Goal: Task Accomplishment & Management: Manage account settings

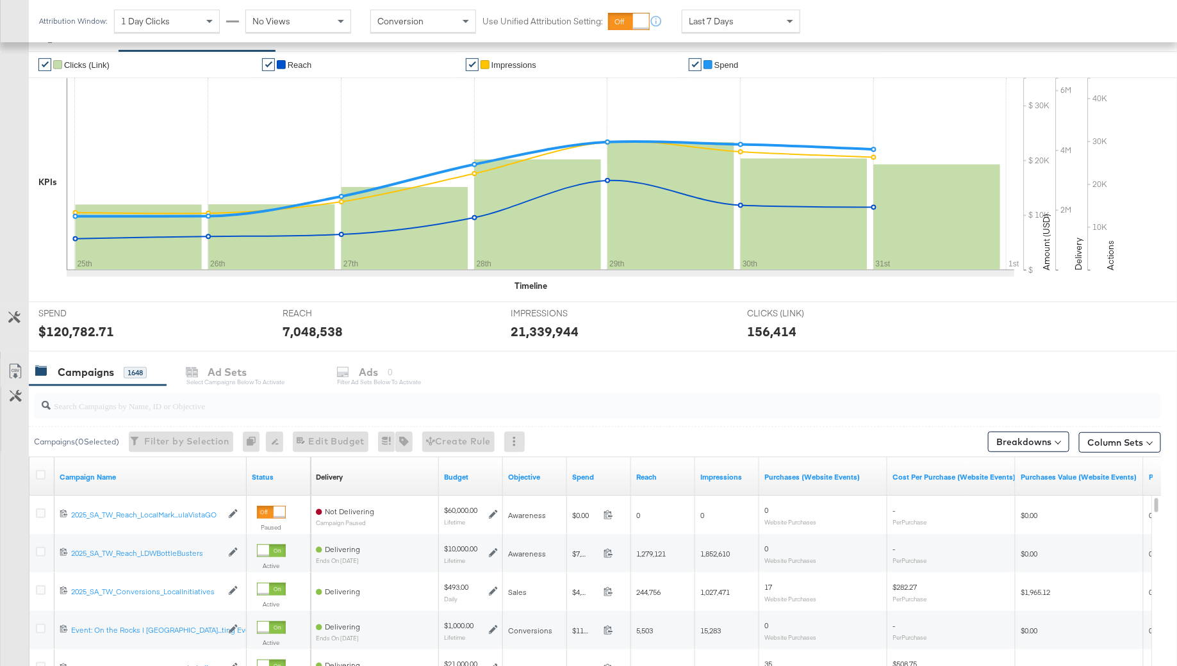
scroll to position [362, 0]
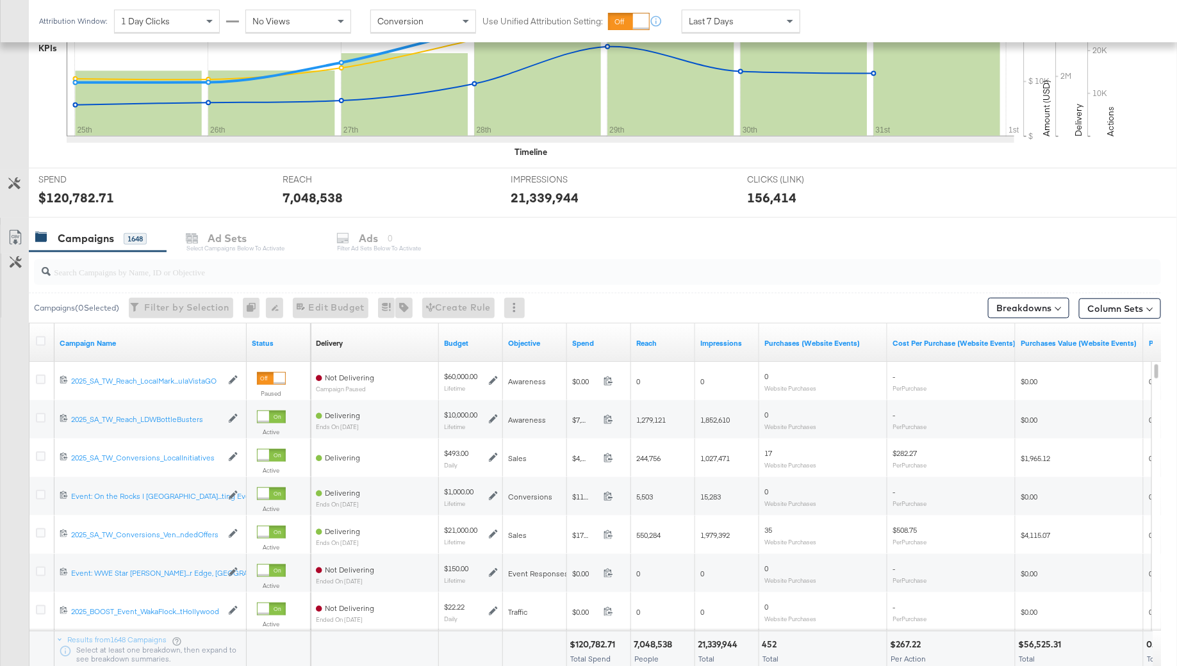
click at [108, 279] on div at bounding box center [597, 272] width 1127 height 26
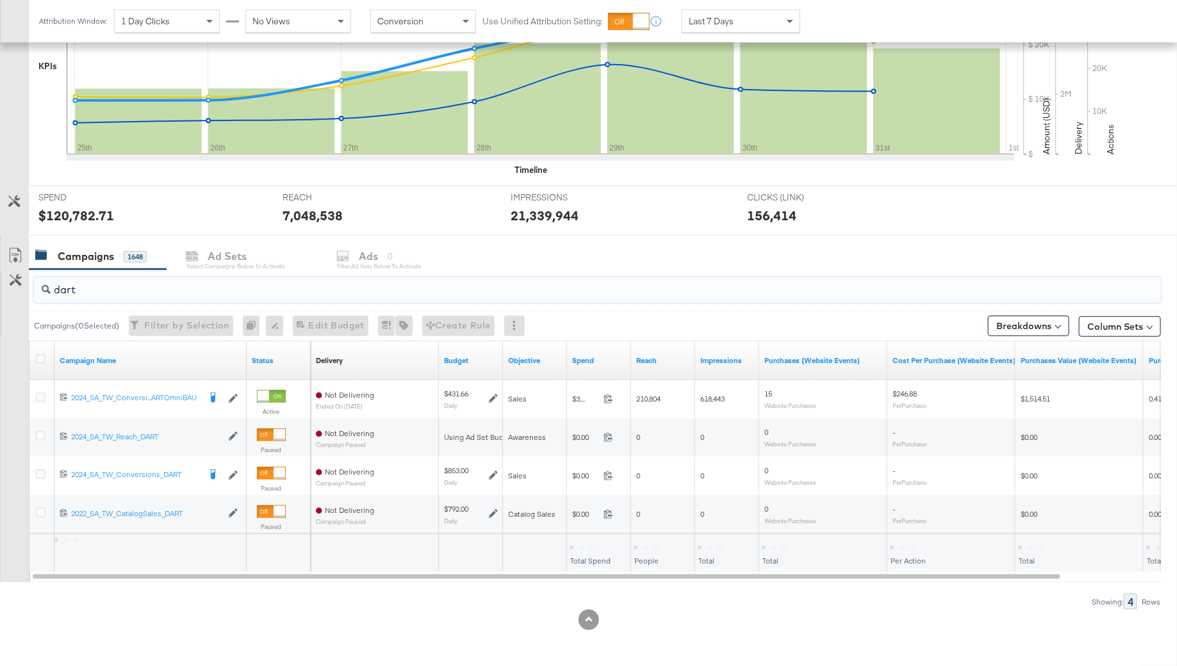
scroll to position [341, 0]
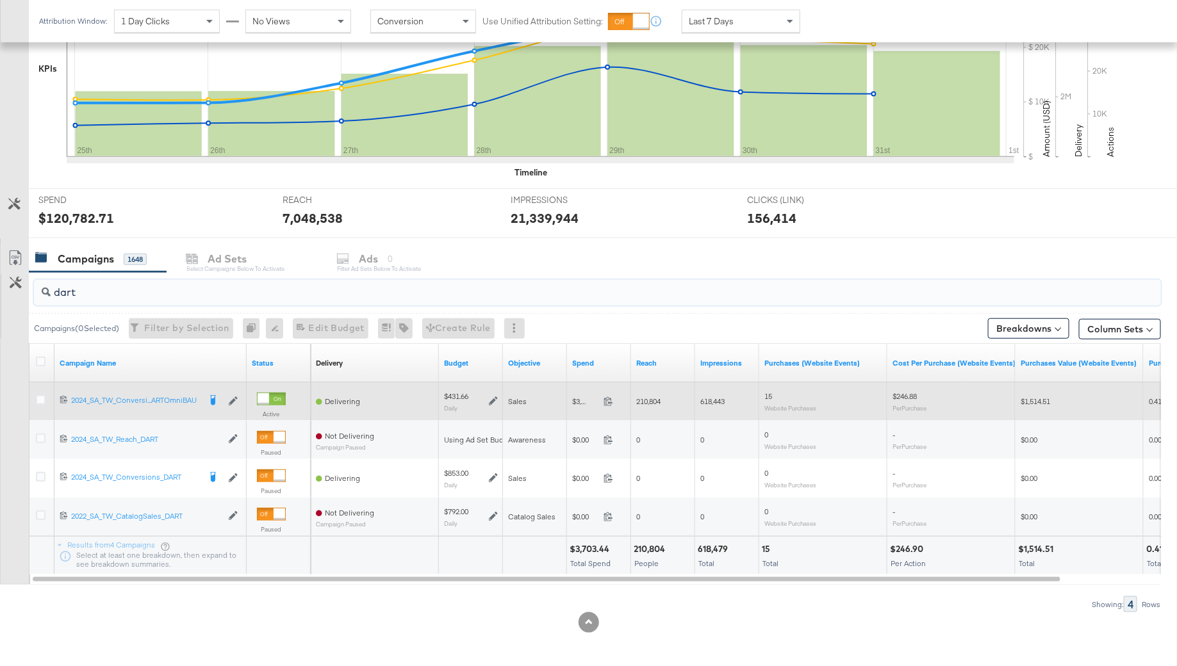
type input "dart"
click at [495, 397] on icon at bounding box center [493, 400] width 9 height 9
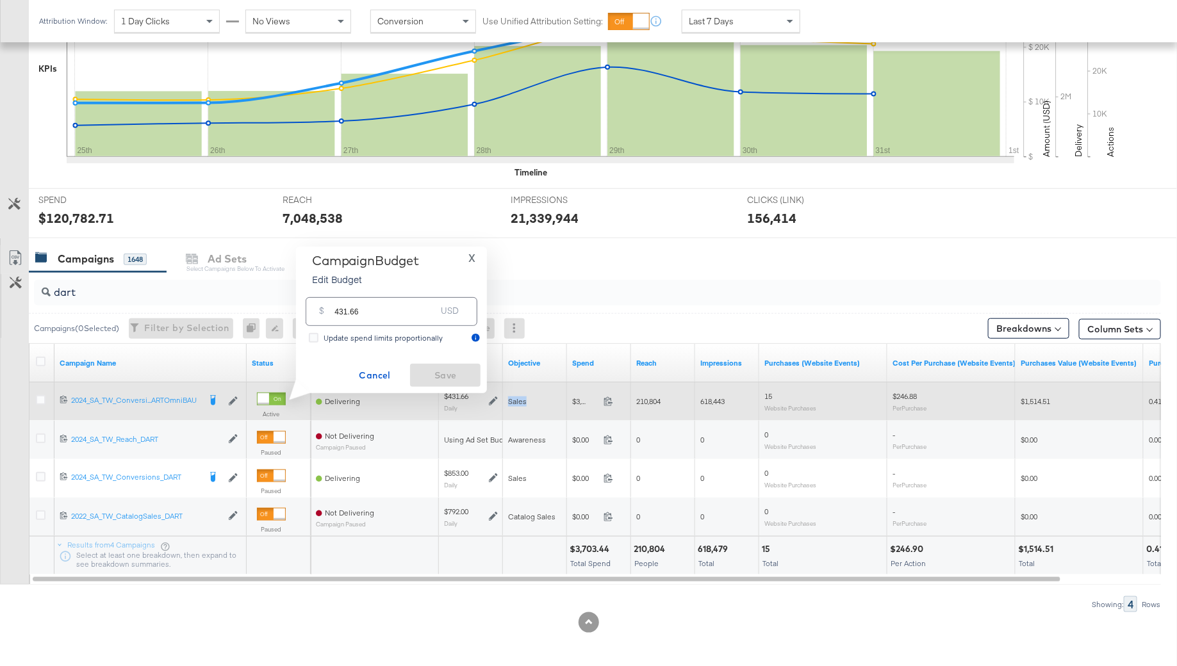
click at [495, 397] on icon at bounding box center [493, 400] width 9 height 9
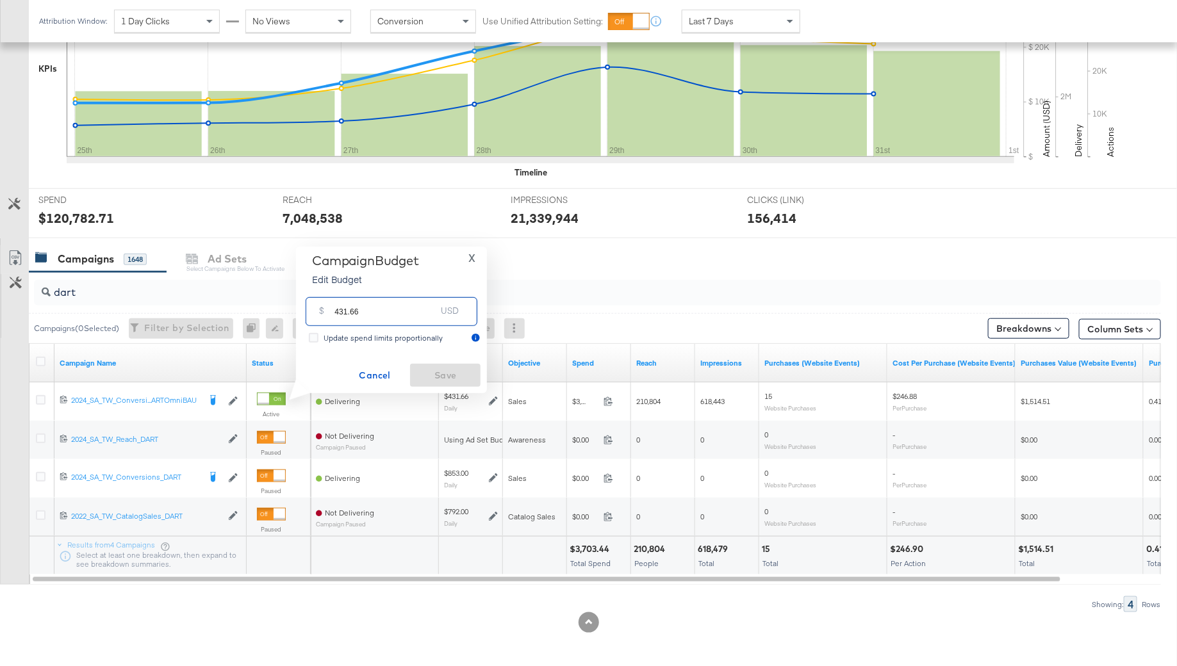
click at [395, 314] on input "431.66" at bounding box center [384, 307] width 101 height 28
paste input "$1,050.00"
type input "$1,050.00"
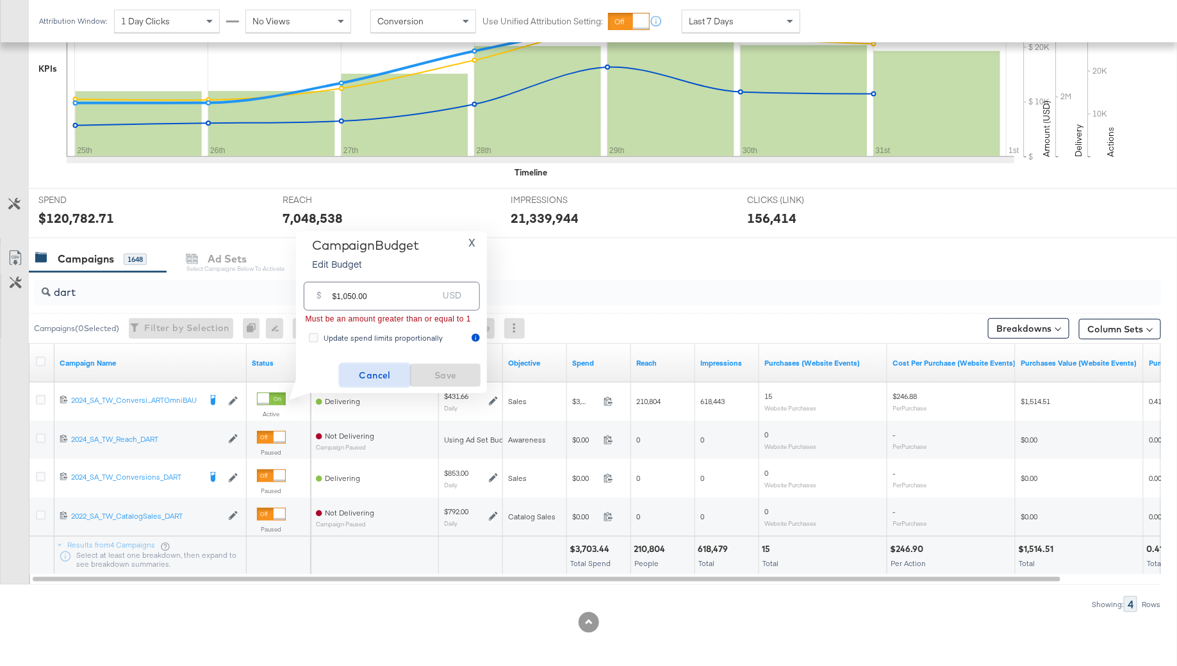
click at [375, 373] on span "Cancel" at bounding box center [375, 376] width 60 height 16
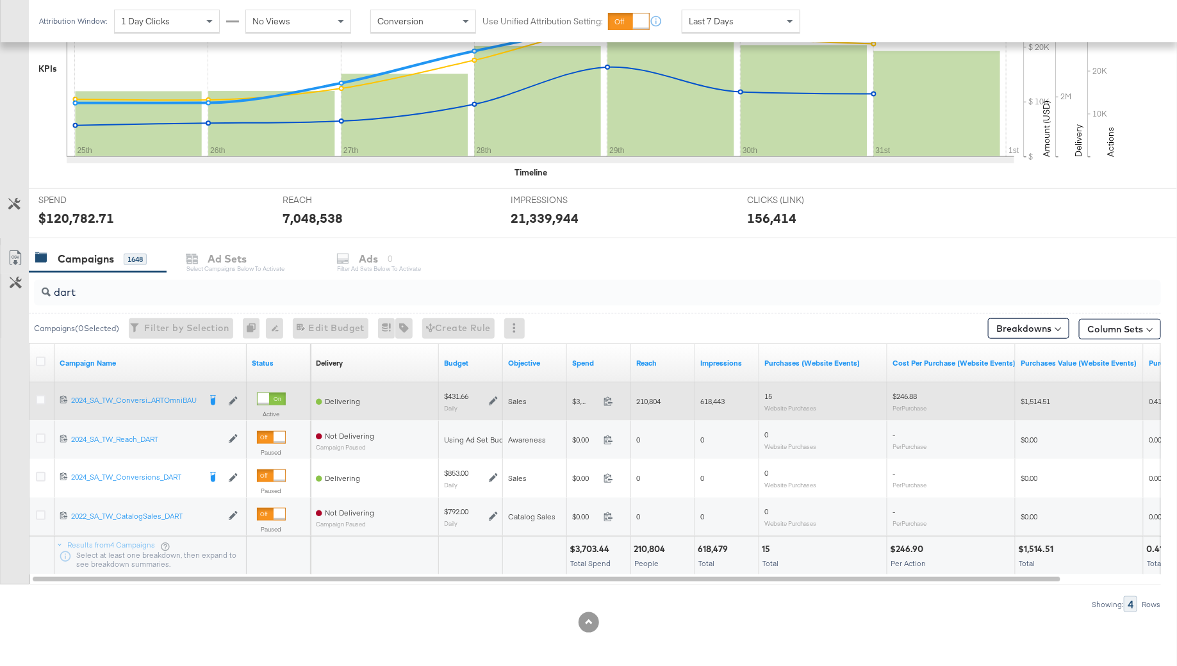
click at [490, 398] on icon at bounding box center [493, 400] width 9 height 9
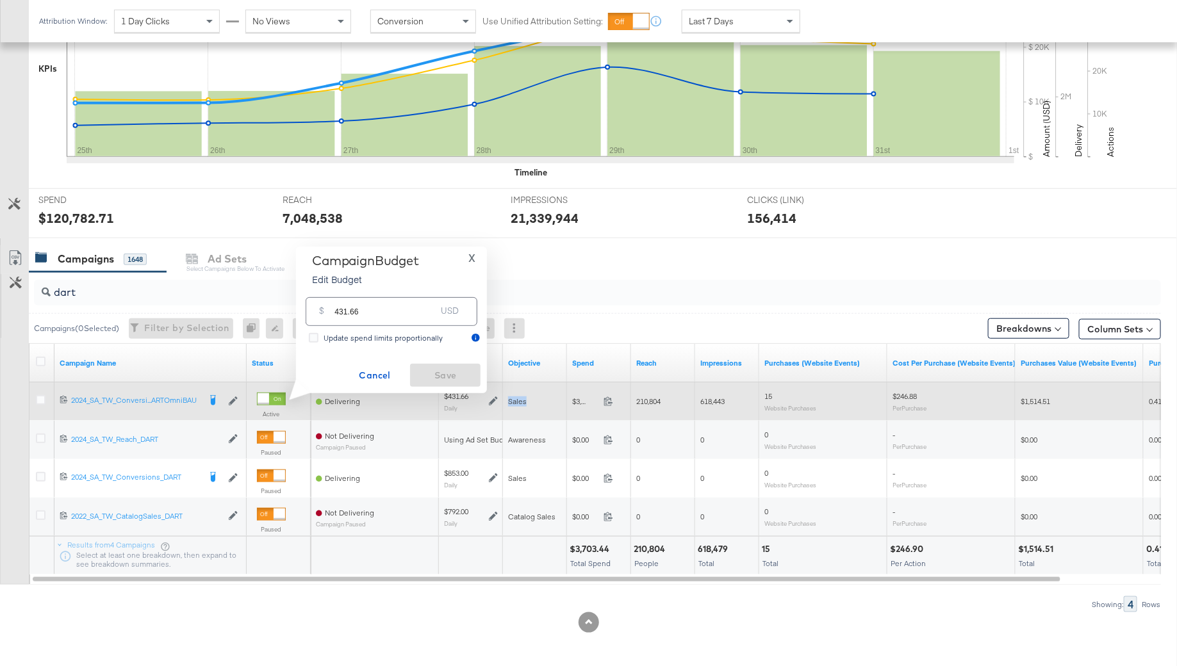
click at [490, 398] on icon at bounding box center [493, 400] width 9 height 9
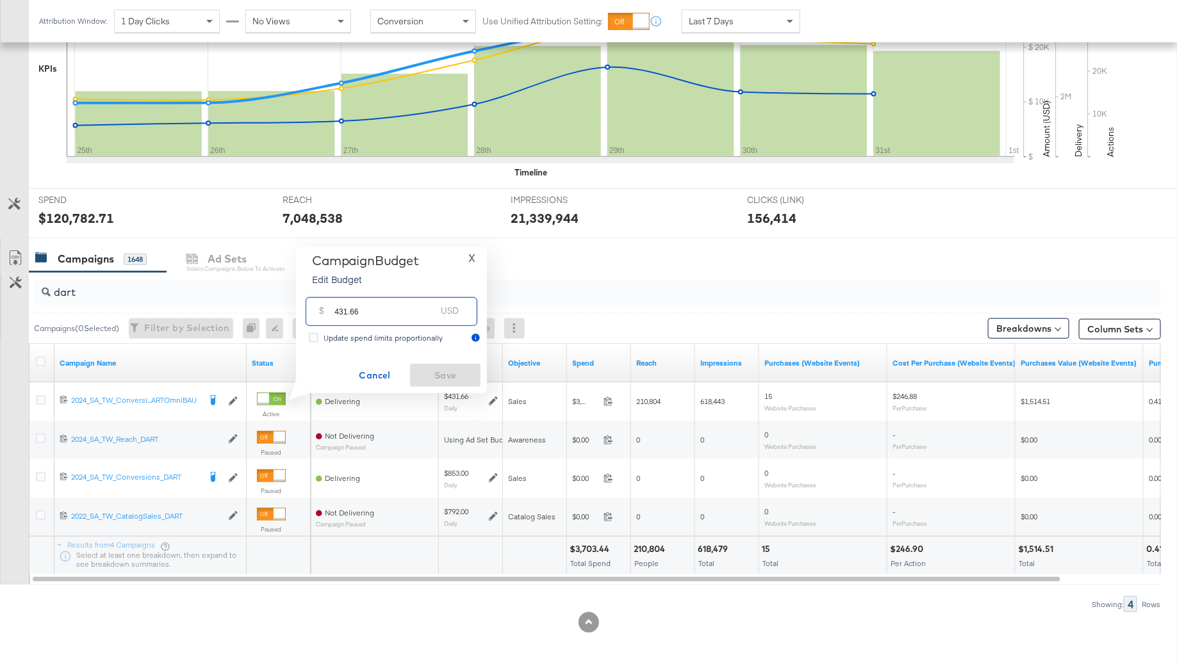
click at [396, 309] on input "431.66" at bounding box center [384, 307] width 101 height 28
paste input "$875.00"
click at [412, 268] on p "Edit Budget" at bounding box center [365, 263] width 107 height 13
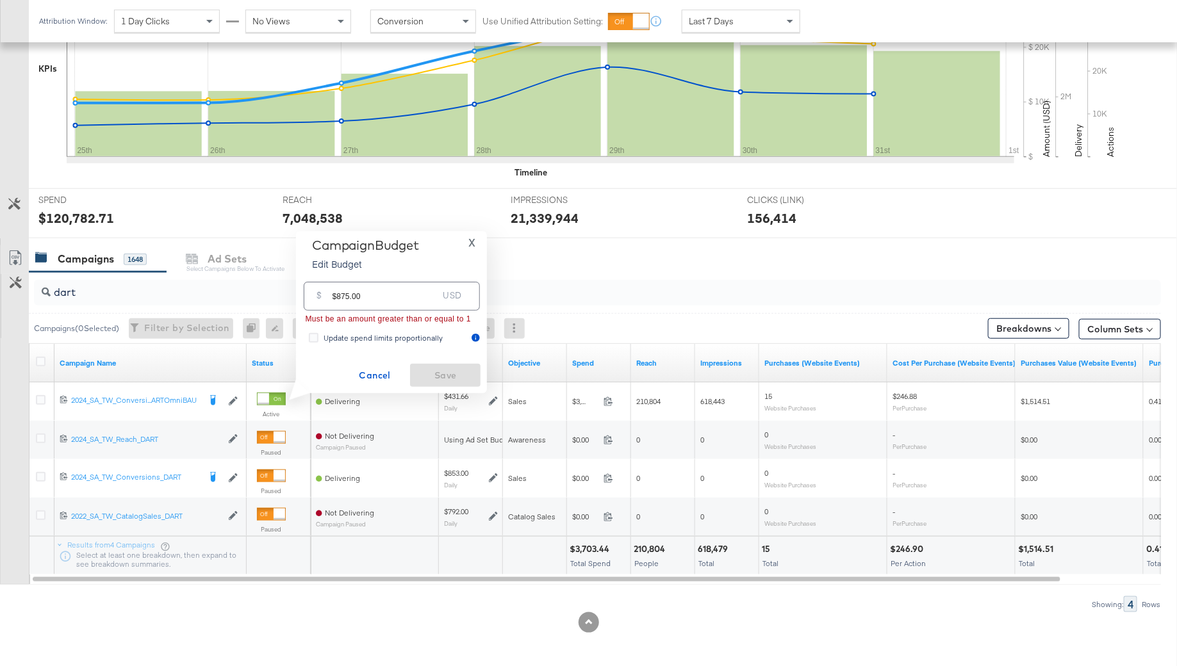
click at [375, 295] on input "$875.00" at bounding box center [385, 291] width 106 height 28
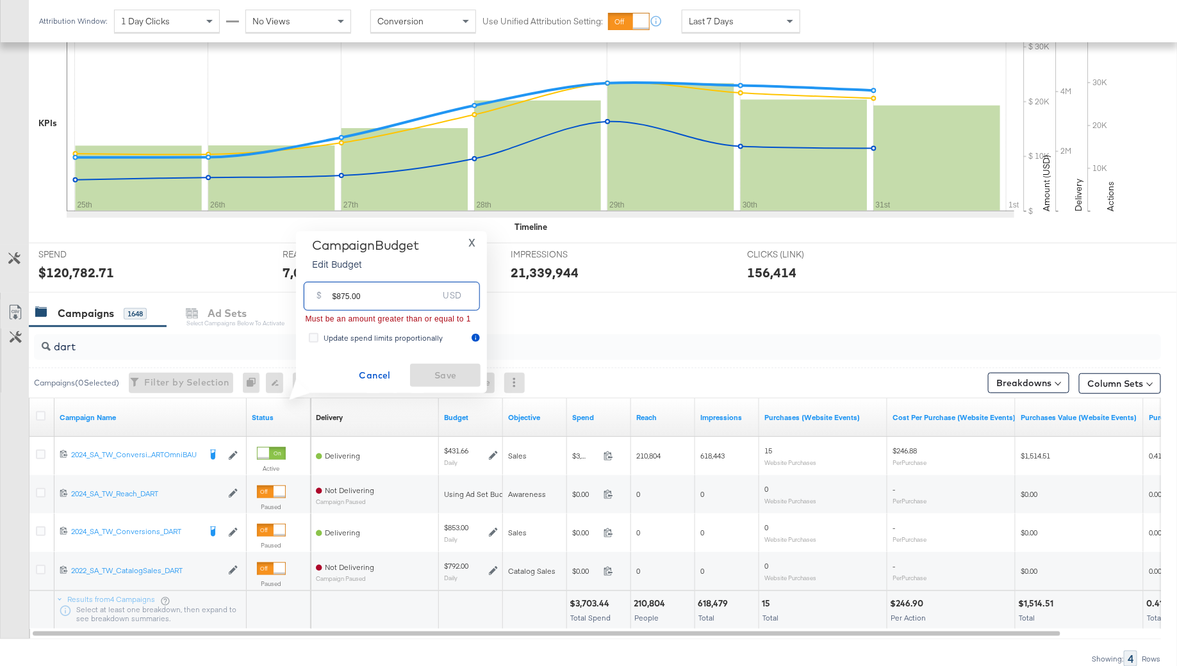
scroll to position [269, 0]
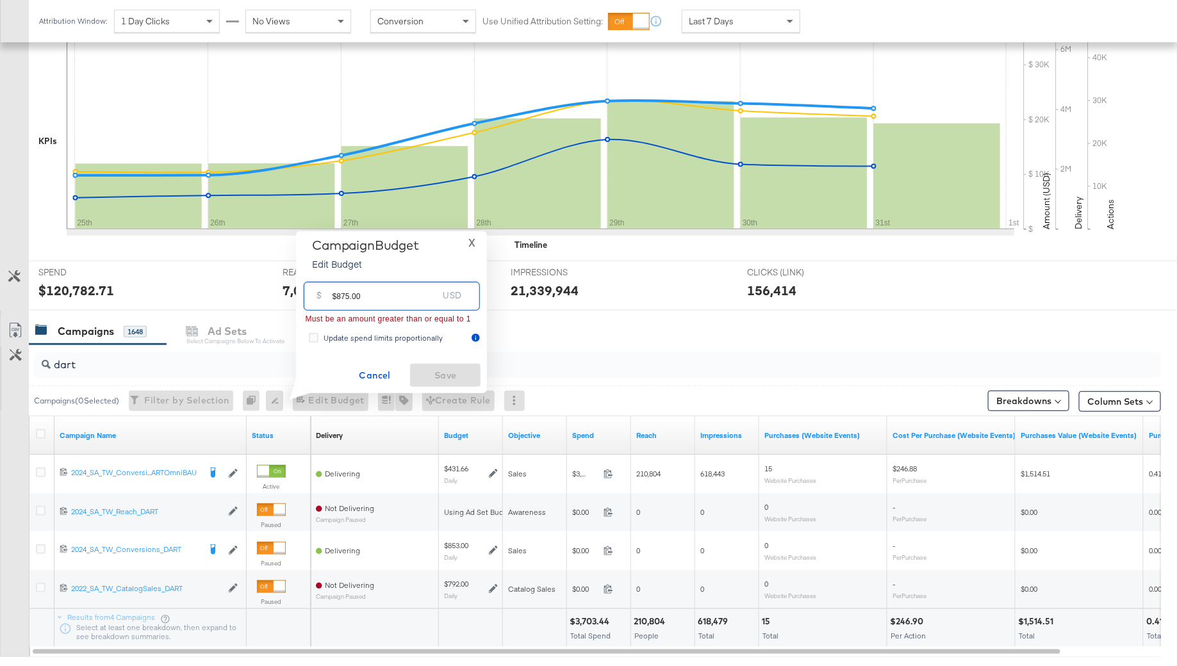
click at [336, 296] on input "$875.00" at bounding box center [385, 291] width 106 height 28
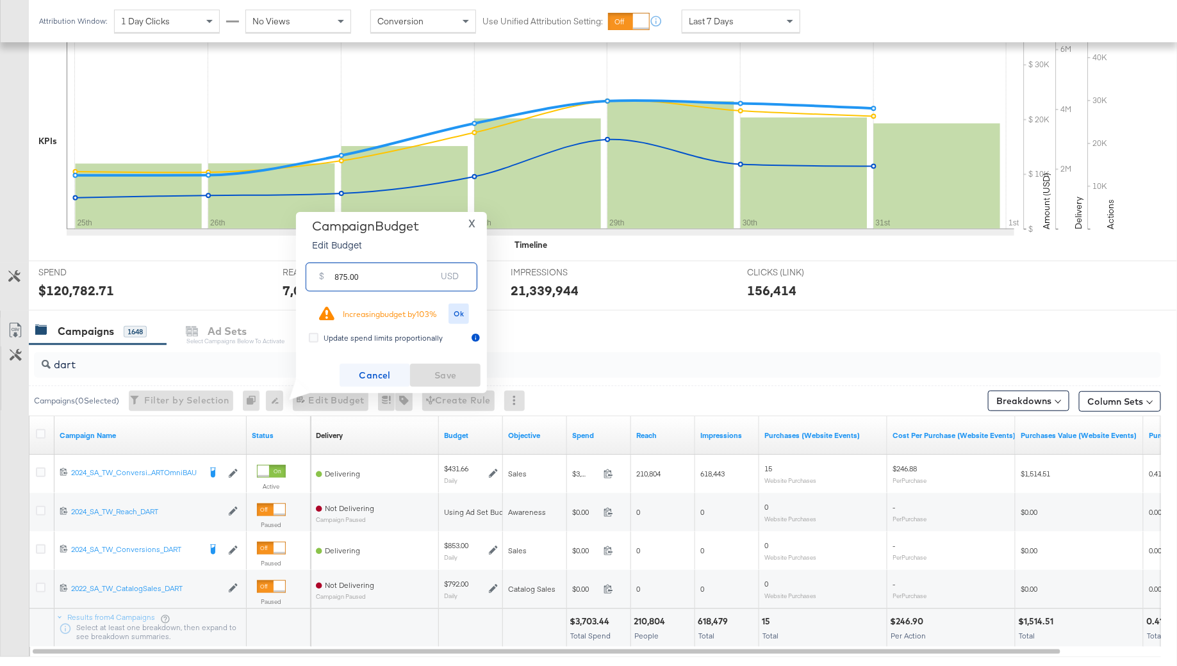
type input "875.00"
click at [386, 371] on span "Cancel" at bounding box center [375, 376] width 60 height 16
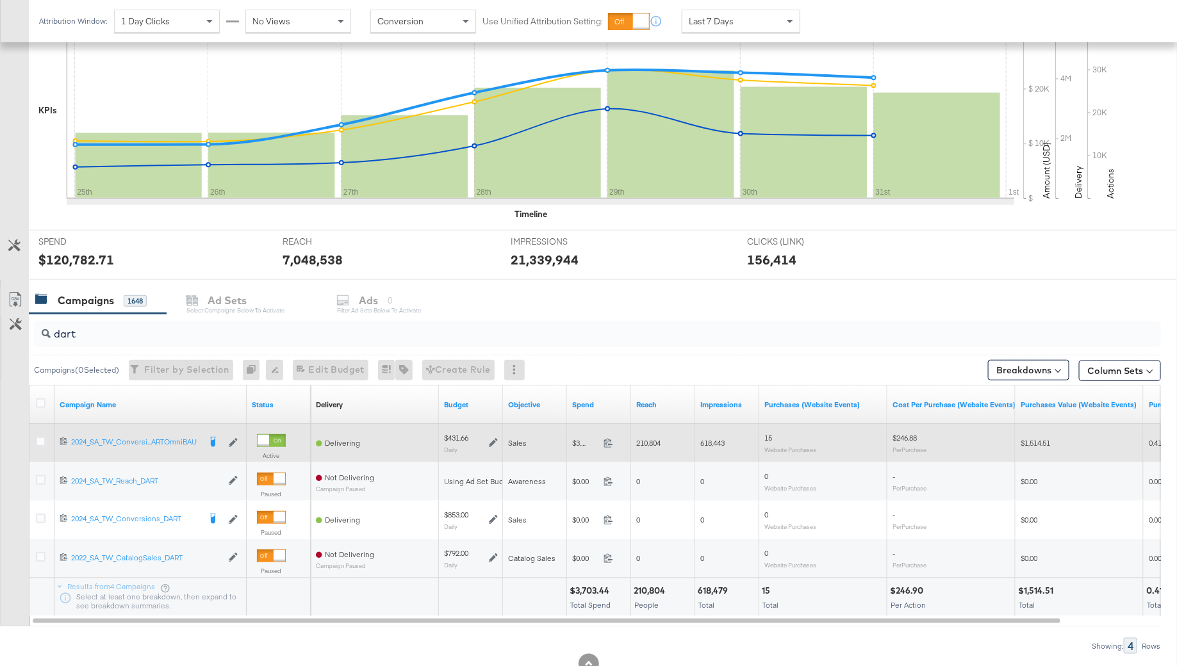
scroll to position [300, 0]
click at [494, 441] on icon at bounding box center [493, 441] width 9 height 9
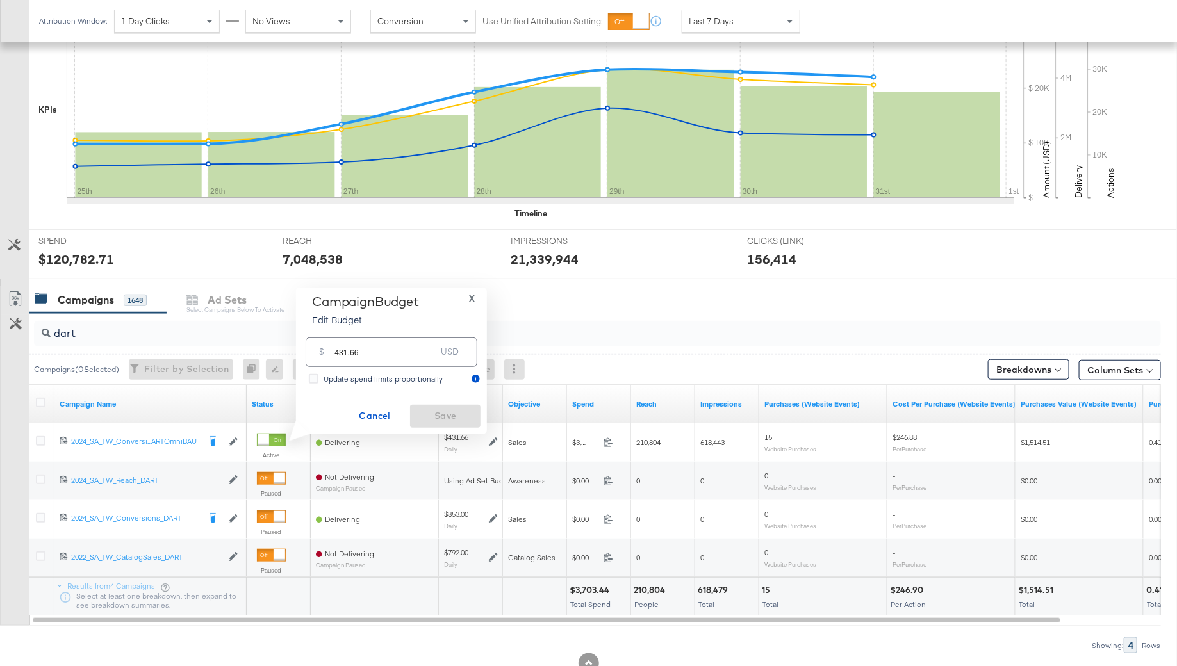
click at [375, 354] on input "431.66" at bounding box center [384, 347] width 101 height 28
paste input "$700.00"
click at [337, 332] on input "$700.00" at bounding box center [385, 332] width 106 height 28
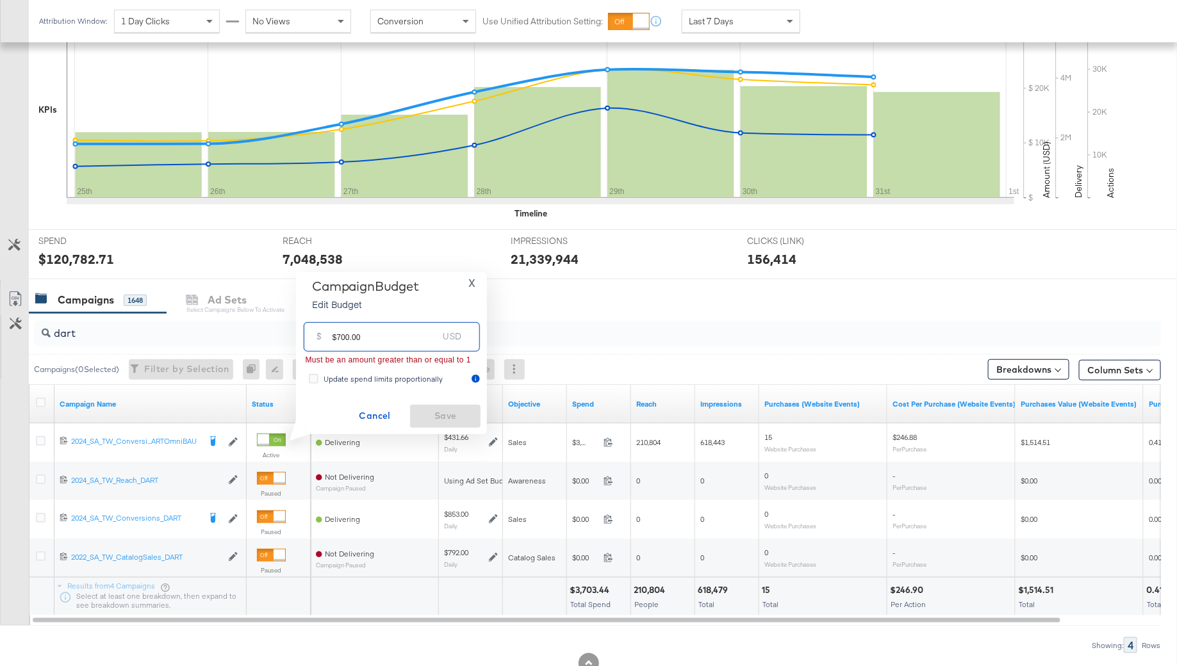
click at [337, 334] on input "$700.00" at bounding box center [385, 332] width 106 height 28
type input "700.00"
click at [431, 413] on span "Save" at bounding box center [445, 416] width 60 height 16
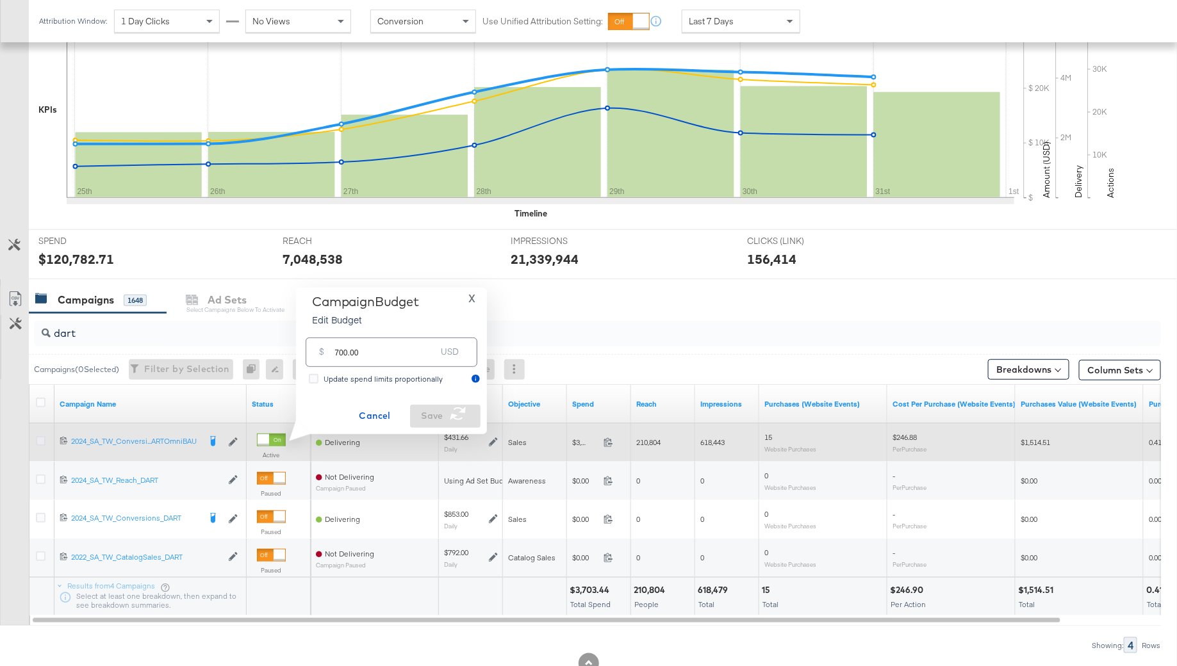
click at [44, 437] on icon at bounding box center [41, 441] width 10 height 10
click at [0, 0] on input "checkbox" at bounding box center [0, 0] width 0 height 0
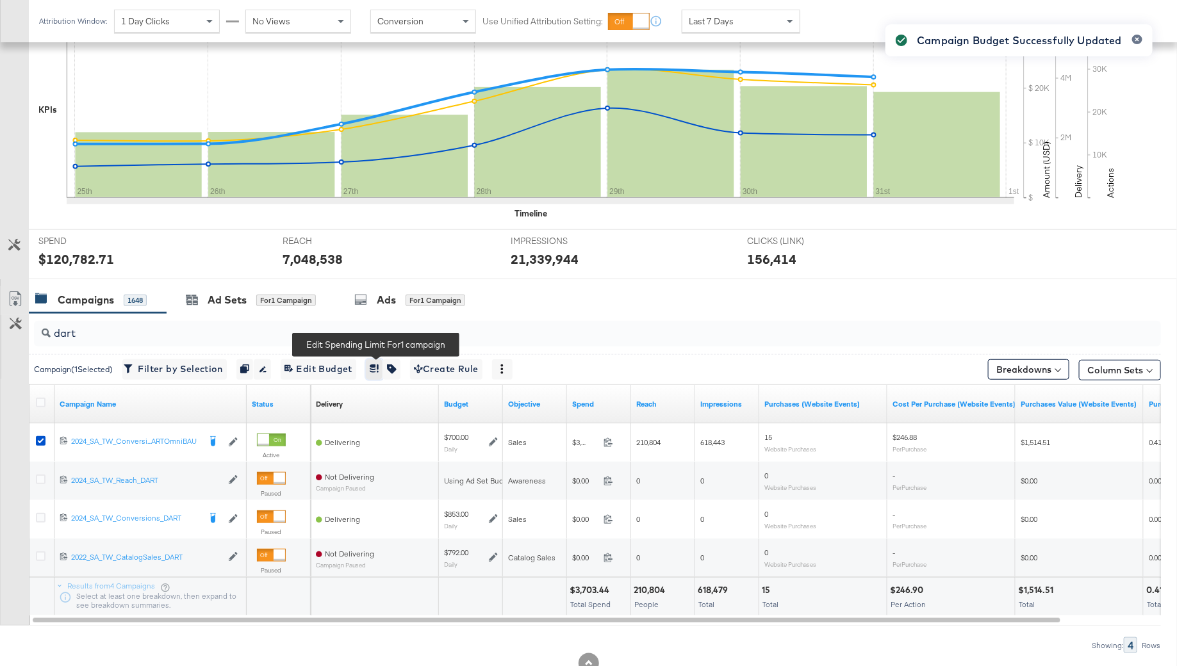
click at [377, 366] on icon "button" at bounding box center [374, 368] width 9 height 9
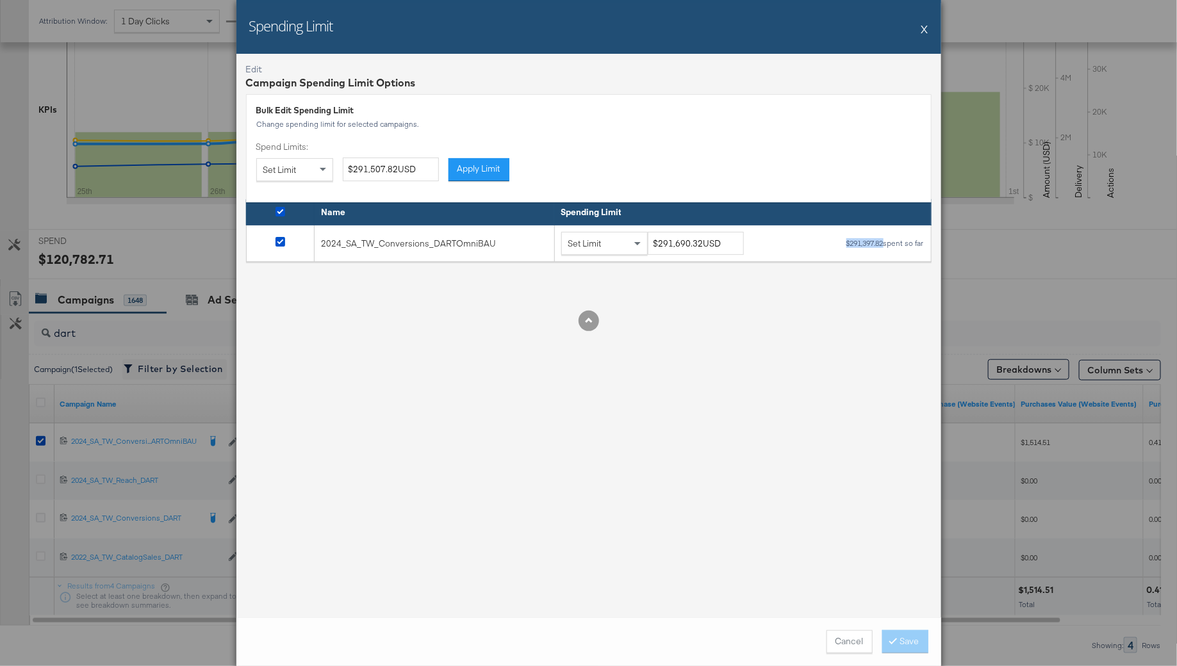
drag, startPoint x: 883, startPoint y: 243, endPoint x: 836, endPoint y: 240, distance: 46.8
click at [840, 240] on div "Set Limit $291,690.32USD $291,397.82 spent so far" at bounding box center [742, 244] width 363 height 24
copy div "$291,397.82"
drag, startPoint x: 702, startPoint y: 244, endPoint x: 653, endPoint y: 245, distance: 48.7
click at [653, 245] on input "$291,690.32USD" at bounding box center [696, 244] width 96 height 24
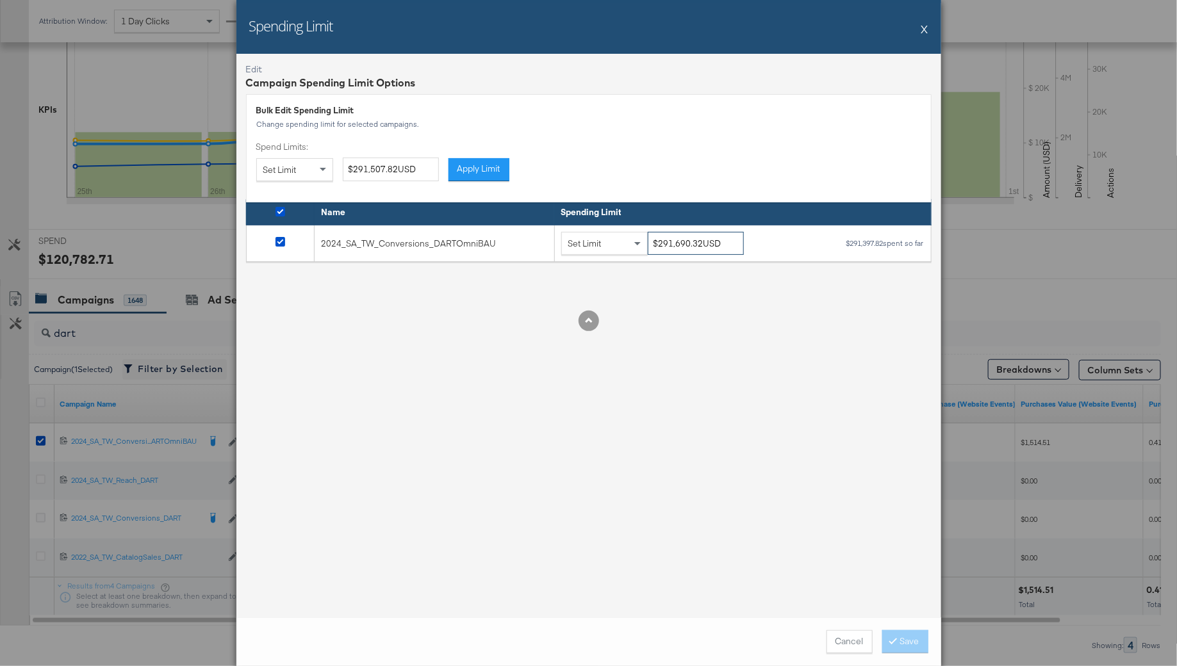
paste input "326,397.8"
type input "$326,397.82USD"
click at [781, 383] on div "Edit Campaign Spending Limit Options Bulk Edit Spending Limit Change spending l…" at bounding box center [588, 336] width 705 height 564
click at [900, 636] on button "Save" at bounding box center [905, 641] width 46 height 23
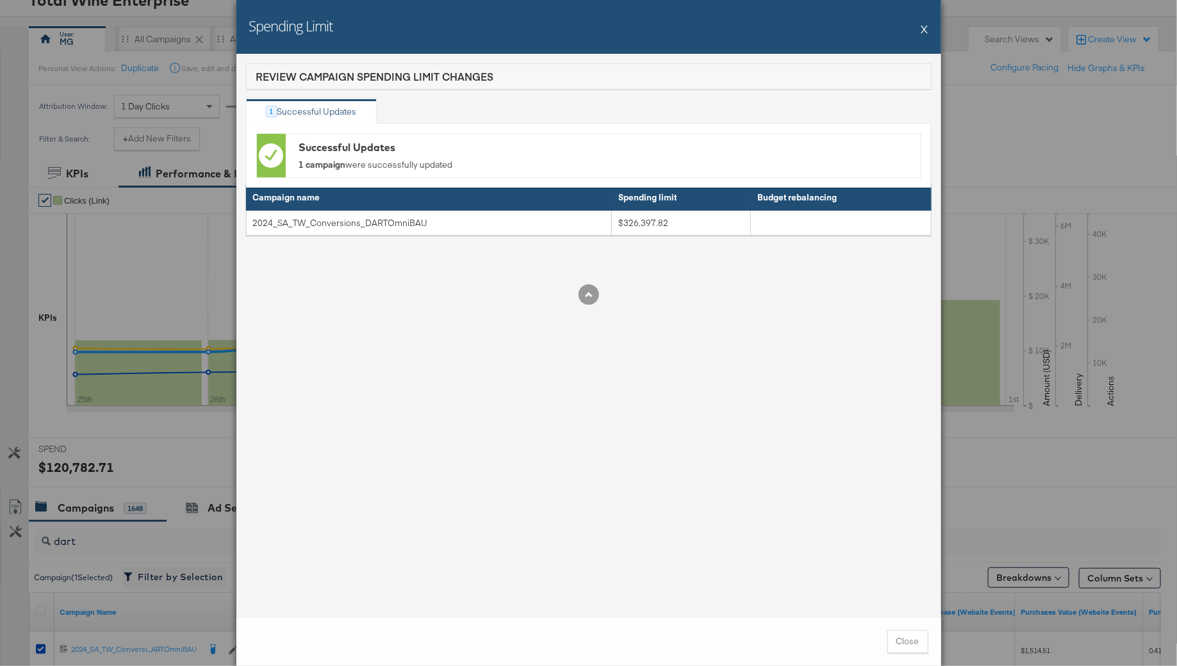
scroll to position [82, 0]
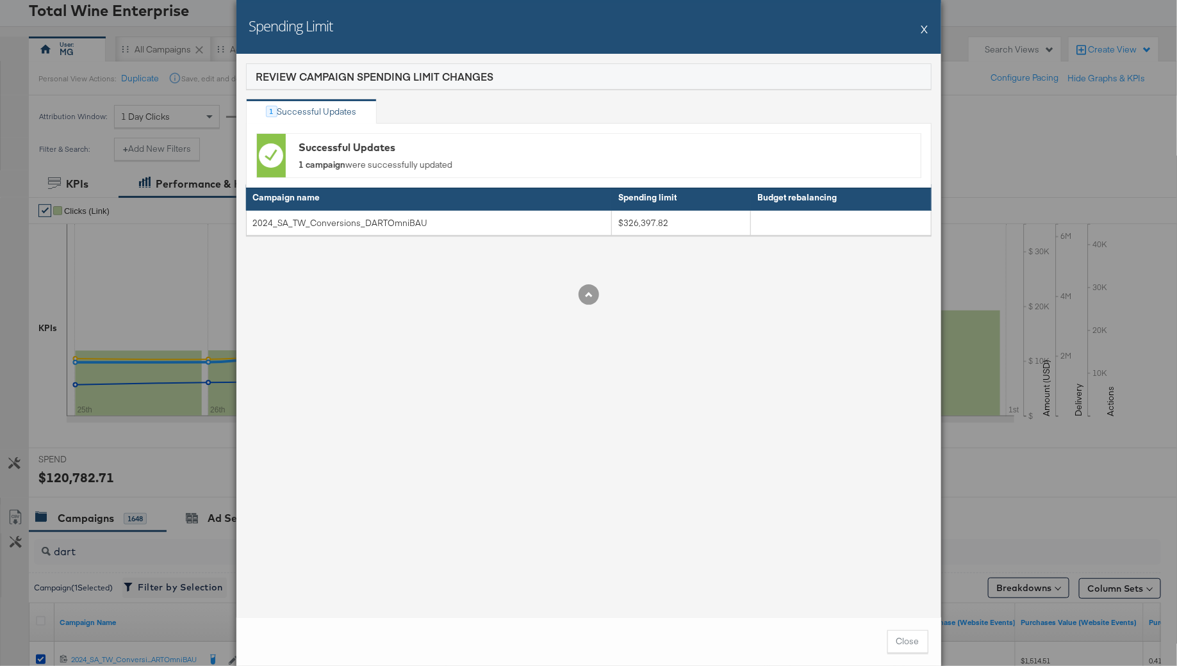
click at [927, 29] on button "X" at bounding box center [924, 29] width 7 height 26
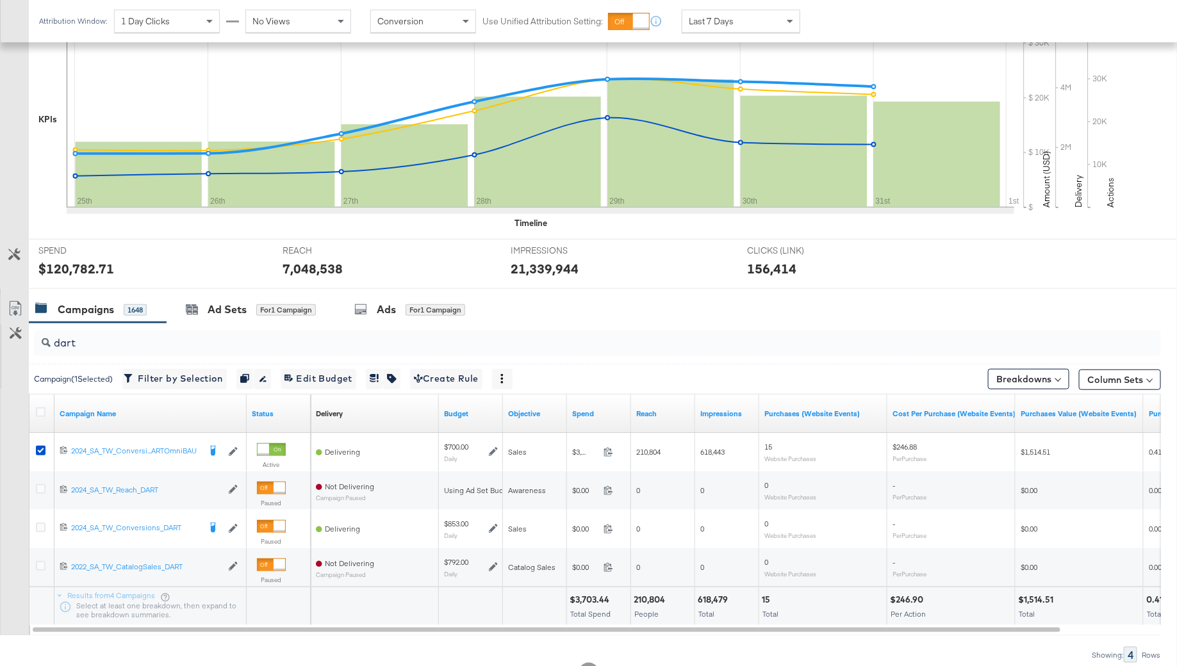
scroll to position [341, 0]
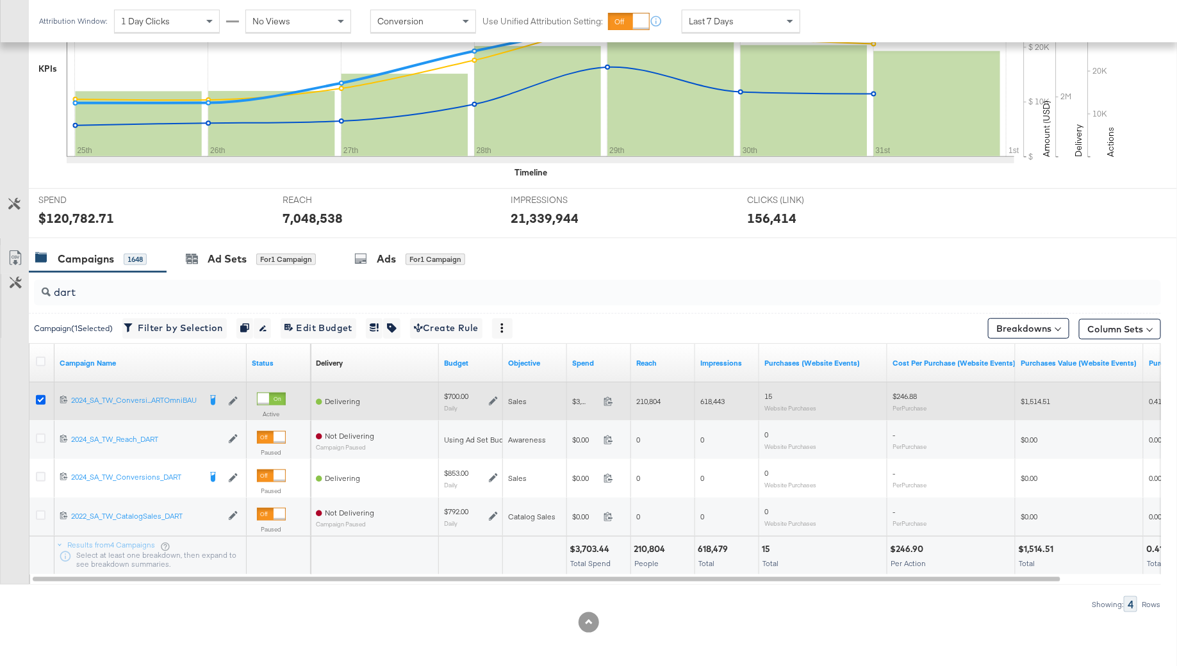
click at [38, 396] on icon at bounding box center [41, 400] width 10 height 10
click at [0, 0] on input "checkbox" at bounding box center [0, 0] width 0 height 0
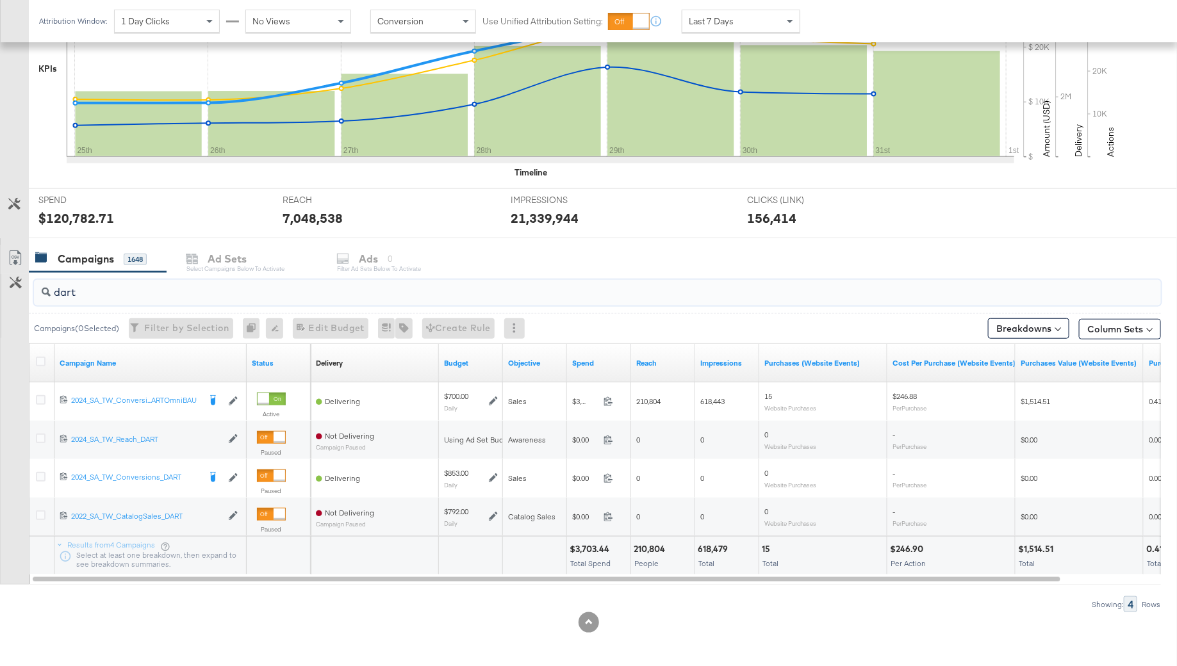
click at [72, 295] on input "dart" at bounding box center [554, 287] width 1007 height 25
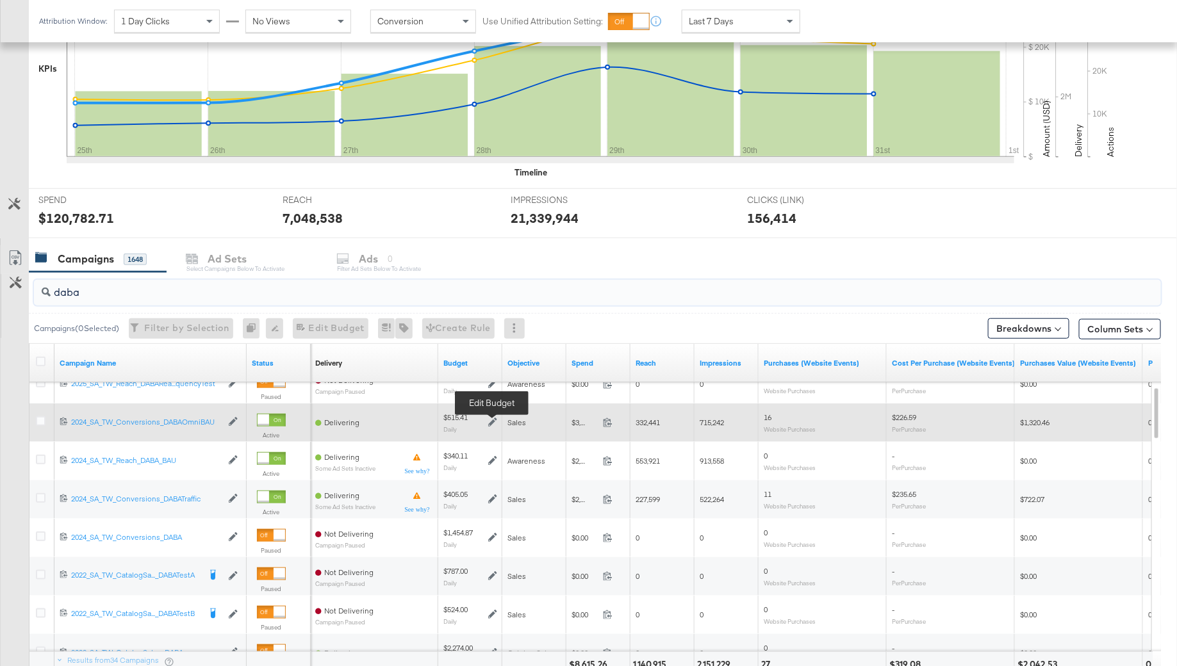
type input "daba"
click at [491, 419] on icon at bounding box center [492, 422] width 9 height 9
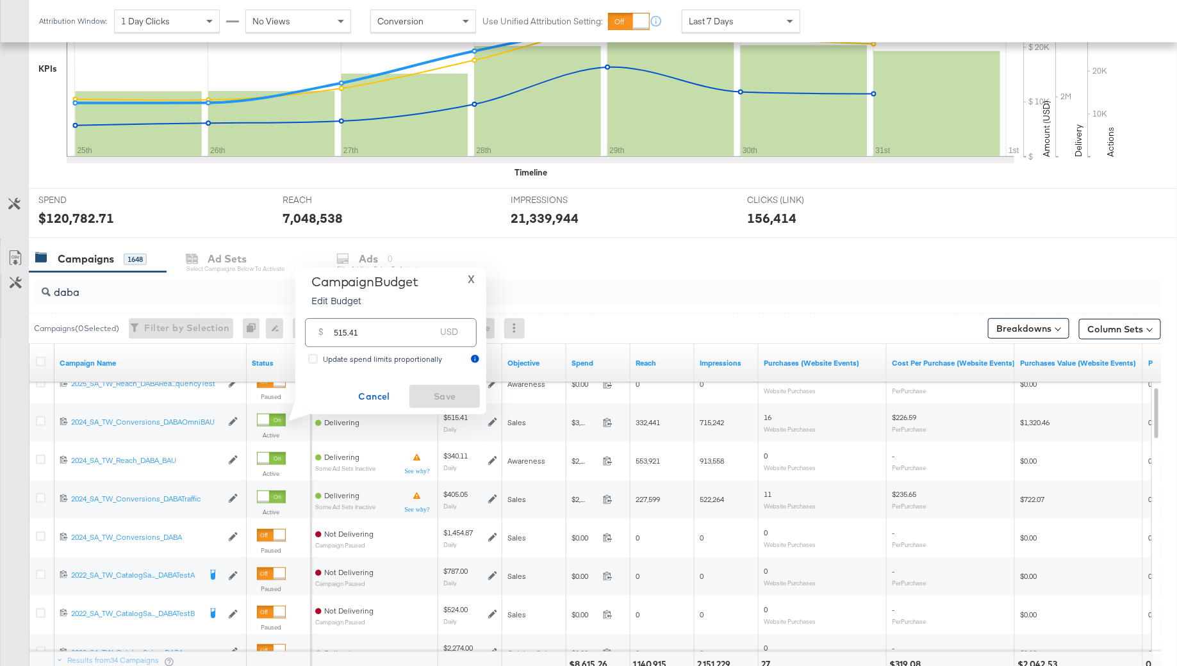
click at [381, 328] on input "515.41" at bounding box center [384, 328] width 101 height 28
paste input "$700.00"
click at [334, 318] on input "$700.00" at bounding box center [385, 312] width 106 height 28
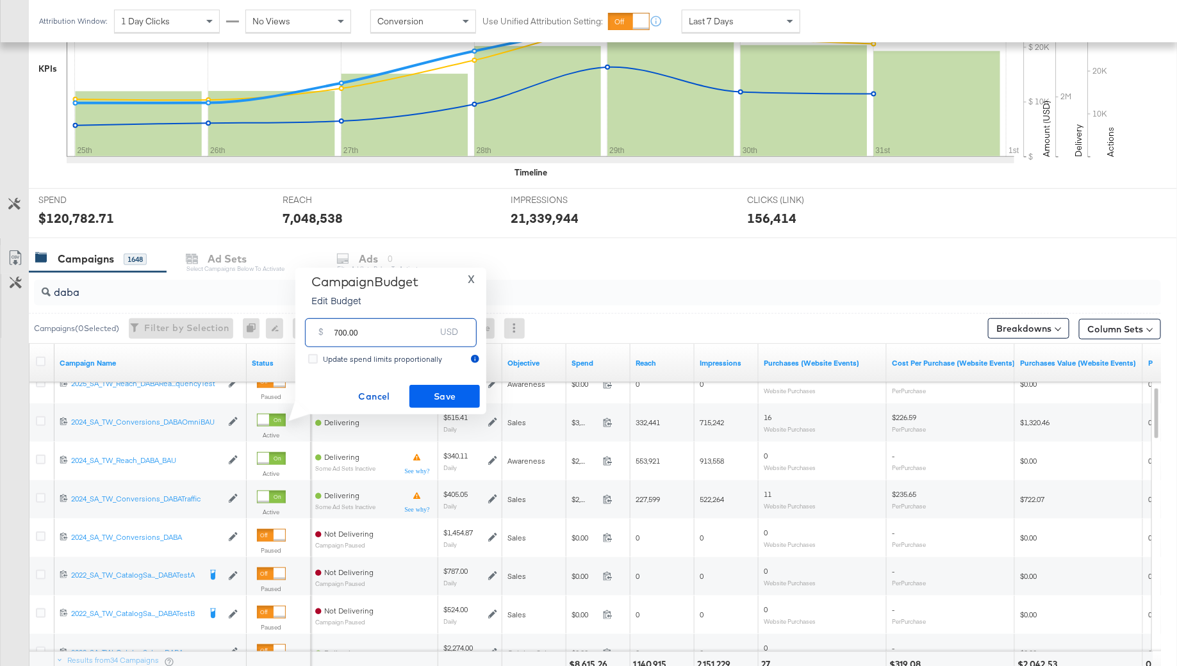
type input "700.00"
click at [445, 395] on span "Save" at bounding box center [444, 397] width 60 height 16
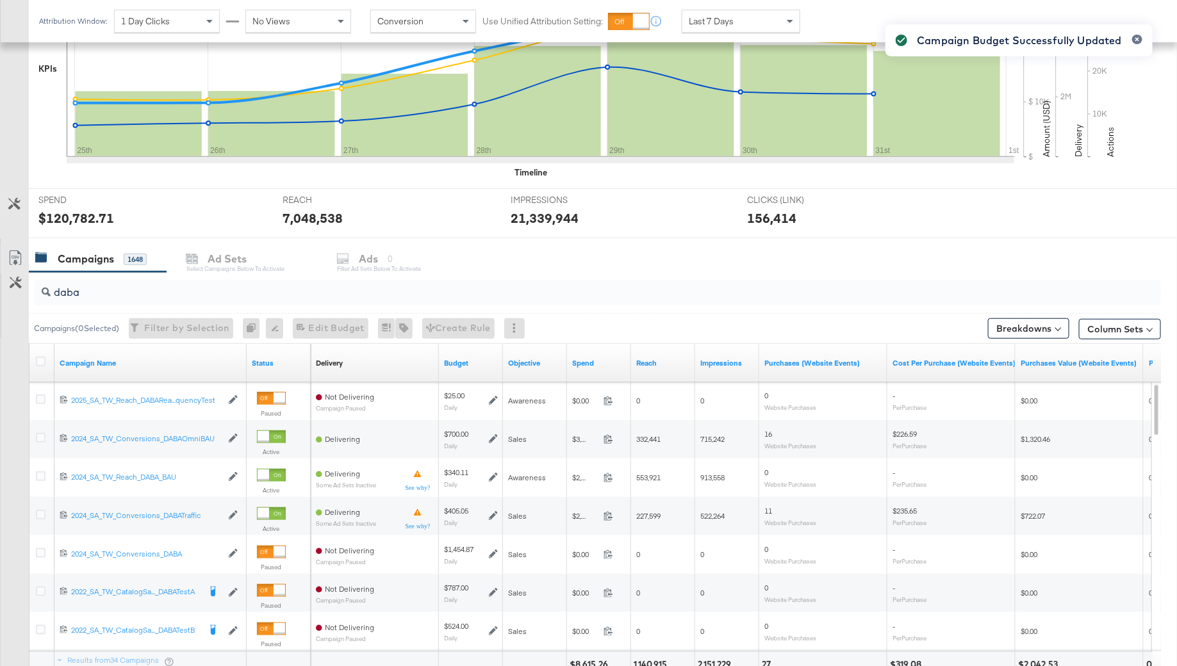
scroll to position [340, 0]
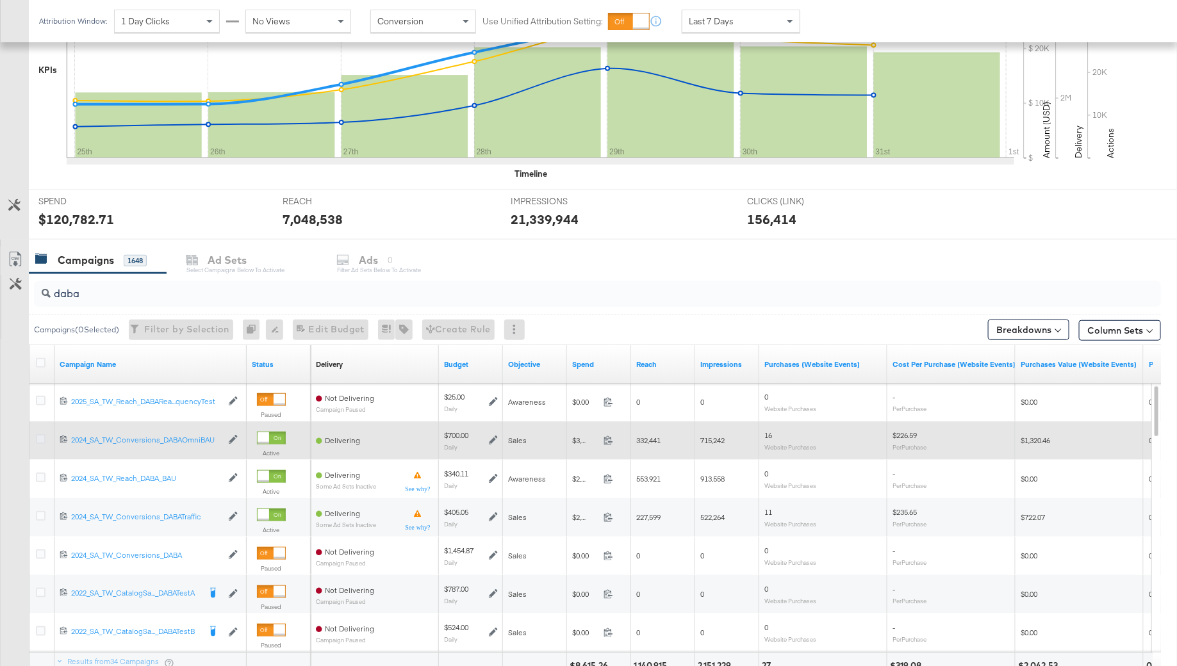
click at [38, 436] on icon at bounding box center [41, 439] width 10 height 10
click at [0, 0] on input "checkbox" at bounding box center [0, 0] width 0 height 0
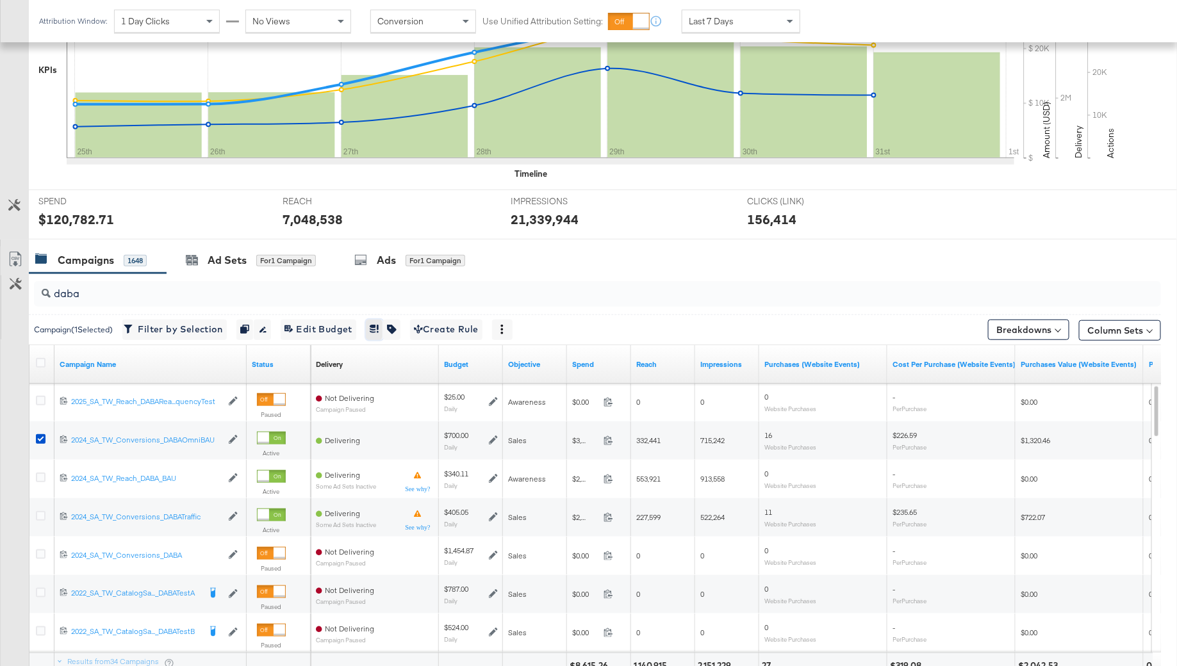
click at [374, 327] on icon "button" at bounding box center [374, 329] width 9 height 9
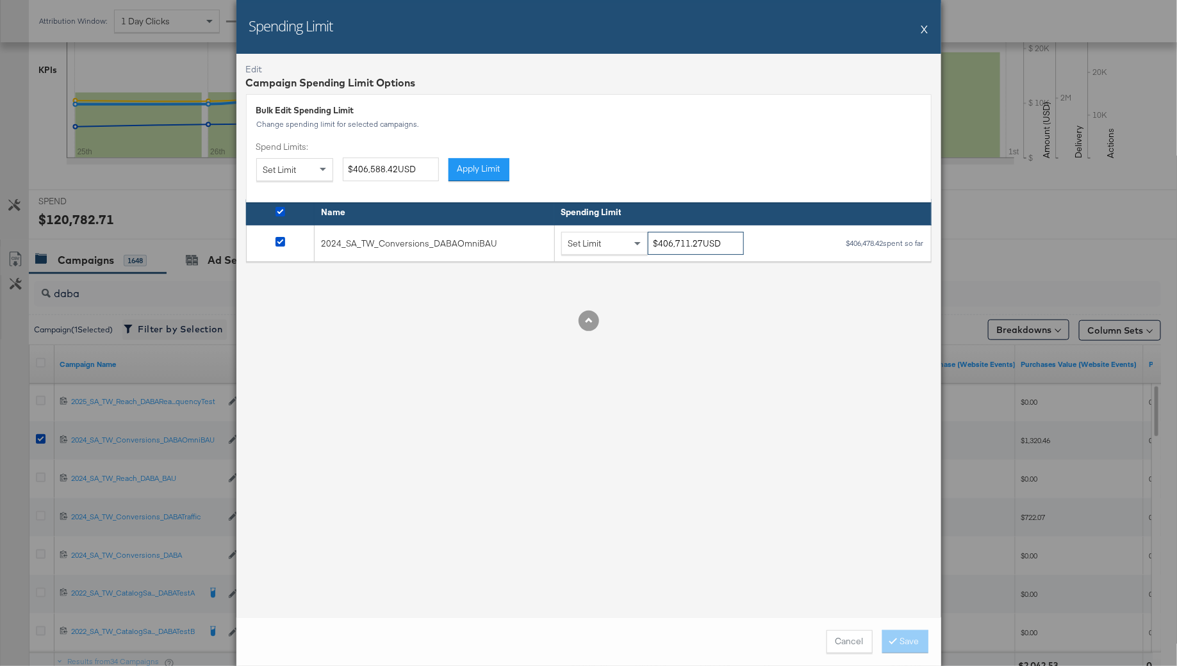
click at [699, 245] on input "$406,711.27USD" at bounding box center [696, 244] width 96 height 24
drag, startPoint x: 884, startPoint y: 243, endPoint x: 831, endPoint y: 242, distance: 53.2
click at [834, 242] on div "Set Limit $406,711.27USD $406,478.42 spent so far" at bounding box center [742, 244] width 363 height 24
copy div "$406,478.42"
drag, startPoint x: 699, startPoint y: 247, endPoint x: 643, endPoint y: 248, distance: 56.4
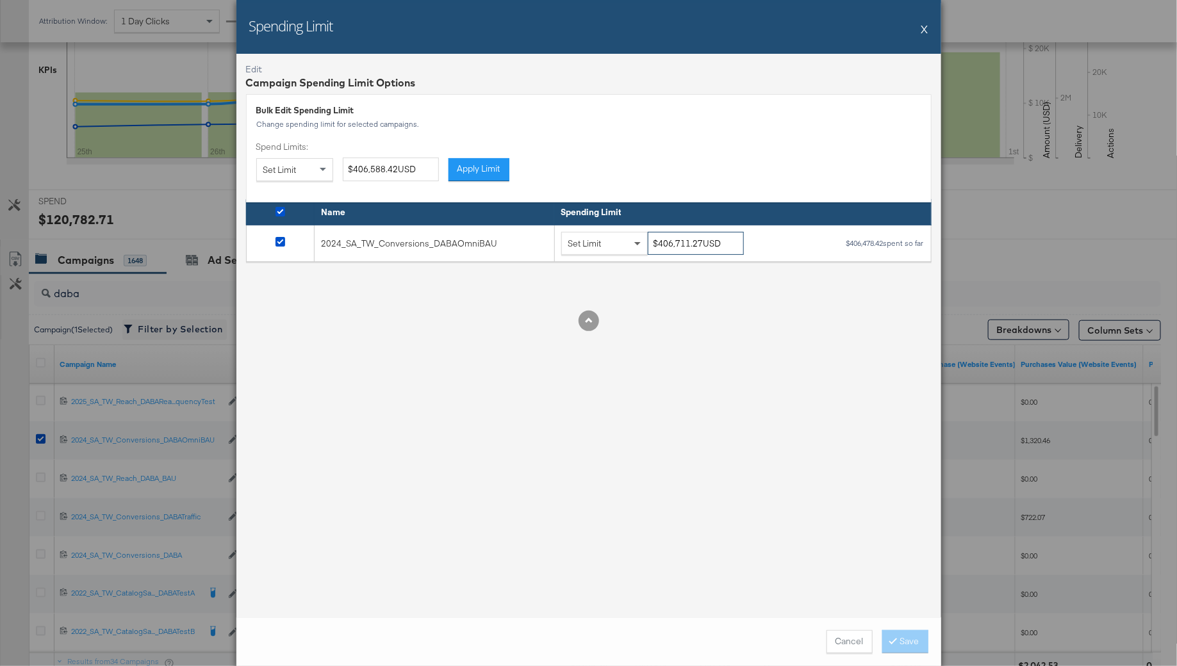
click at [643, 248] on div "Set Limit $406,711.27USD" at bounding box center [657, 244] width 192 height 24
paste input "41,478.42"
type input "$441,478.42USD"
click at [700, 295] on div "Edit Campaign Spending Limit Options Bulk Edit Spending Limit Change spending l…" at bounding box center [588, 336] width 705 height 564
click at [895, 639] on icon at bounding box center [893, 641] width 4 height 8
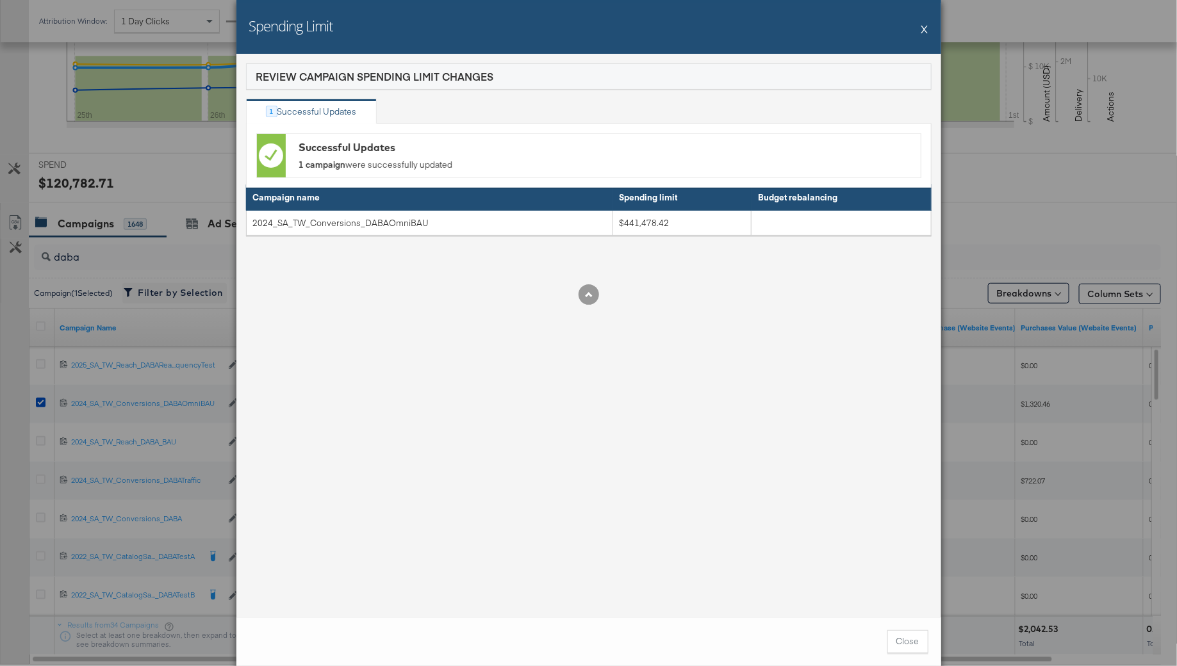
scroll to position [378, 0]
click at [906, 646] on button "Close" at bounding box center [907, 641] width 41 height 23
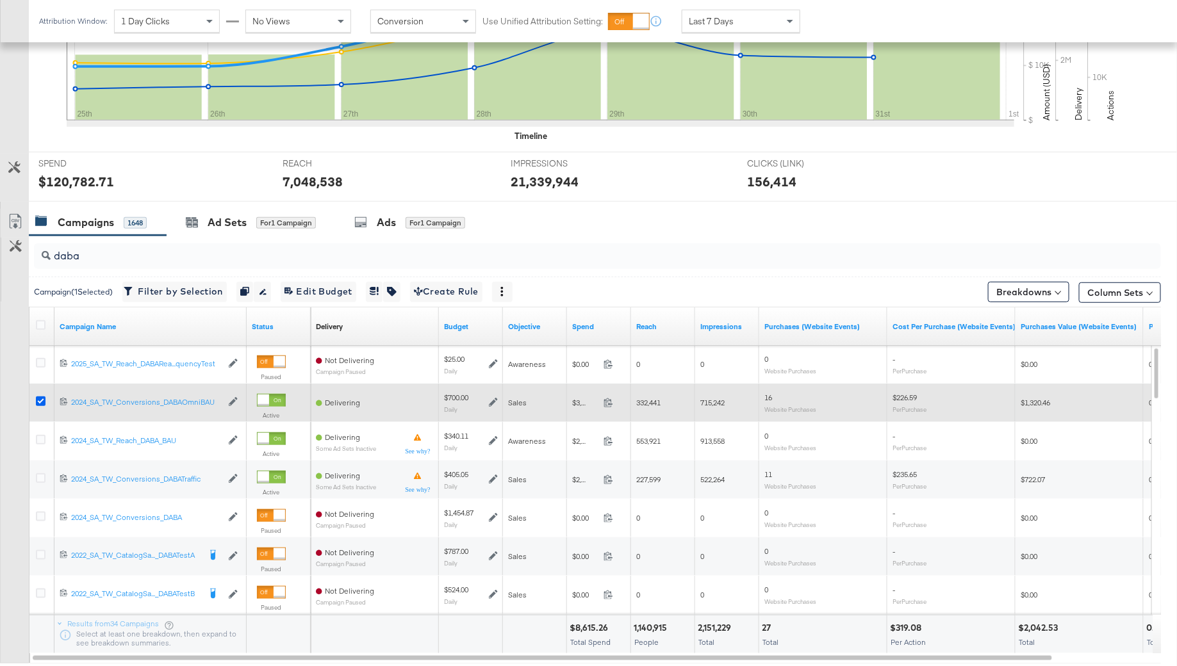
click at [42, 398] on icon at bounding box center [41, 401] width 10 height 10
click at [0, 0] on input "checkbox" at bounding box center [0, 0] width 0 height 0
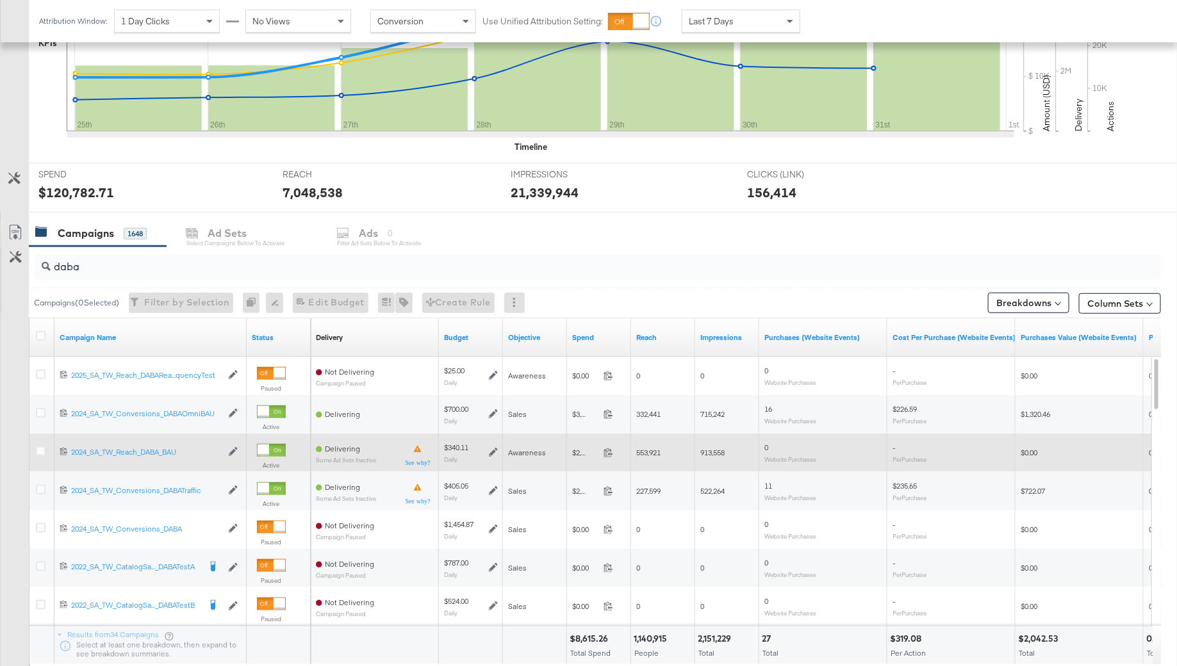
click at [494, 452] on icon at bounding box center [493, 452] width 9 height 9
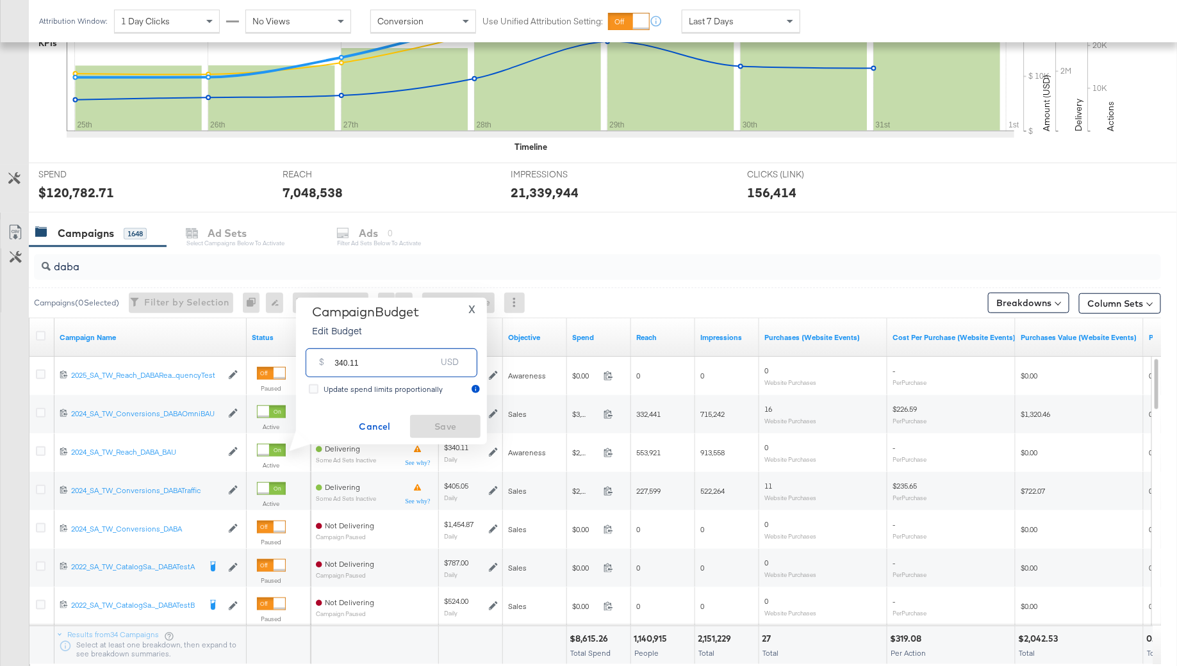
click at [405, 354] on input "340.11" at bounding box center [384, 358] width 101 height 28
paste input "$500.00"
click at [336, 350] on input "$500.00" at bounding box center [385, 343] width 106 height 28
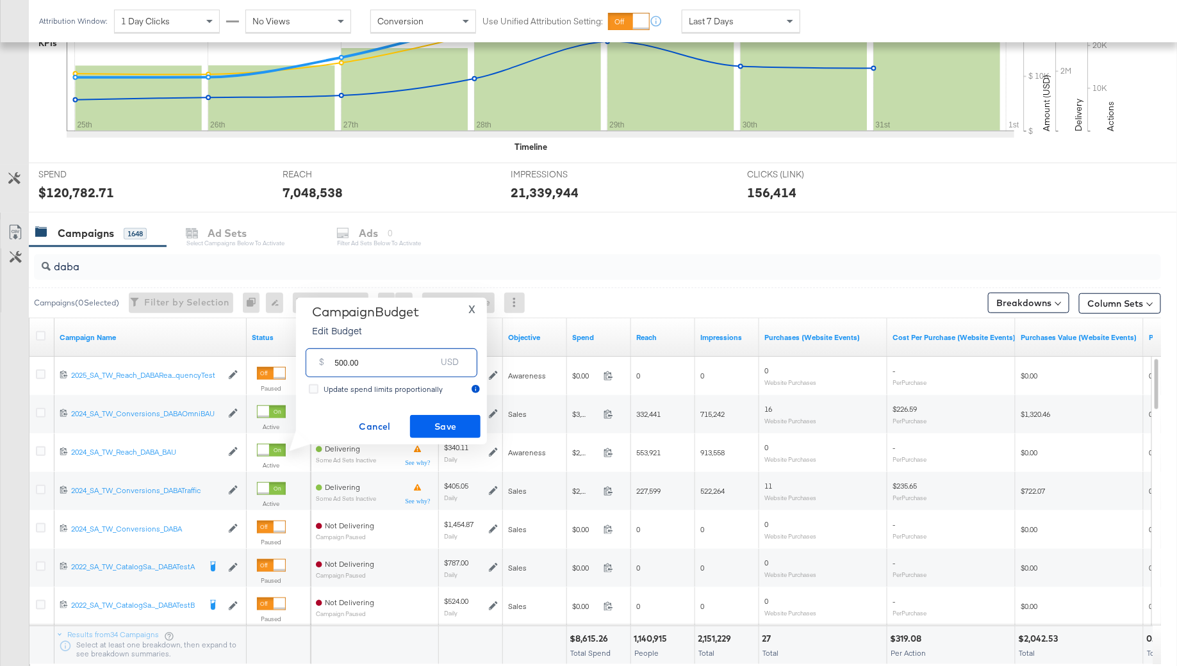
type input "500.00"
click at [429, 421] on span "Save" at bounding box center [445, 427] width 60 height 16
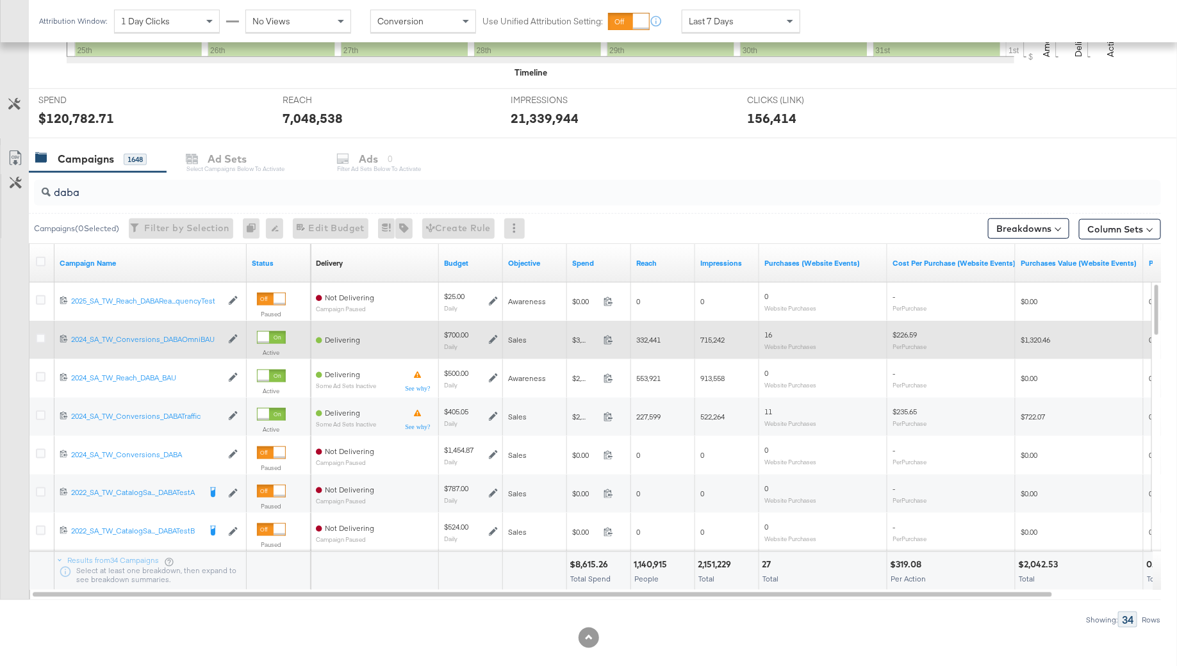
scroll to position [429, 0]
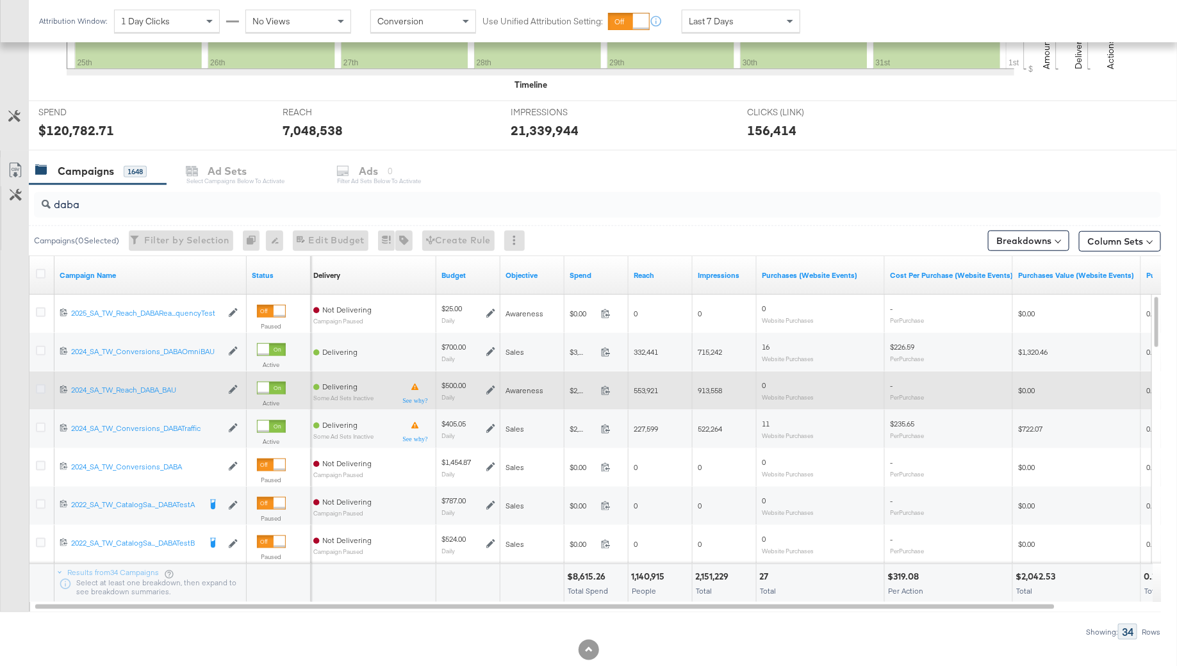
click at [44, 387] on icon at bounding box center [41, 389] width 10 height 10
click at [0, 0] on input "checkbox" at bounding box center [0, 0] width 0 height 0
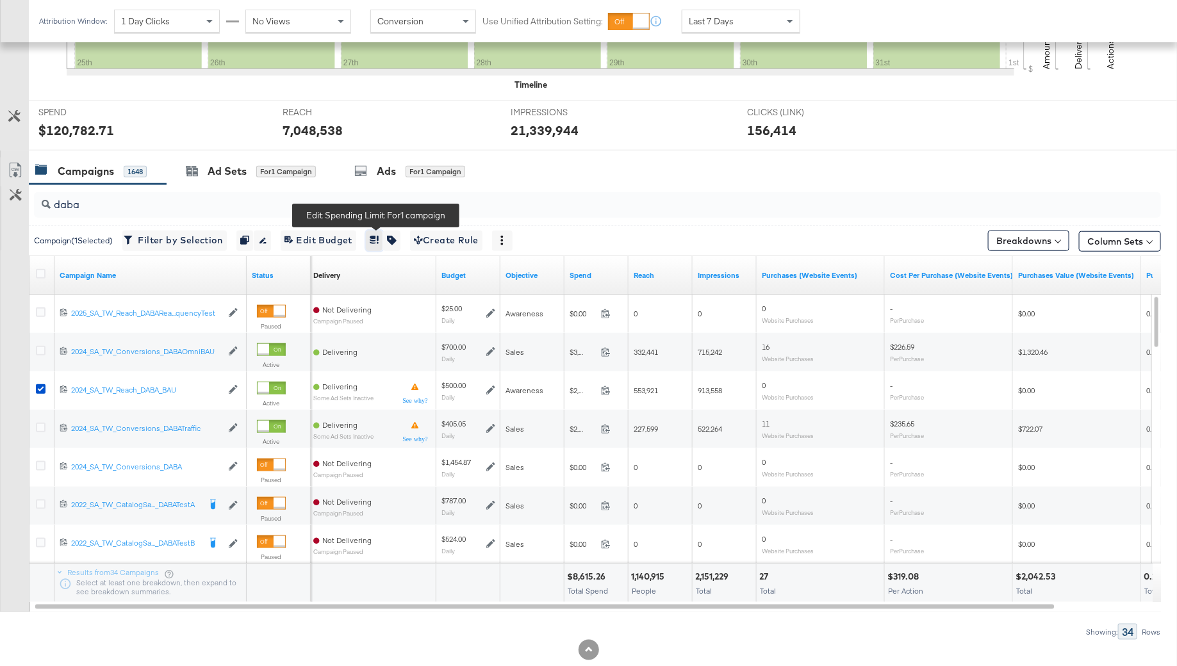
click at [372, 237] on button "button" at bounding box center [374, 241] width 17 height 20
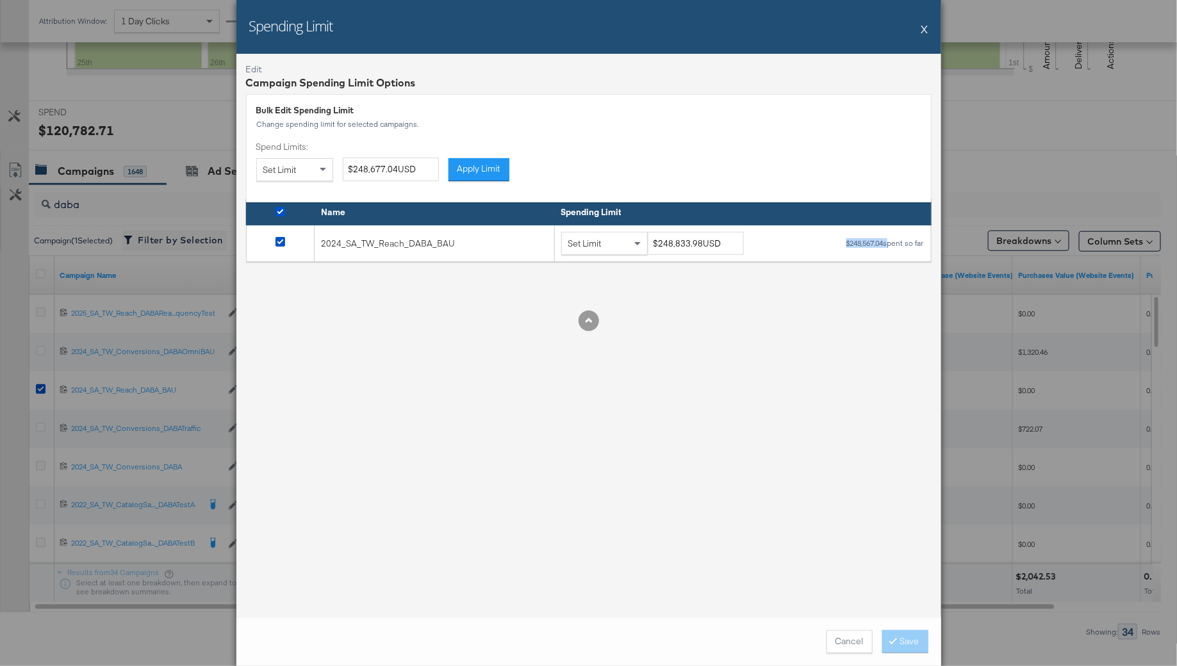
drag, startPoint x: 885, startPoint y: 245, endPoint x: 820, endPoint y: 245, distance: 65.3
click at [820, 245] on div "Set Limit $248,833.98USD $248,567.04 spent so far" at bounding box center [742, 244] width 363 height 24
copy div "$248,567.04"
drag, startPoint x: 699, startPoint y: 245, endPoint x: 629, endPoint y: 245, distance: 70.5
click at [629, 245] on div "Set Limit $248,833.98USD" at bounding box center [657, 244] width 192 height 24
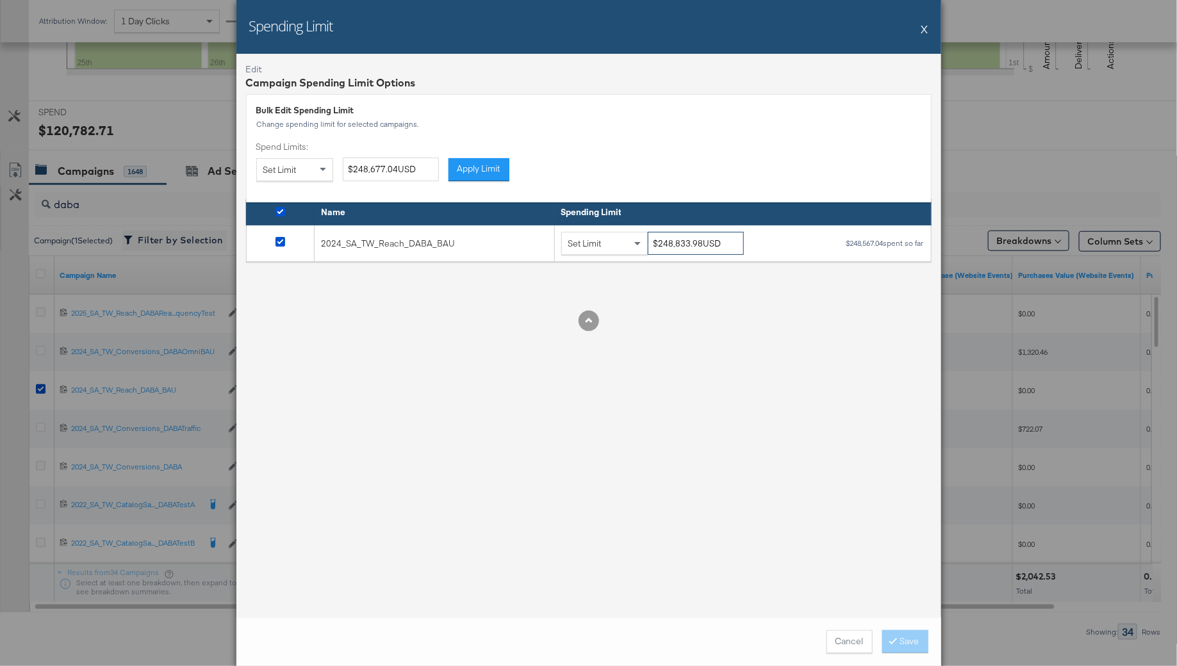
paste input "73,567.04"
type input "$273,567.04USD"
click at [817, 436] on div "Edit Campaign Spending Limit Options Bulk Edit Spending Limit Change spending l…" at bounding box center [588, 336] width 705 height 564
click at [908, 647] on button "Save" at bounding box center [905, 641] width 46 height 23
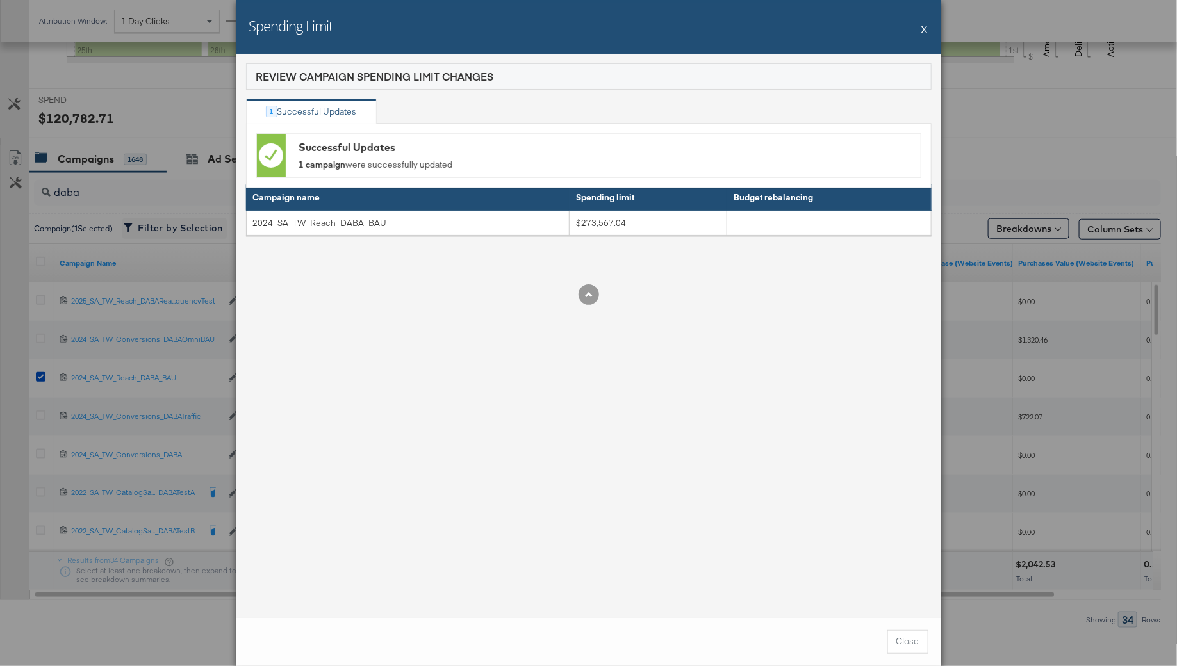
scroll to position [457, 0]
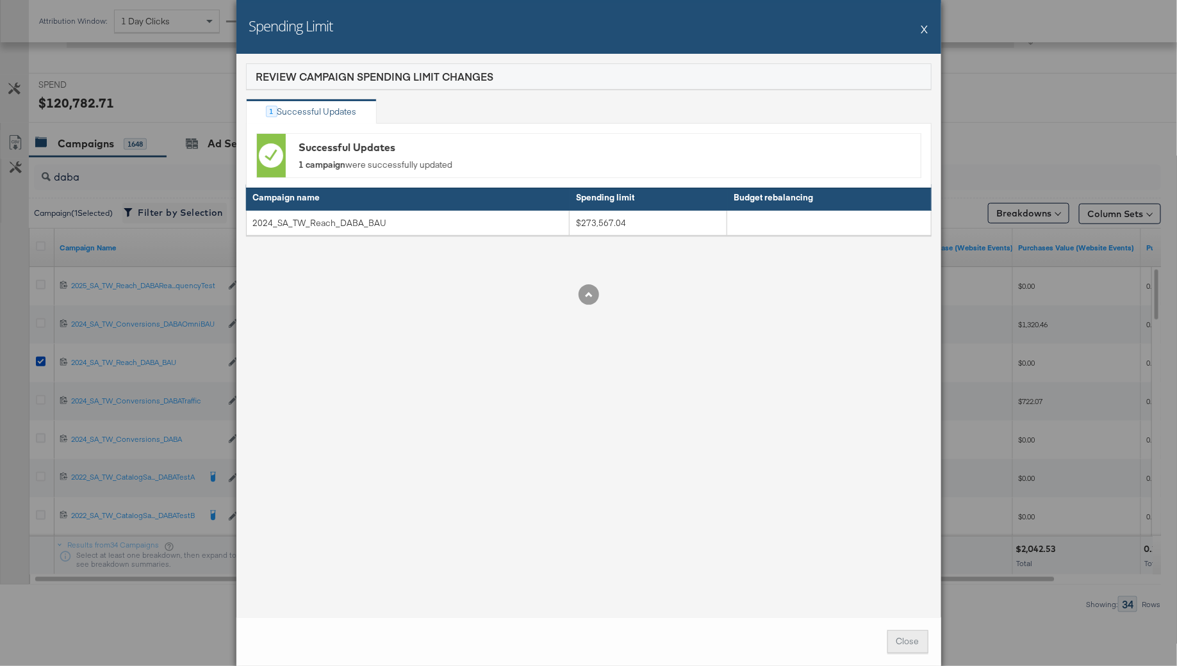
click at [904, 635] on button "Close" at bounding box center [907, 641] width 41 height 23
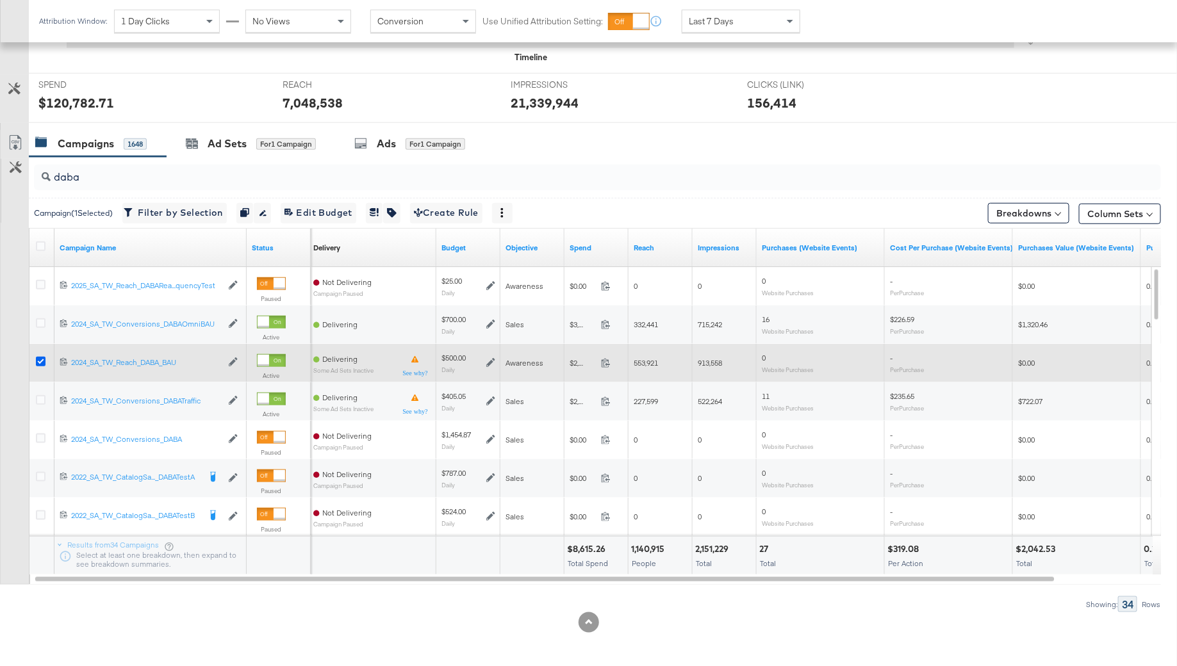
click at [36, 361] on icon at bounding box center [41, 362] width 10 height 10
click at [0, 0] on input "checkbox" at bounding box center [0, 0] width 0 height 0
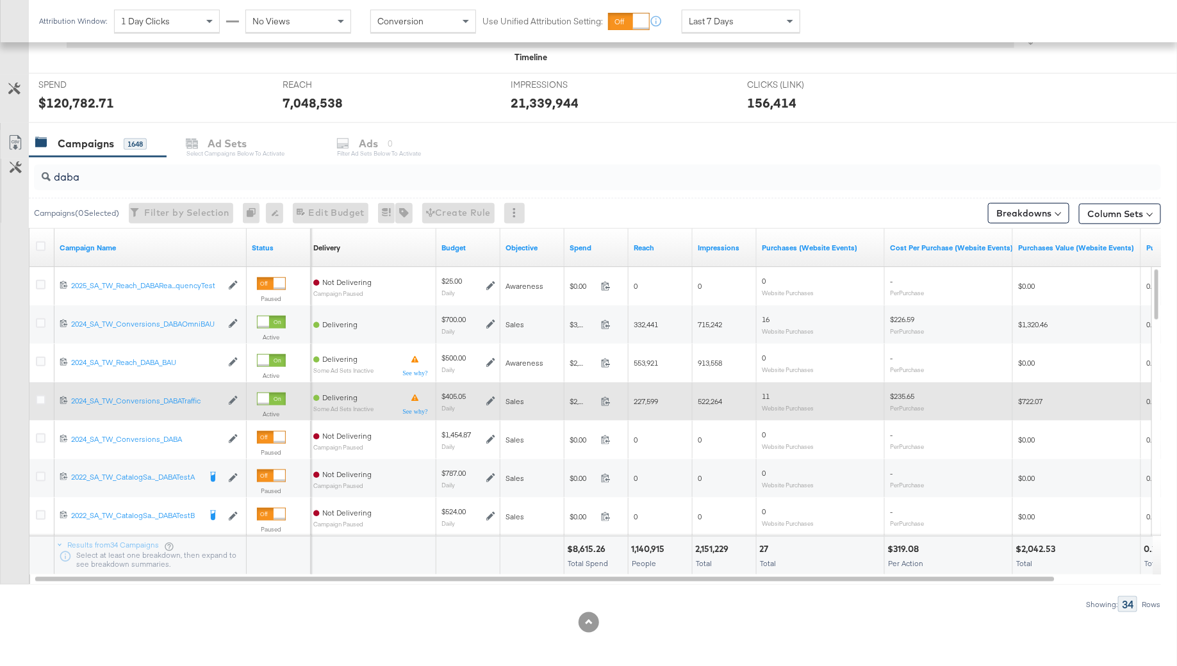
click at [493, 393] on div "$405.05 Daily" at bounding box center [468, 401] width 54 height 20
click at [491, 403] on icon at bounding box center [490, 400] width 9 height 9
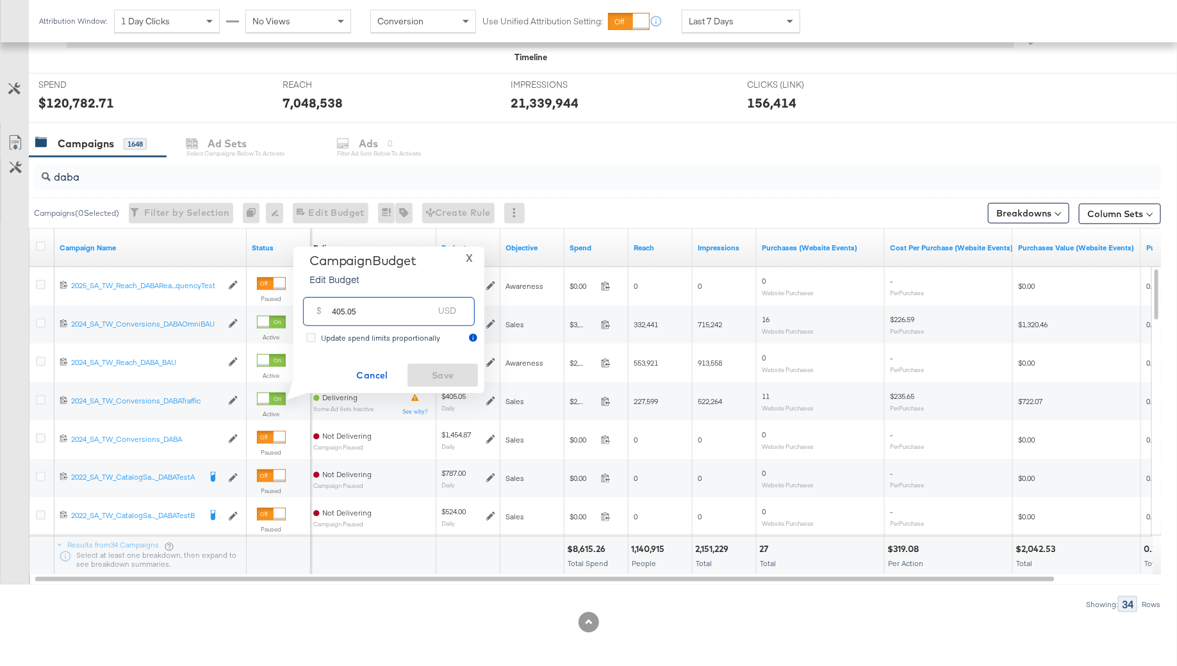
drag, startPoint x: 374, startPoint y: 308, endPoint x: 311, endPoint y: 308, distance: 62.8
click at [313, 308] on div "$ 405.05 USD" at bounding box center [389, 311] width 172 height 29
type input "500"
click at [425, 364] on div "Cancel Save" at bounding box center [389, 375] width 178 height 23
click at [426, 374] on span "Save" at bounding box center [442, 376] width 60 height 16
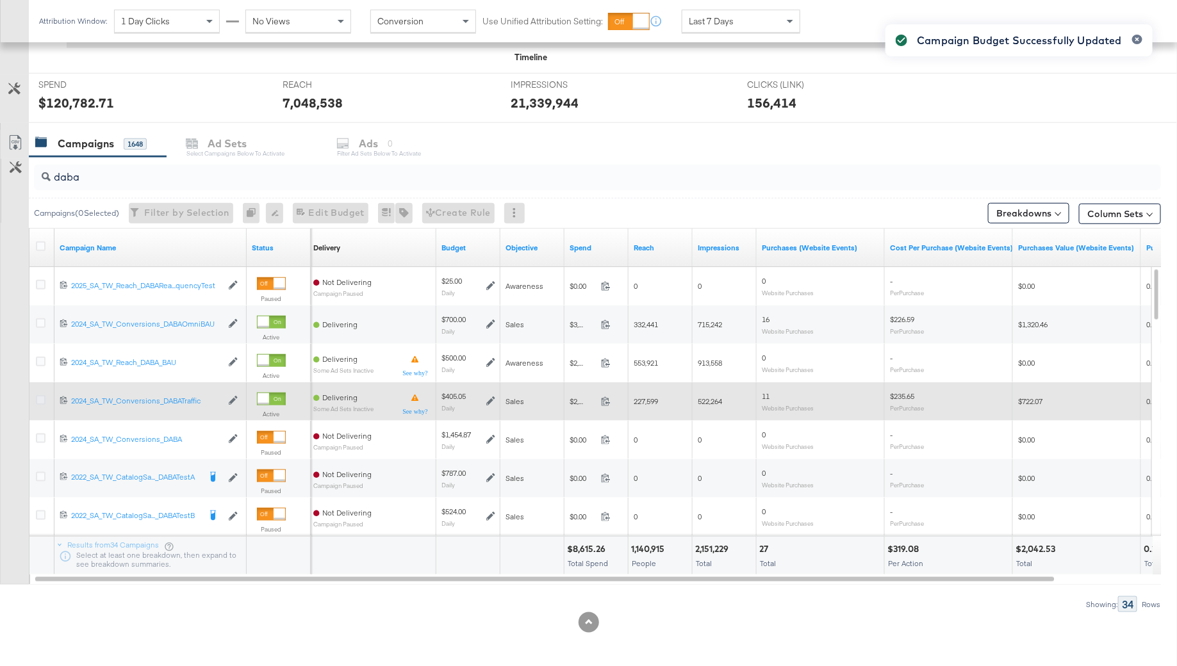
click at [39, 399] on icon at bounding box center [41, 400] width 10 height 10
click at [0, 0] on input "checkbox" at bounding box center [0, 0] width 0 height 0
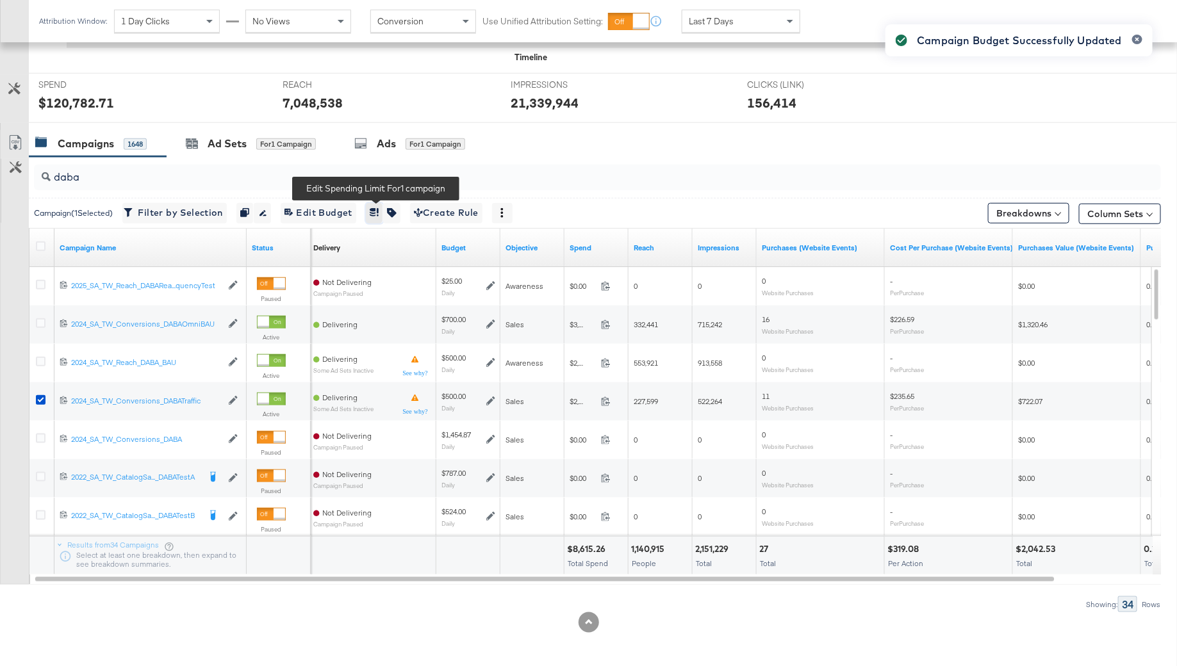
click at [375, 215] on icon "button" at bounding box center [374, 212] width 9 height 9
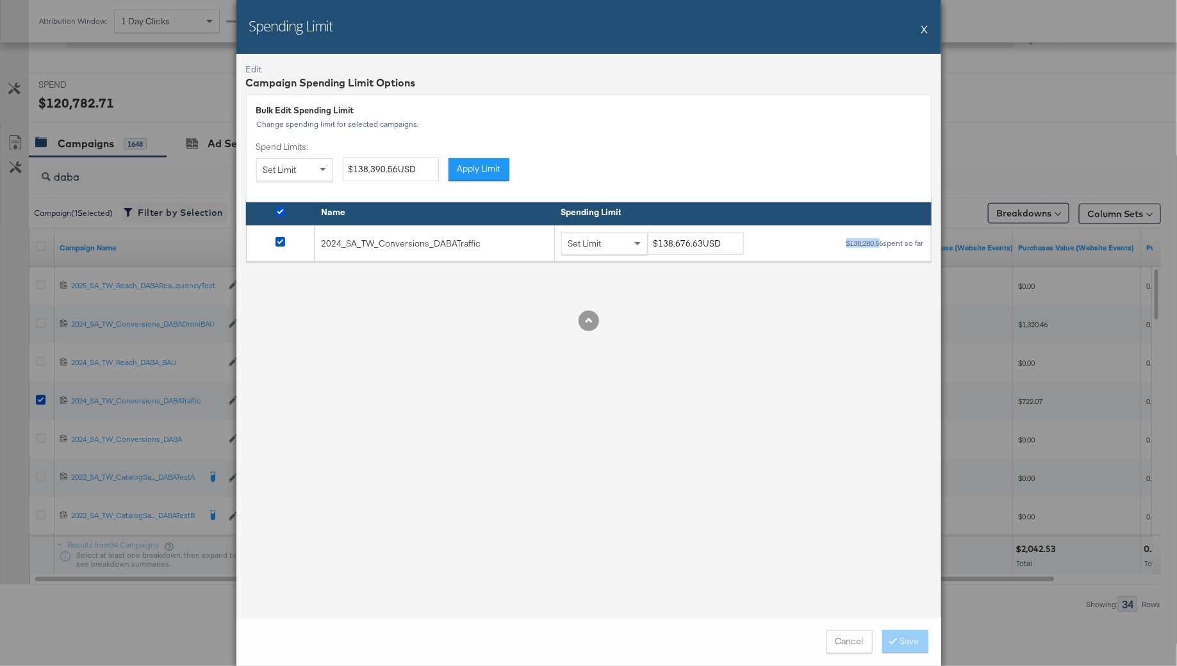
drag, startPoint x: 881, startPoint y: 247, endPoint x: 817, endPoint y: 246, distance: 64.1
click at [817, 246] on div "Set Limit $138,676.63USD $138,280.56 spent so far" at bounding box center [742, 244] width 363 height 24
click at [872, 240] on div "$138,280.56 spent so far" at bounding box center [884, 243] width 79 height 9
drag, startPoint x: 884, startPoint y: 244, endPoint x: 799, endPoint y: 244, distance: 84.5
click at [799, 244] on div "Set Limit $138,676.63USD $138,280.56 spent so far" at bounding box center [742, 244] width 363 height 24
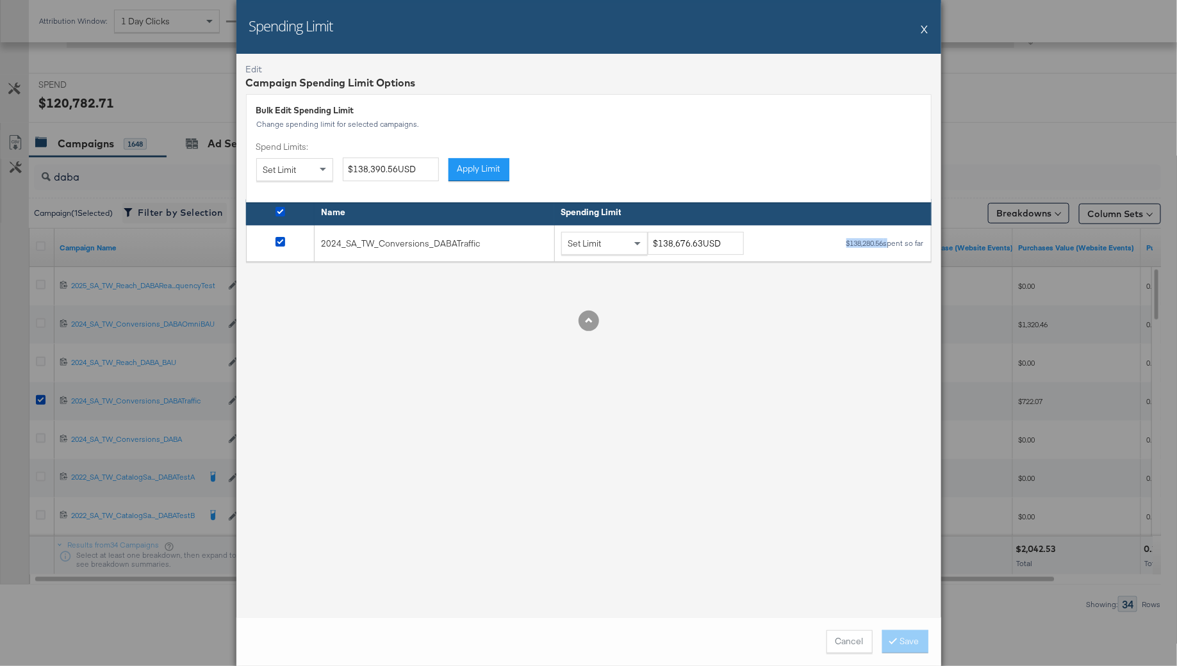
copy div "$138,280.56"
drag, startPoint x: 698, startPoint y: 243, endPoint x: 614, endPoint y: 243, distance: 83.9
click at [614, 243] on div "Set Limit $138,676.63USD" at bounding box center [657, 244] width 192 height 24
paste input "63,280.56"
type input "$163,280.56USD"
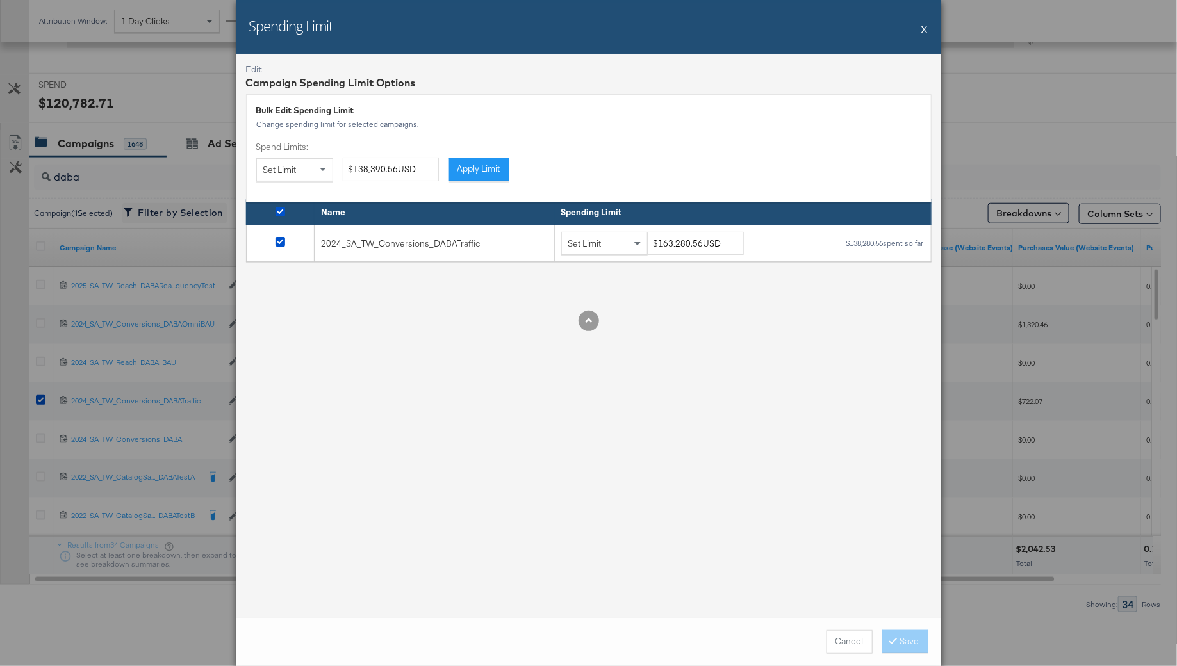
click at [784, 388] on div "Edit Campaign Spending Limit Options Bulk Edit Spending Limit Change spending l…" at bounding box center [588, 336] width 705 height 564
click at [893, 640] on icon at bounding box center [893, 641] width 4 height 8
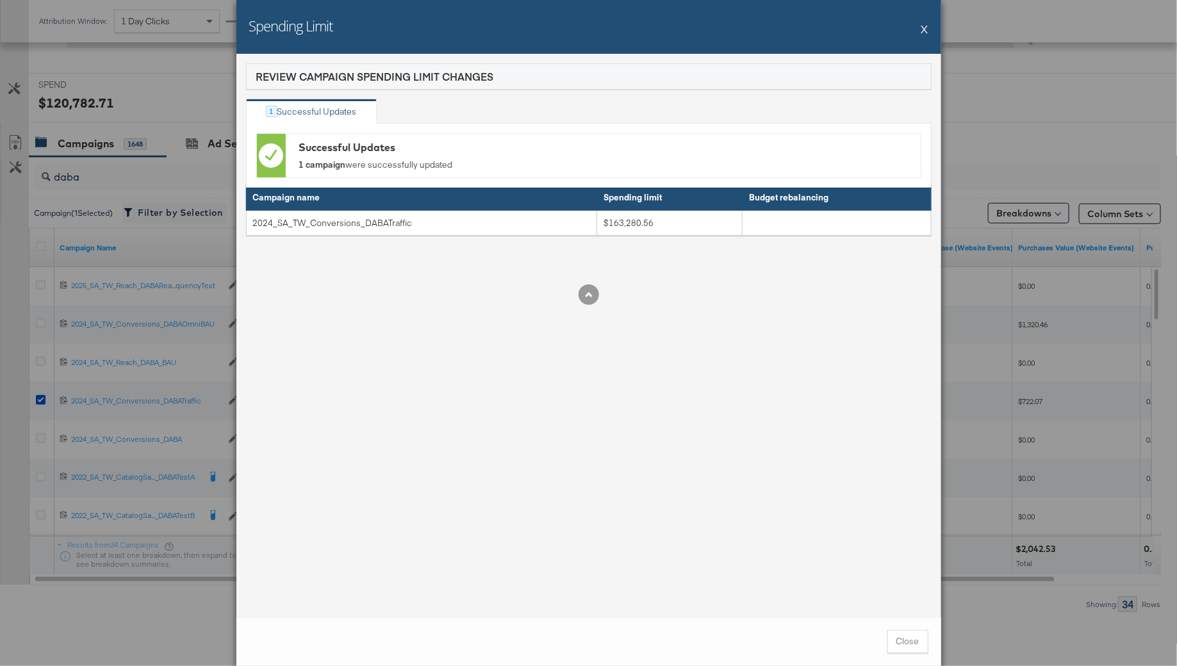
click at [924, 28] on button "X" at bounding box center [924, 29] width 7 height 26
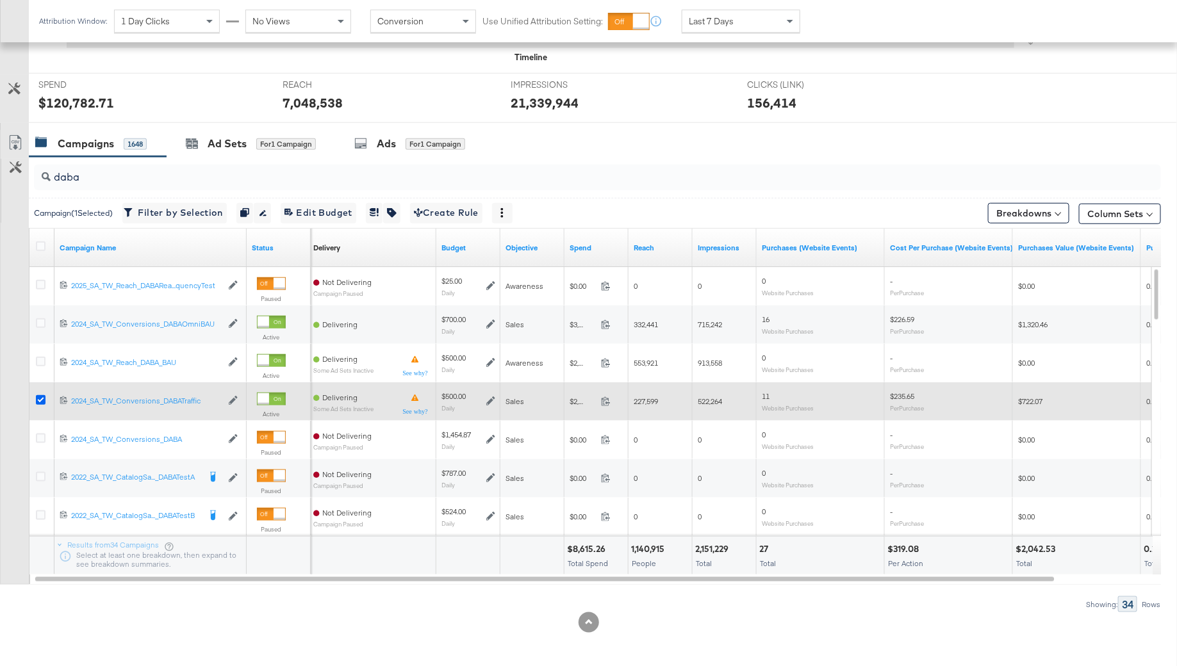
click at [43, 397] on icon at bounding box center [41, 400] width 10 height 10
click at [0, 0] on input "checkbox" at bounding box center [0, 0] width 0 height 0
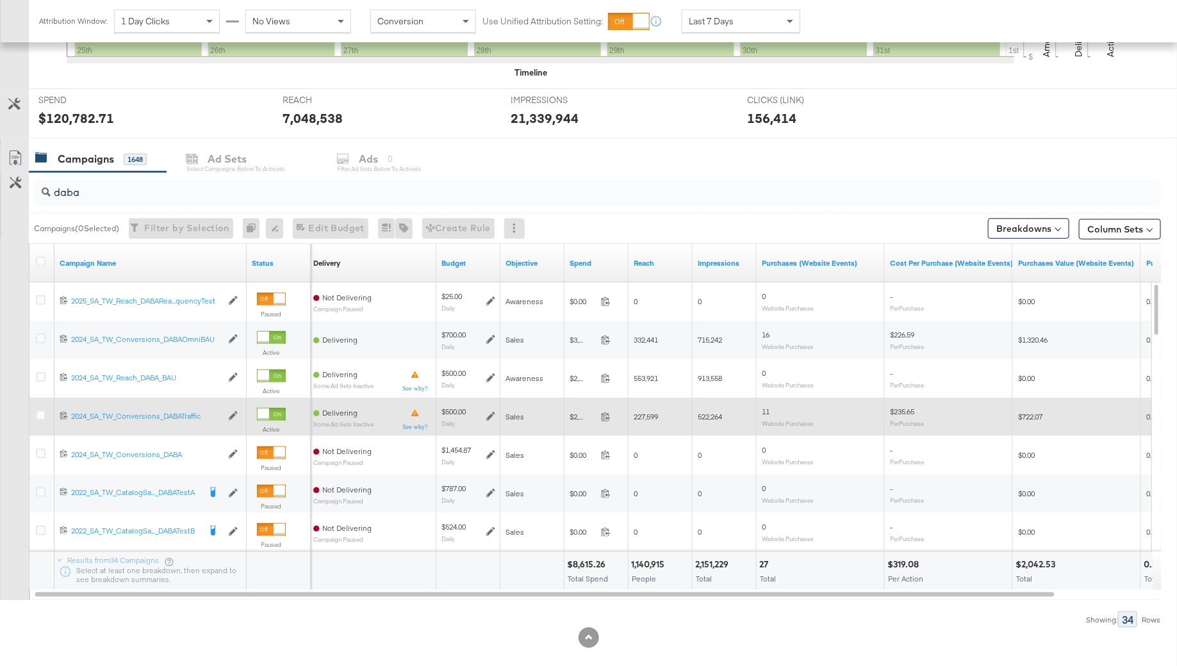
scroll to position [428, 0]
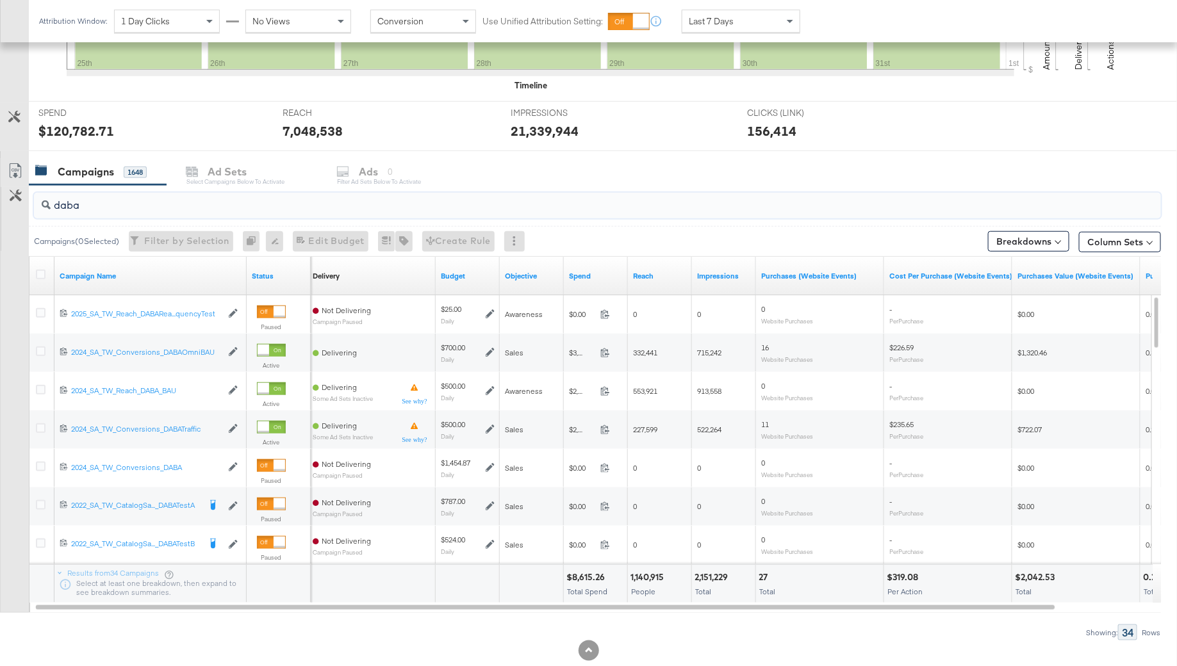
click at [87, 207] on input "daba" at bounding box center [554, 200] width 1007 height 25
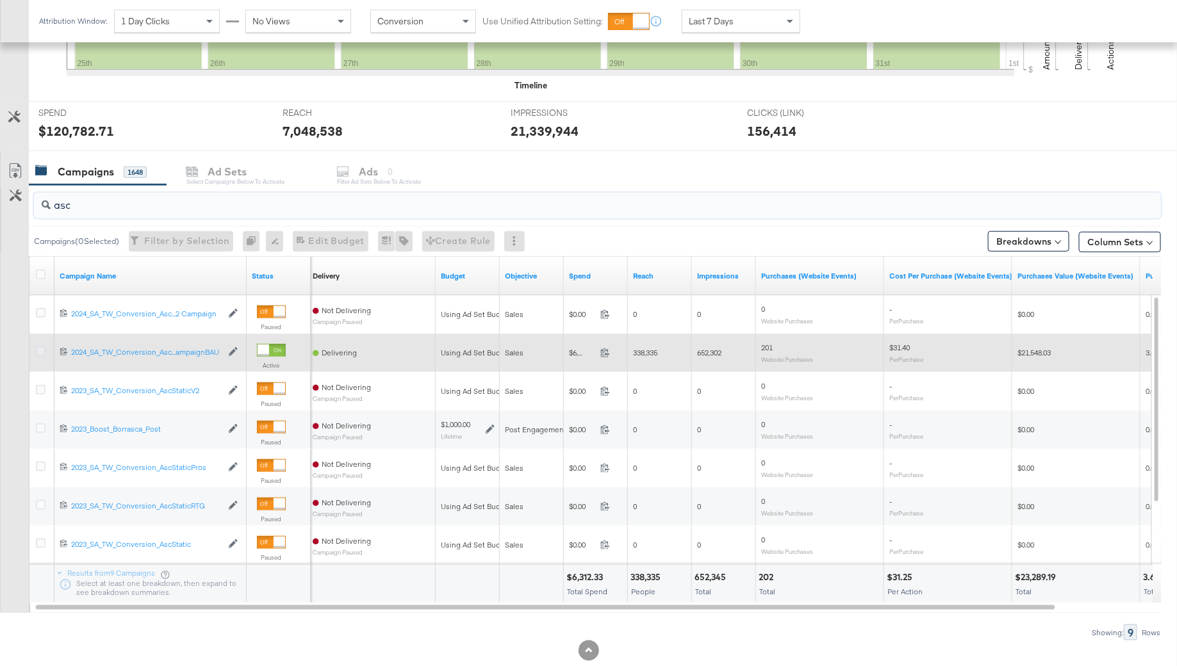
type input "asc"
click at [40, 348] on icon at bounding box center [41, 352] width 10 height 10
click at [0, 0] on input "checkbox" at bounding box center [0, 0] width 0 height 0
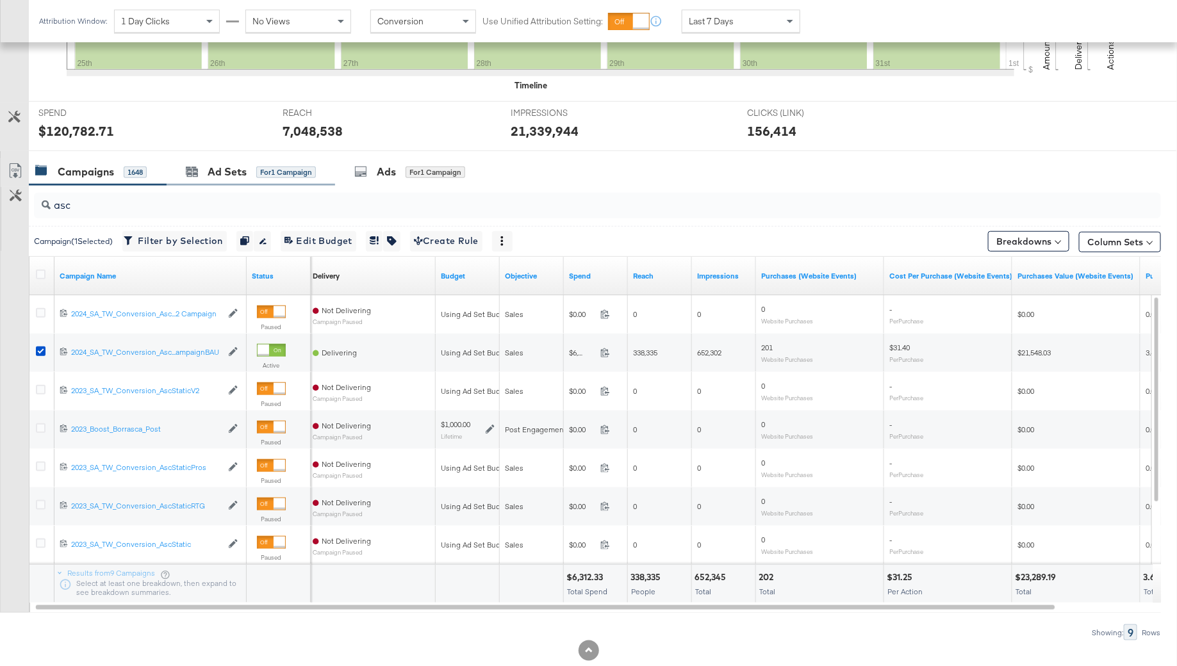
click at [222, 179] on div "Ad Sets for 1 Campaign" at bounding box center [251, 172] width 168 height 28
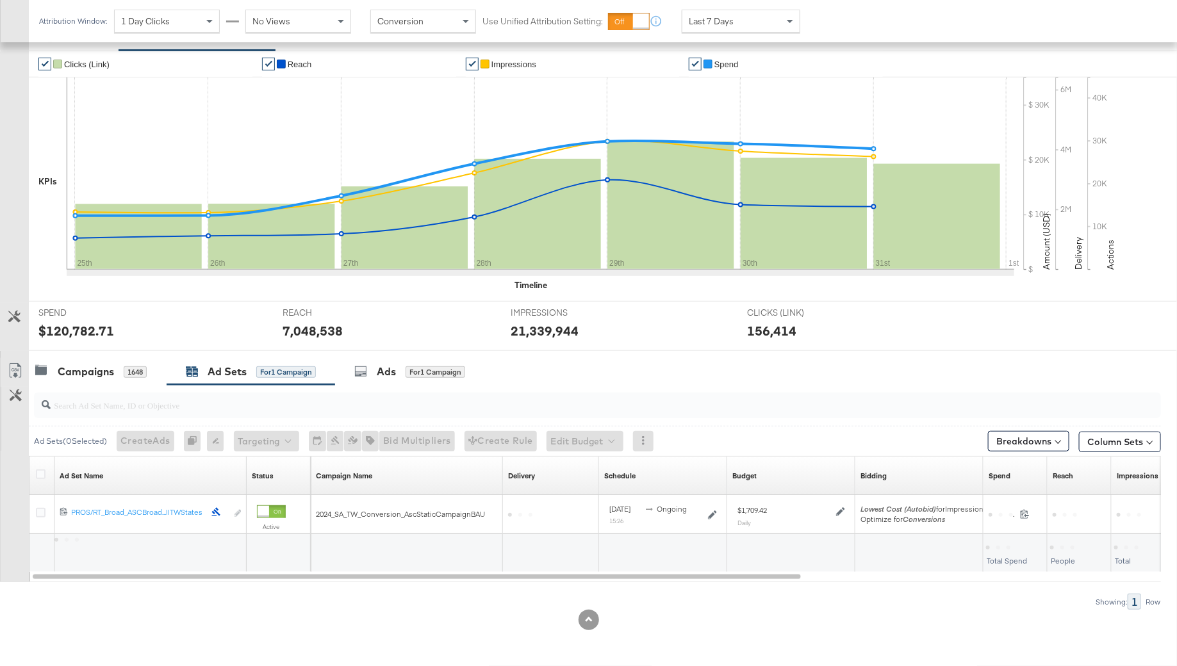
scroll to position [226, 0]
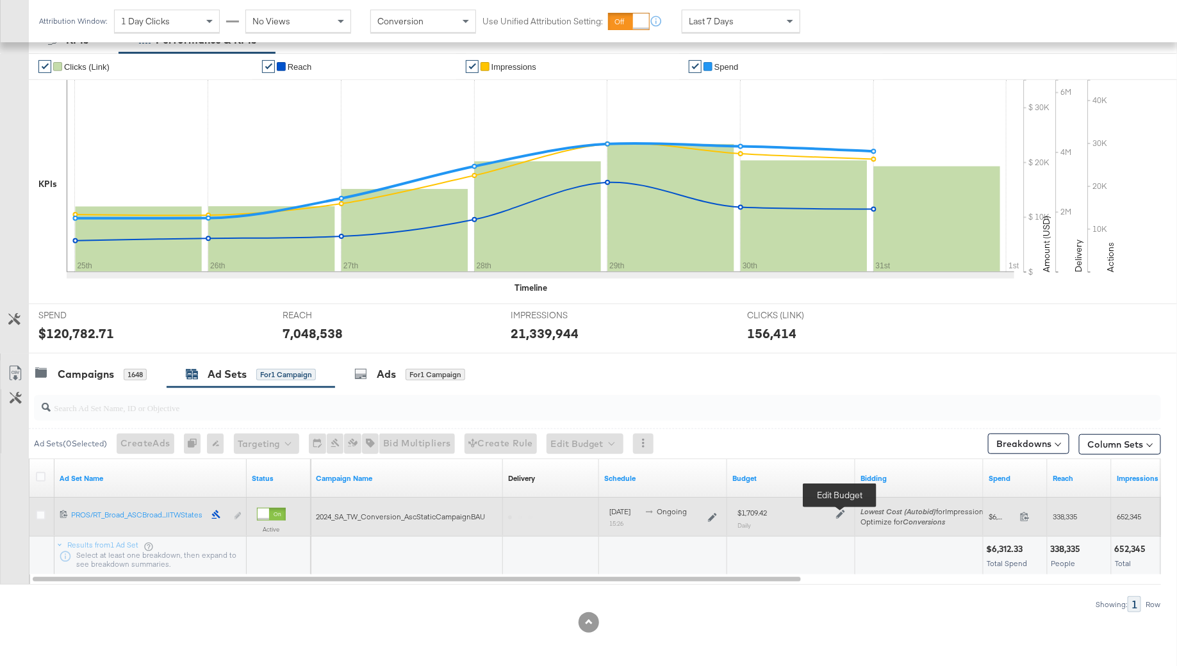
click at [839, 516] on icon at bounding box center [840, 514] width 9 height 9
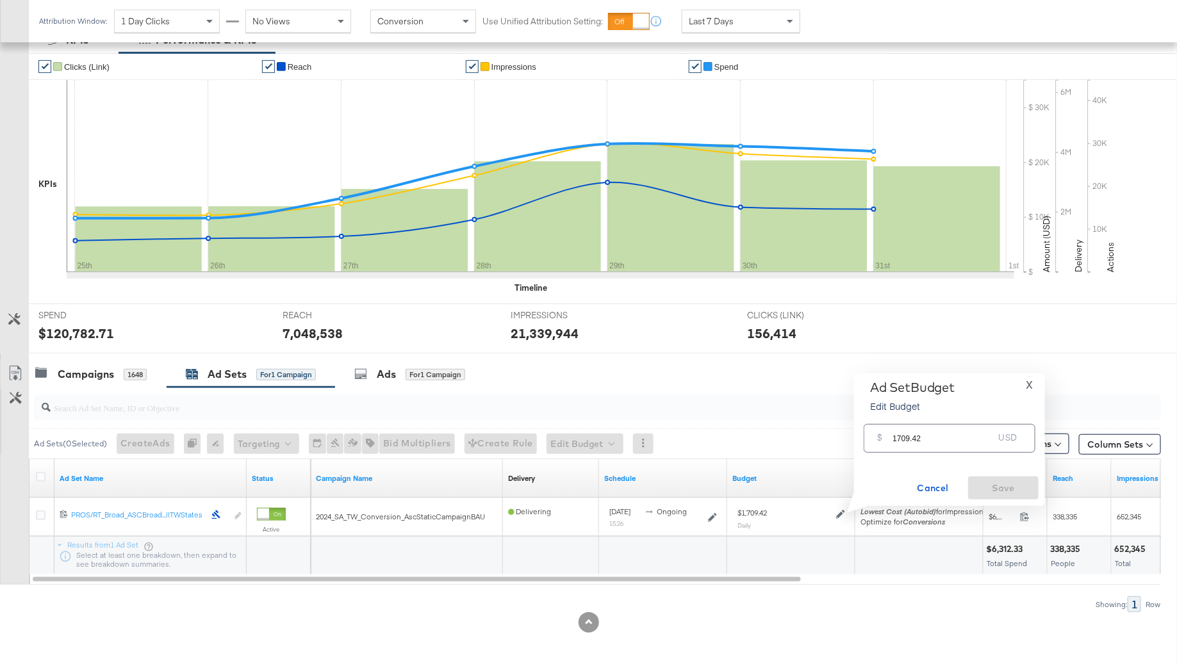
click at [920, 440] on input "1709.42" at bounding box center [942, 434] width 101 height 28
type input "400"
click at [993, 500] on div "Ad Set Budget Edit Budget X $ 400 USD Cancel Save" at bounding box center [949, 439] width 191 height 133
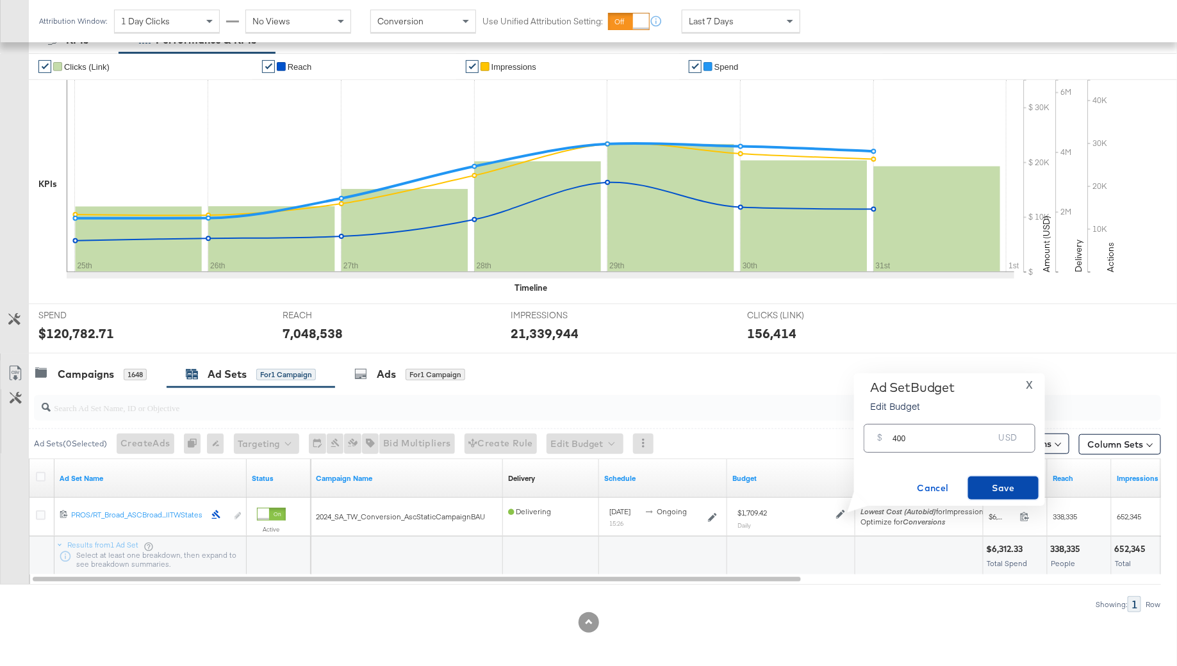
click at [993, 493] on span "Save" at bounding box center [1003, 488] width 60 height 16
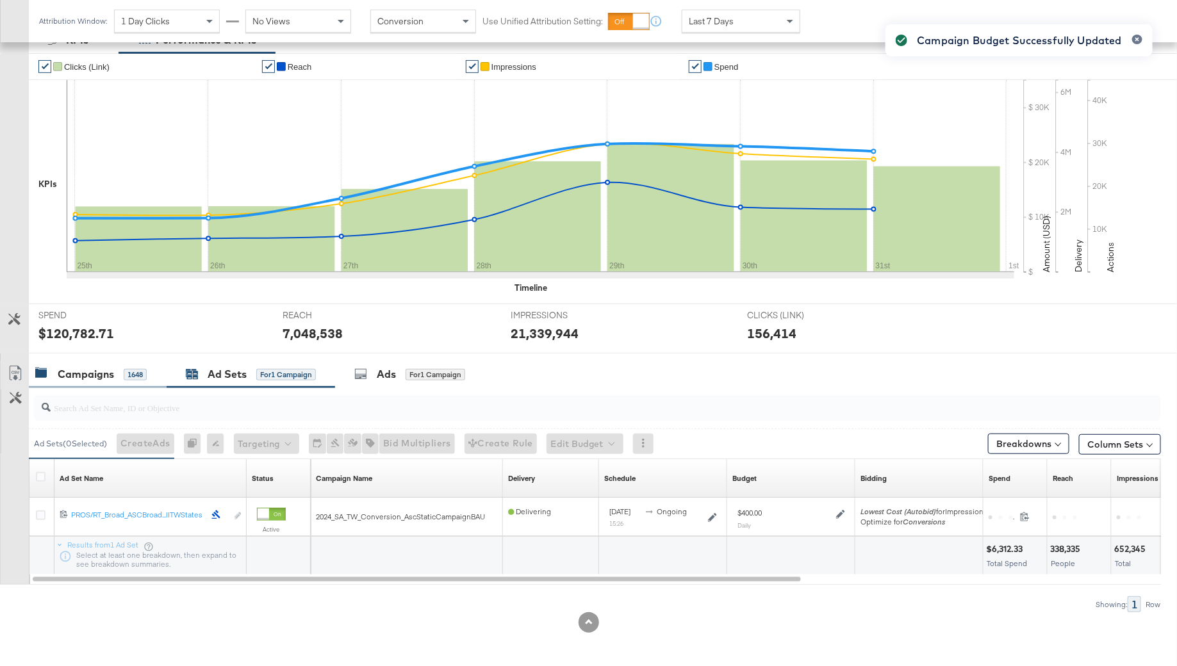
click at [126, 377] on div "1648" at bounding box center [135, 375] width 23 height 12
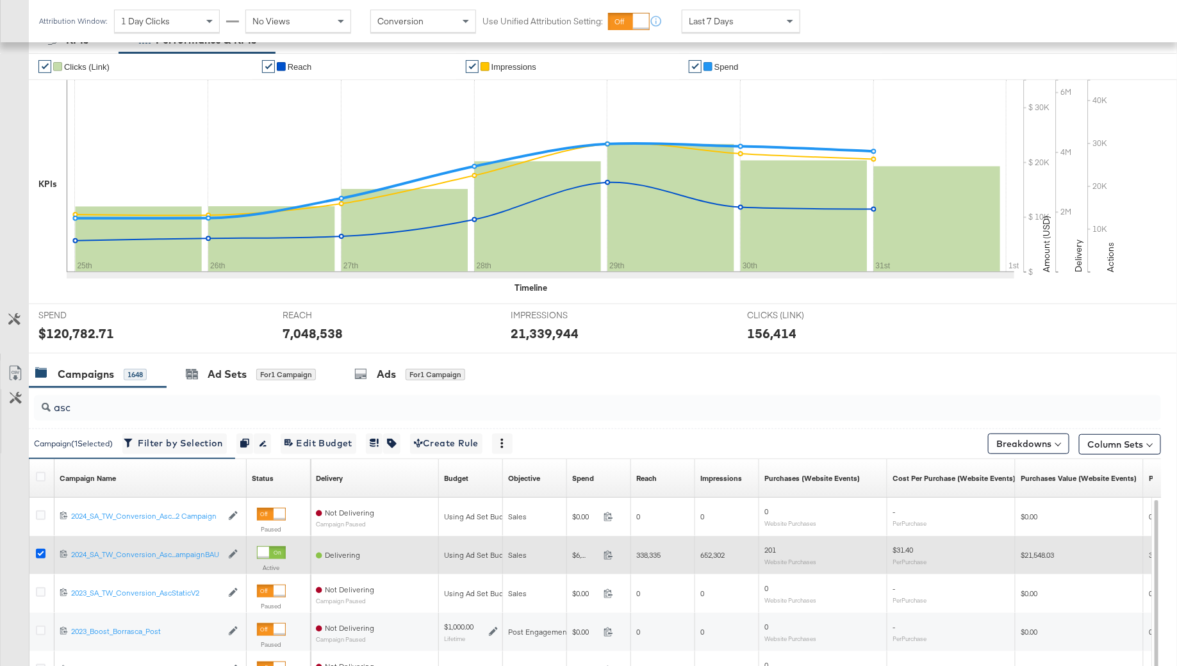
click at [36, 554] on icon at bounding box center [41, 554] width 10 height 10
click at [0, 0] on input "checkbox" at bounding box center [0, 0] width 0 height 0
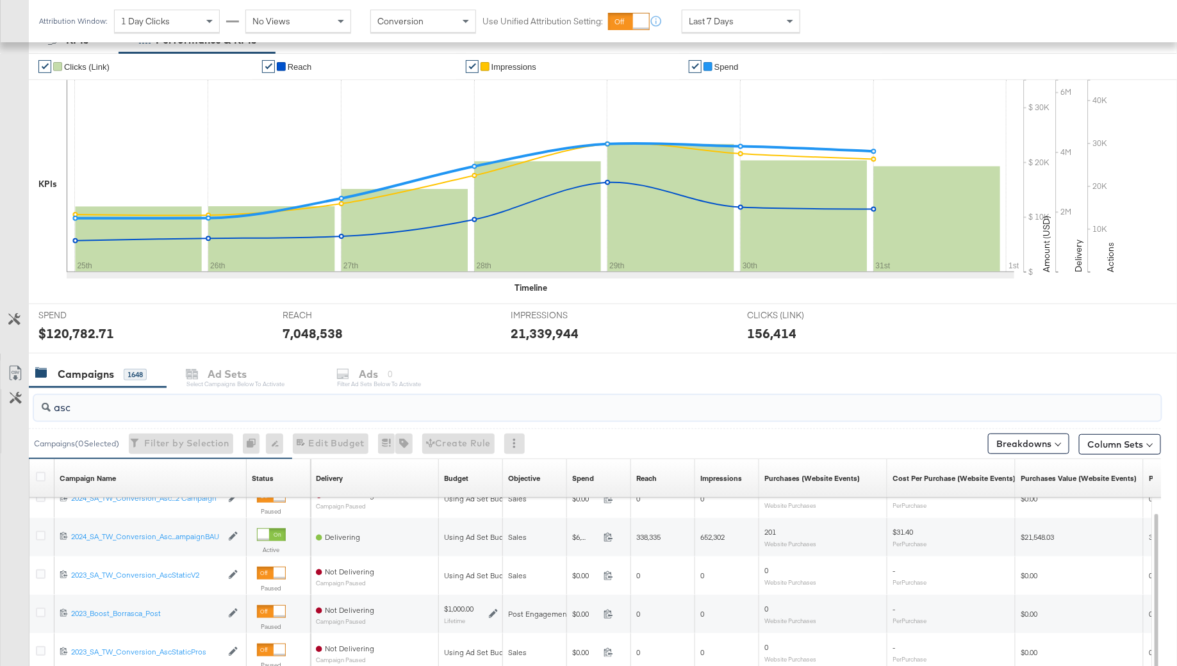
click at [85, 407] on input "asc" at bounding box center [554, 402] width 1007 height 25
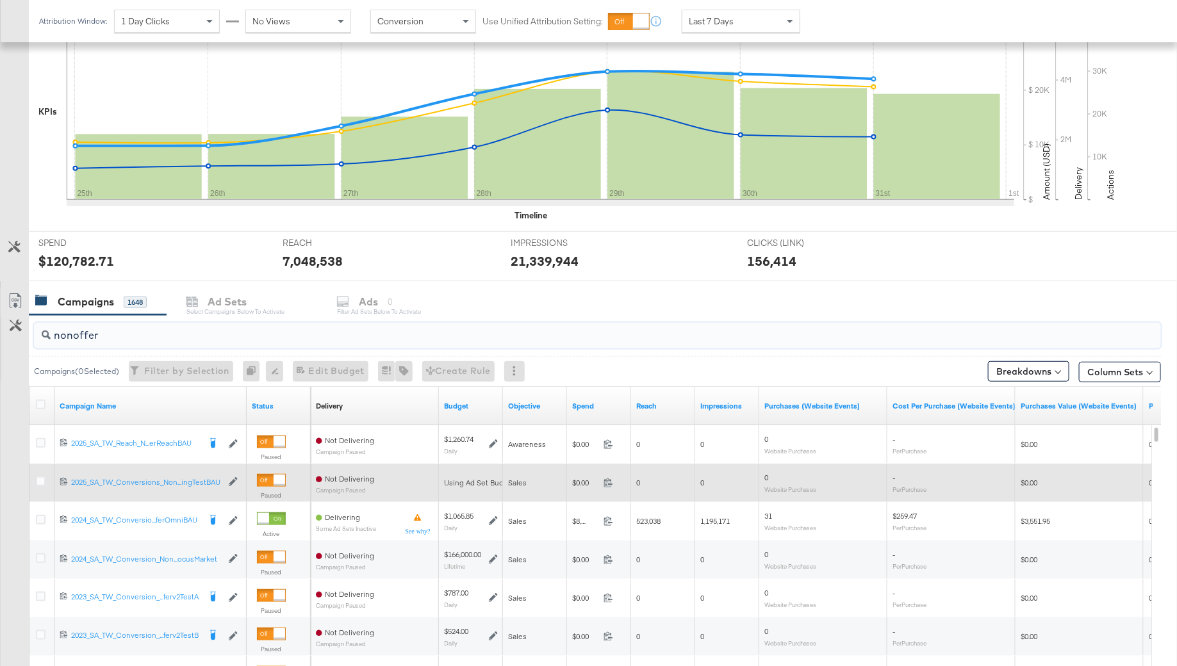
scroll to position [287, 0]
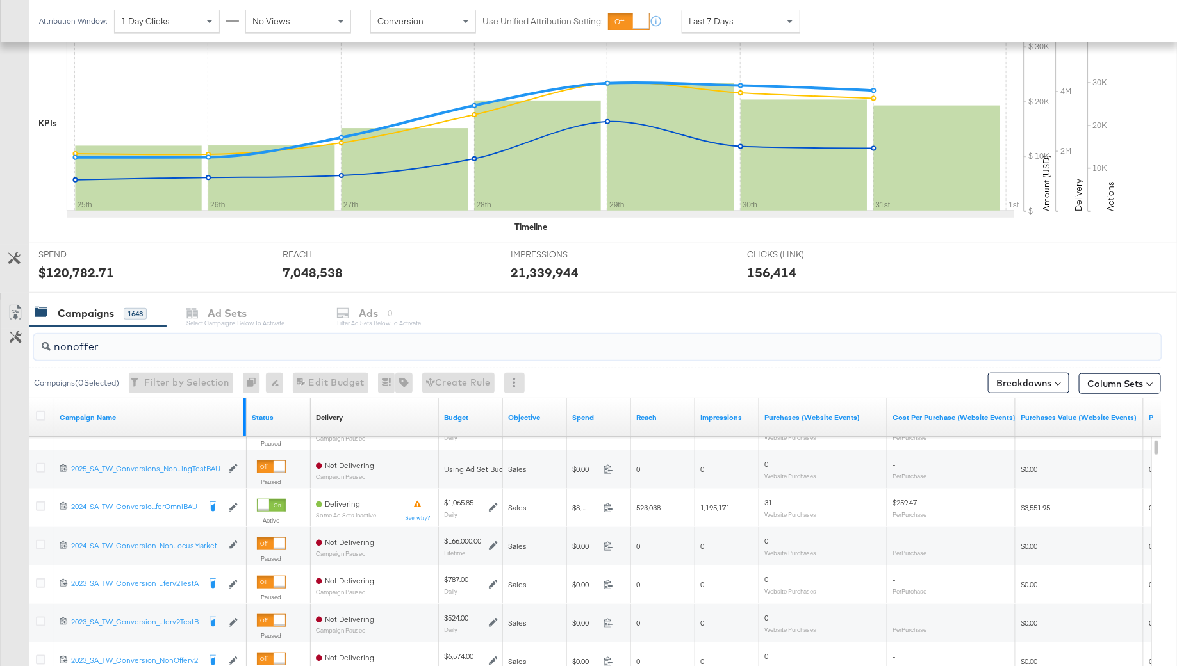
type input "nonoffer"
drag, startPoint x: 243, startPoint y: 403, endPoint x: 323, endPoint y: 402, distance: 79.4
click at [29, 398] on div "Campaign Name Status Delivery Sorting Unavailable Budget Objective Spend Reach …" at bounding box center [29, 398] width 0 height 0
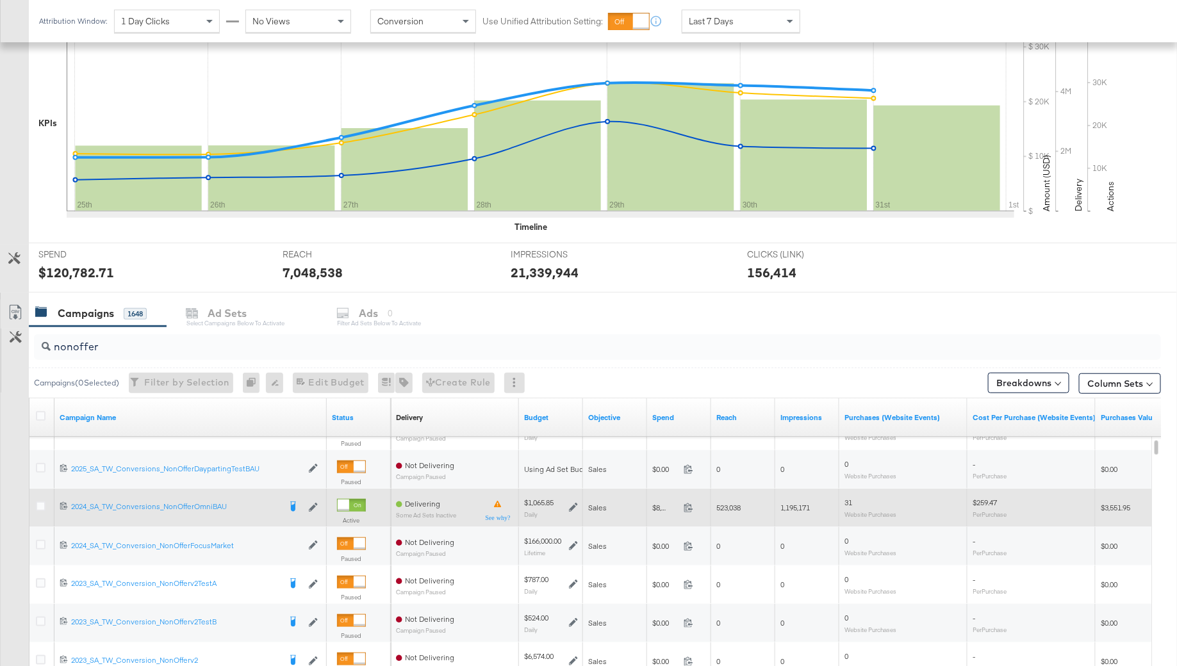
click at [575, 503] on icon at bounding box center [573, 507] width 9 height 9
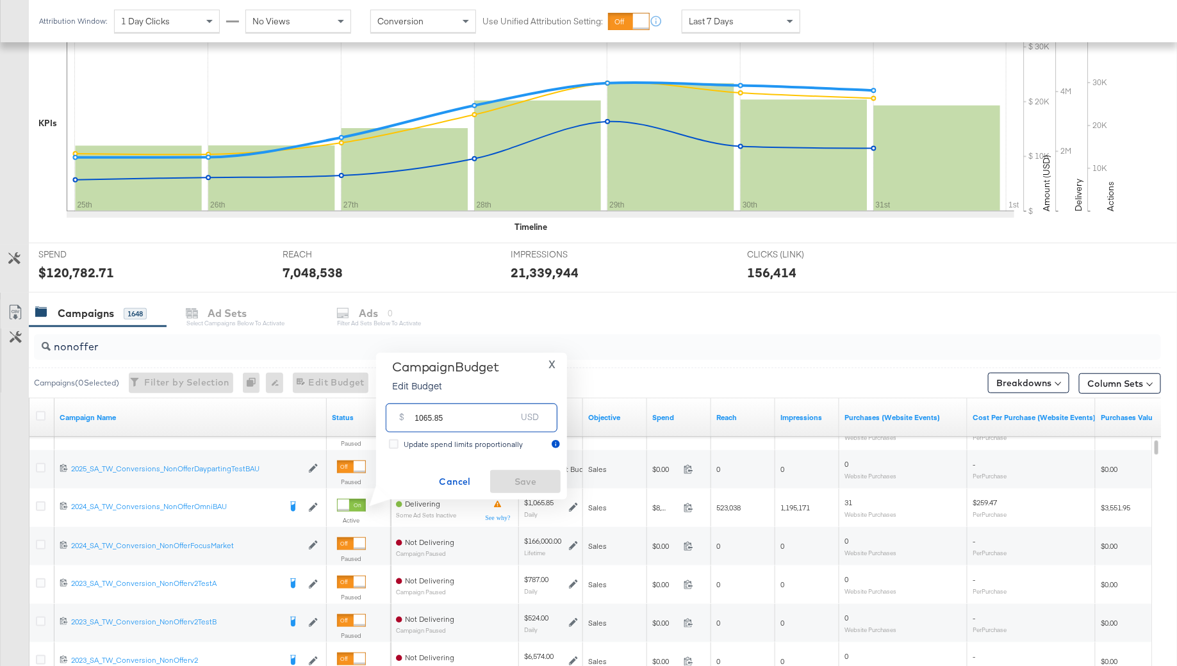
click at [459, 418] on input "1065.85" at bounding box center [464, 413] width 101 height 28
paste input "$1,602.00"
click at [418, 402] on input "$1,602.00" at bounding box center [465, 398] width 106 height 28
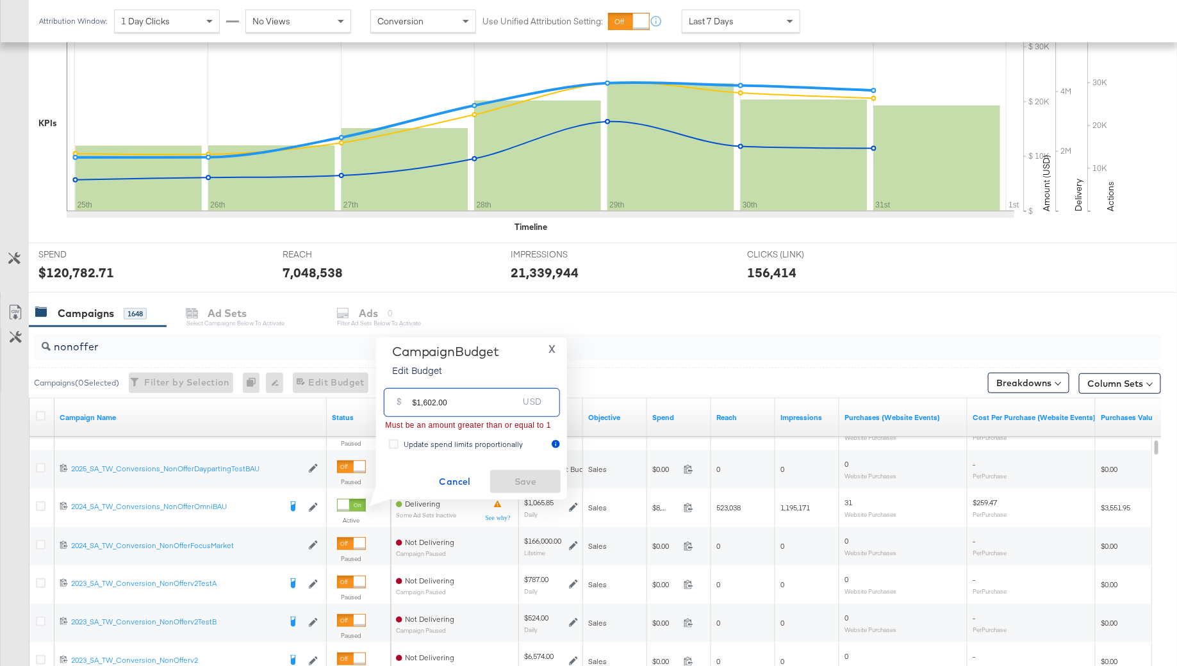
click at [422, 407] on input "$1,602.00" at bounding box center [465, 398] width 106 height 28
click at [415, 405] on input "$1,602.00" at bounding box center [465, 398] width 106 height 28
click at [419, 406] on input "1,602.00" at bounding box center [465, 398] width 106 height 28
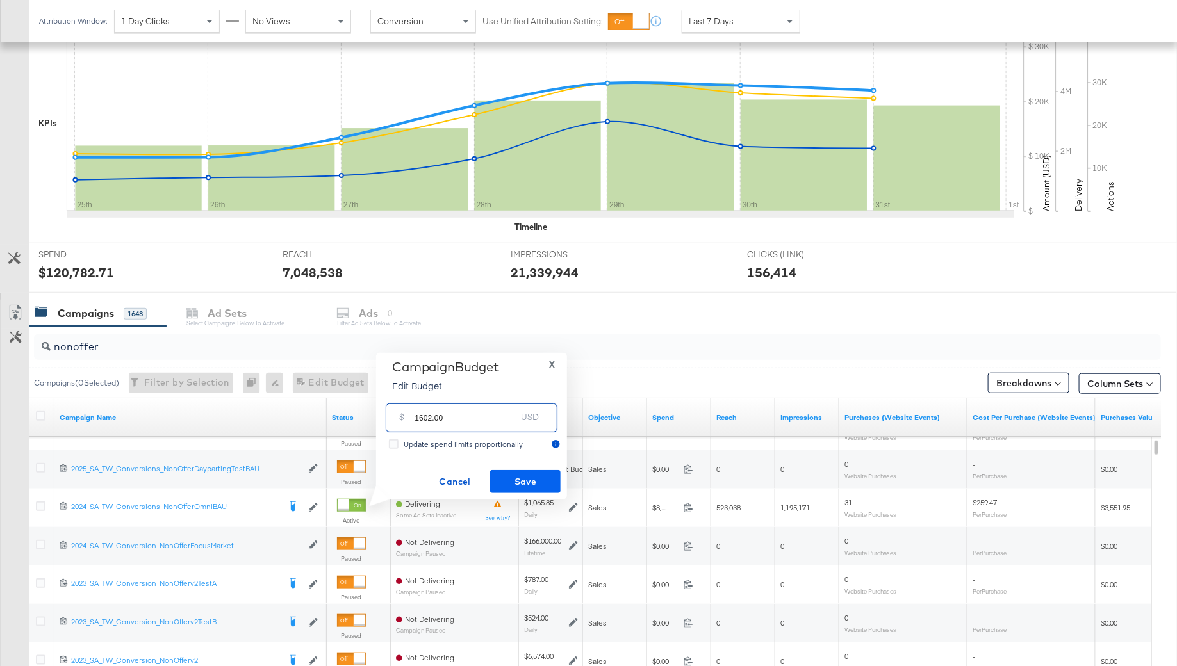
type input "1602.00"
click at [509, 483] on span "Save" at bounding box center [525, 482] width 60 height 16
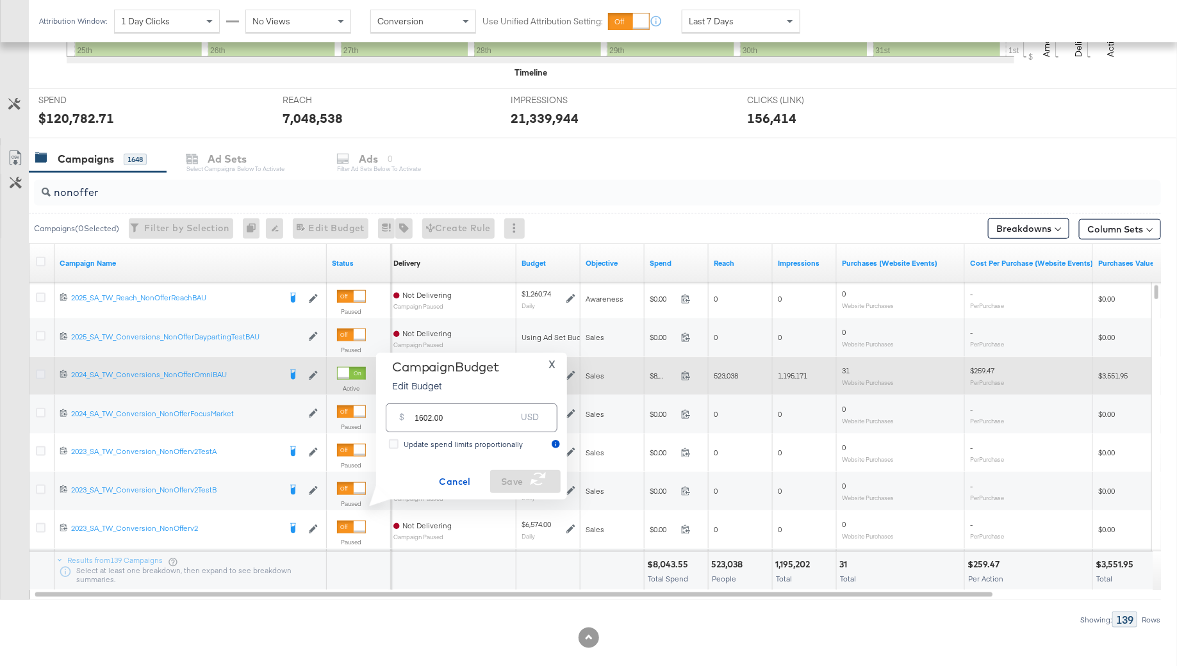
scroll to position [441, 0]
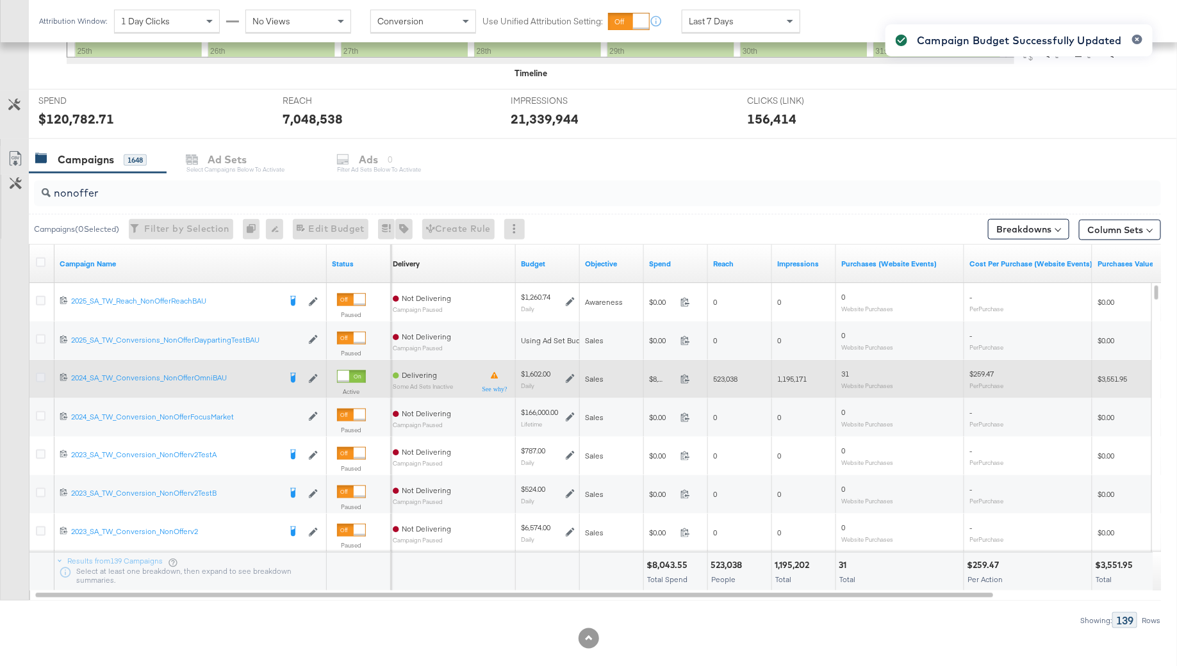
click at [42, 377] on icon at bounding box center [41, 378] width 10 height 10
click at [0, 0] on input "checkbox" at bounding box center [0, 0] width 0 height 0
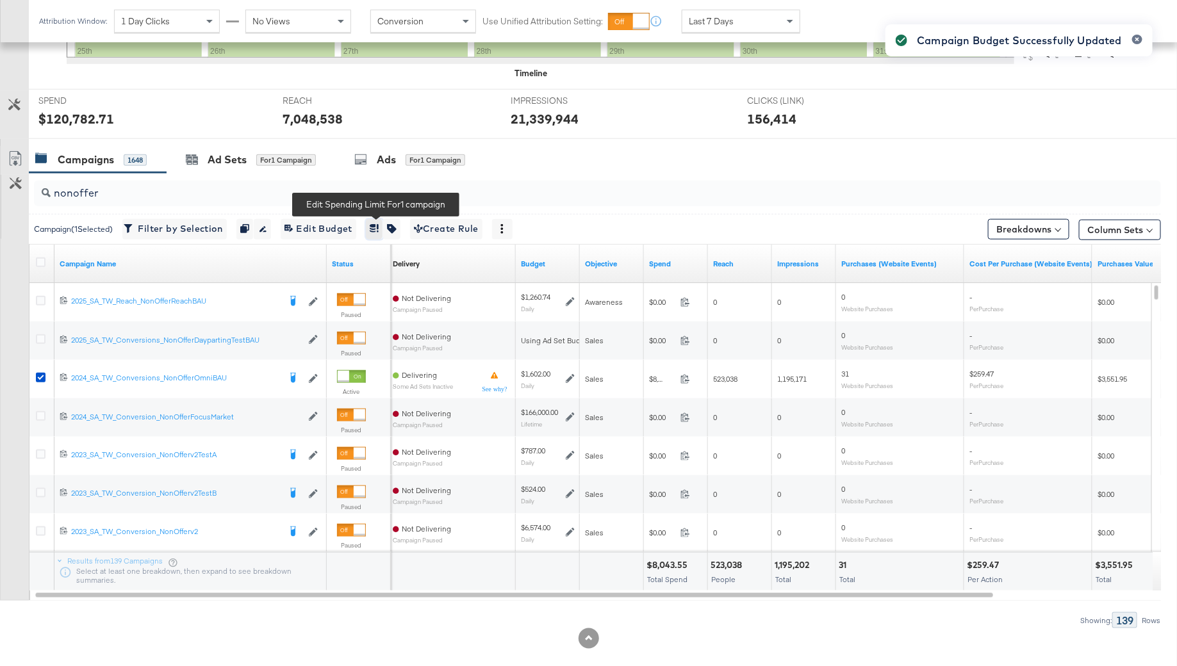
click at [376, 226] on icon "button" at bounding box center [374, 228] width 9 height 9
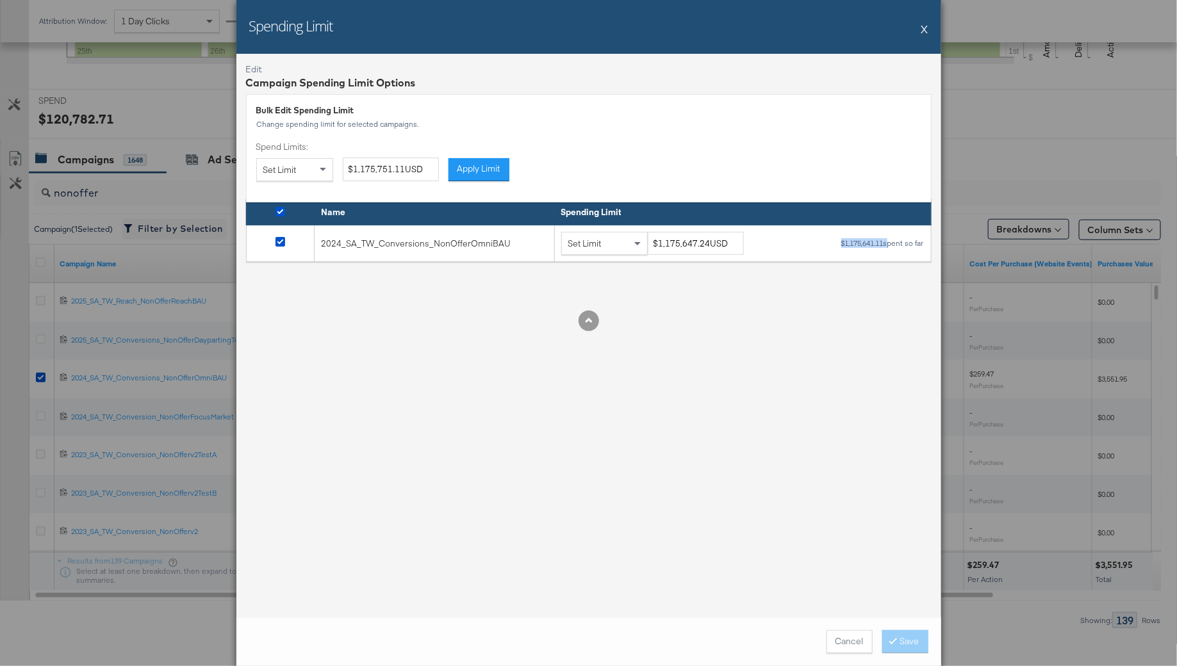
drag, startPoint x: 886, startPoint y: 243, endPoint x: 819, endPoint y: 244, distance: 67.3
click at [820, 244] on div "Set Limit $1,175,647.24USD $1,175,641.11 spent so far" at bounding box center [742, 244] width 363 height 24
copy div "$1,175,641.11"
drag, startPoint x: 706, startPoint y: 246, endPoint x: 642, endPoint y: 245, distance: 64.1
click at [642, 245] on div "Set Limit $1,175,647.24USD" at bounding box center [657, 244] width 192 height 24
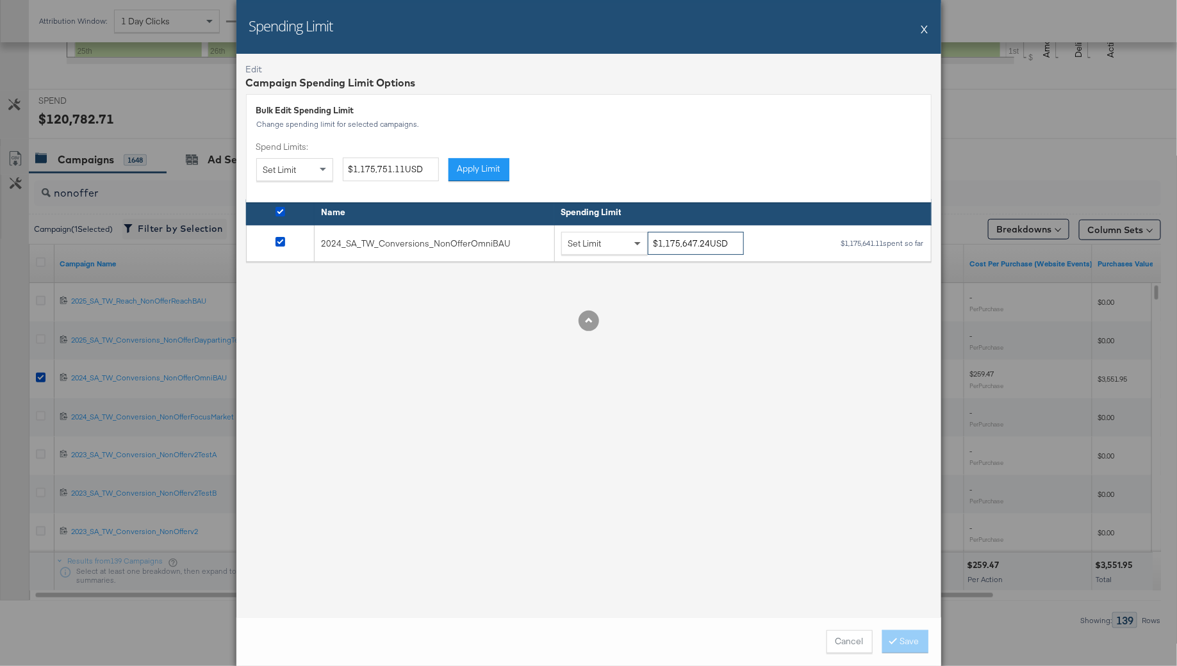
paste input "255,741.11"
type input "$1,255,741.11USD"
click at [698, 307] on div "Edit Campaign Spending Limit Options Bulk Edit Spending Limit Change spending l…" at bounding box center [588, 336] width 705 height 564
click at [914, 644] on button "Save" at bounding box center [905, 641] width 46 height 23
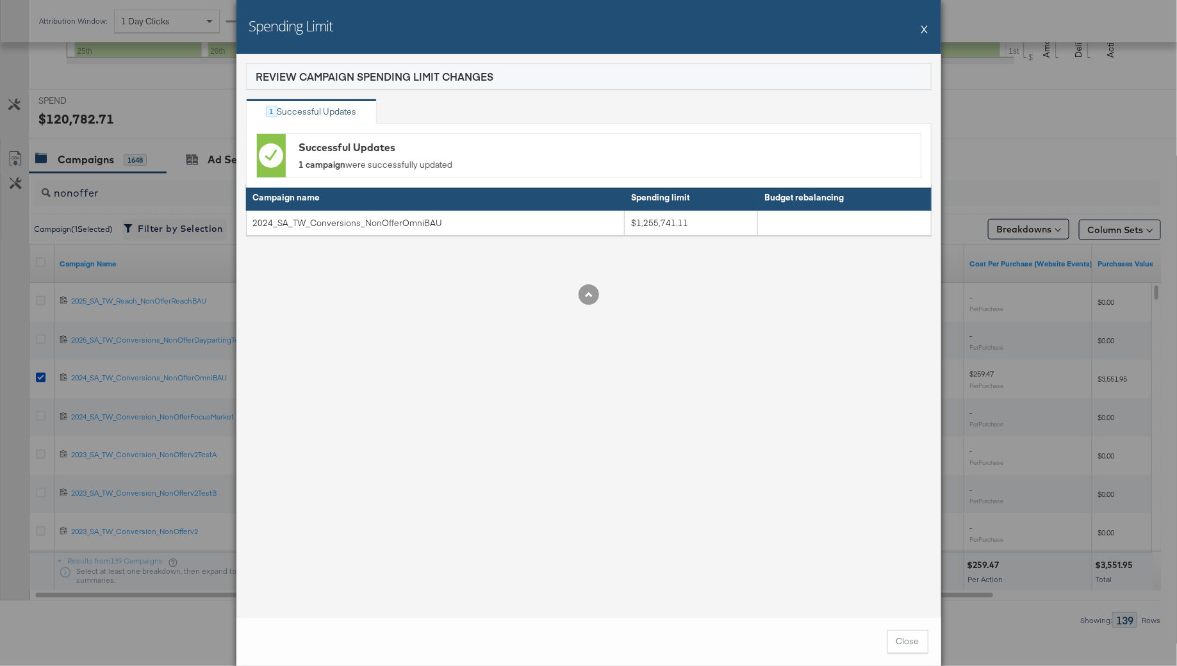
click at [925, 29] on button "X" at bounding box center [924, 29] width 7 height 26
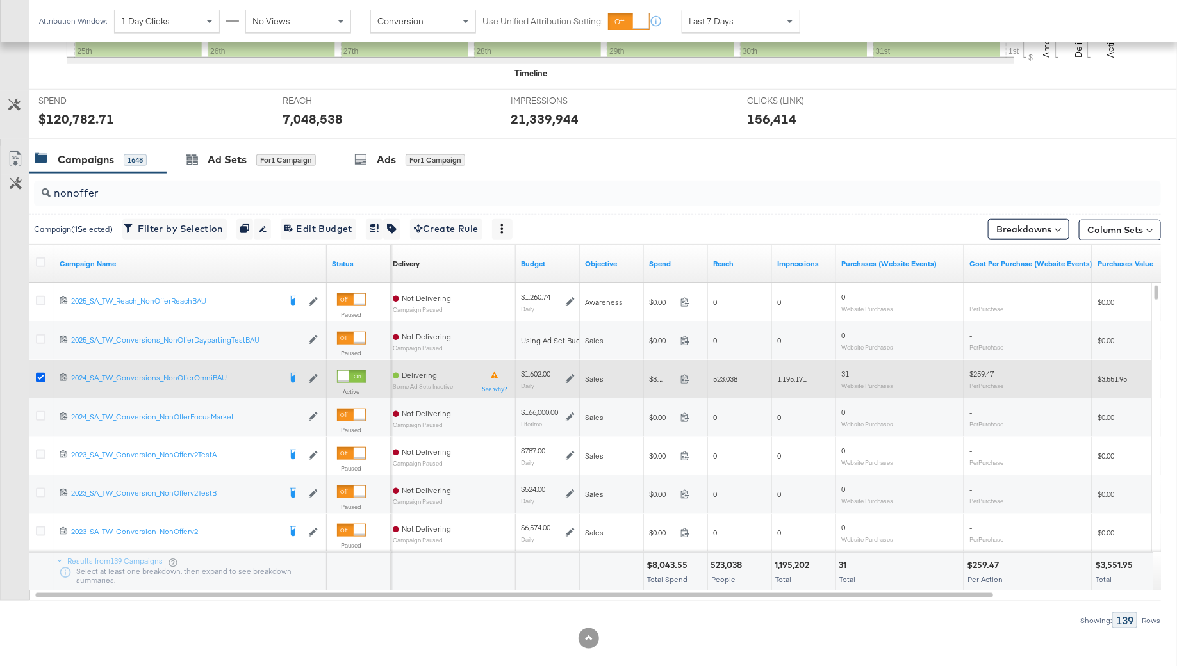
click at [42, 373] on icon at bounding box center [41, 378] width 10 height 10
click at [0, 0] on input "checkbox" at bounding box center [0, 0] width 0 height 0
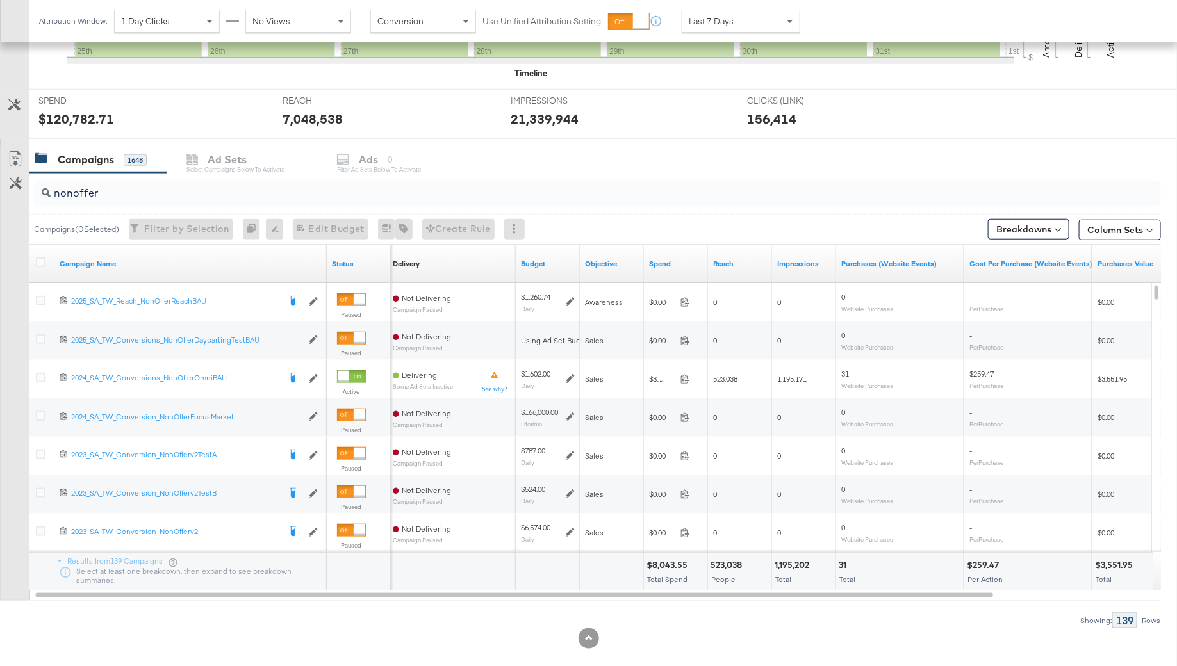
click at [90, 191] on input "nonoffer" at bounding box center [554, 187] width 1007 height 25
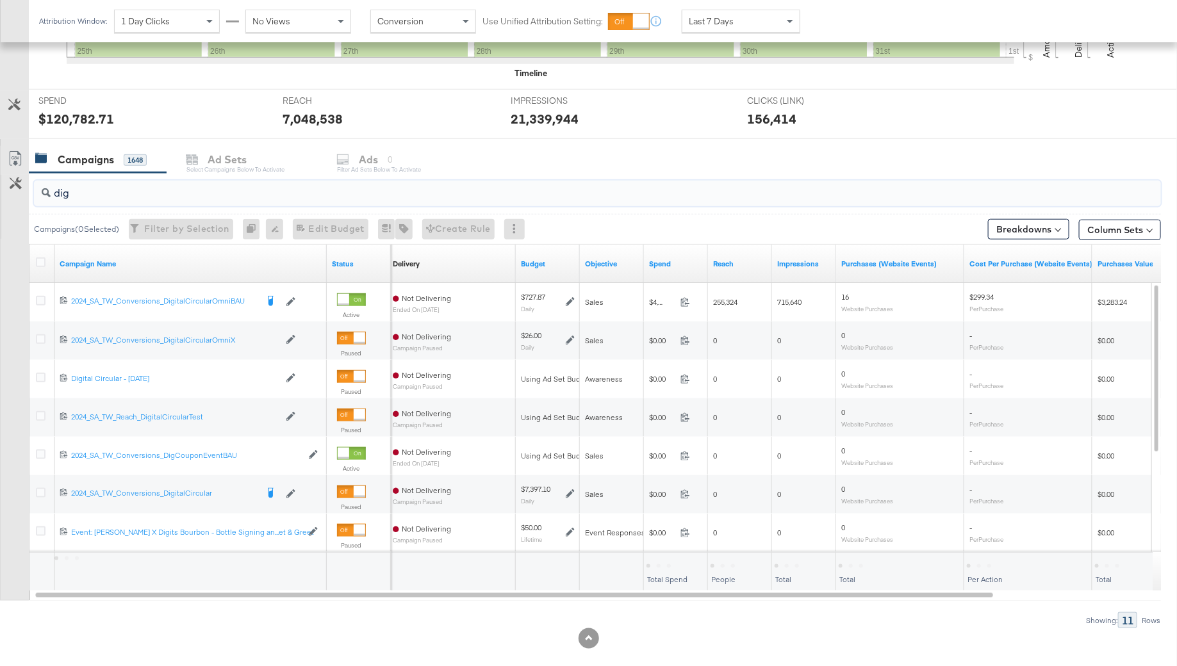
scroll to position [439, 0]
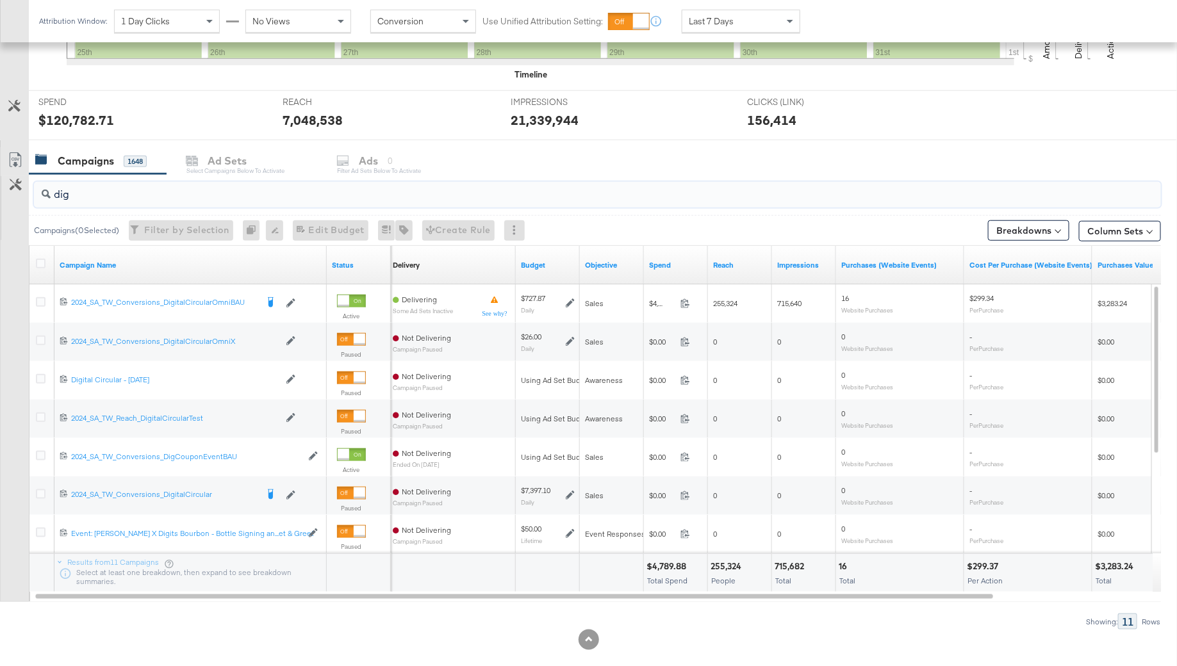
type input "dig"
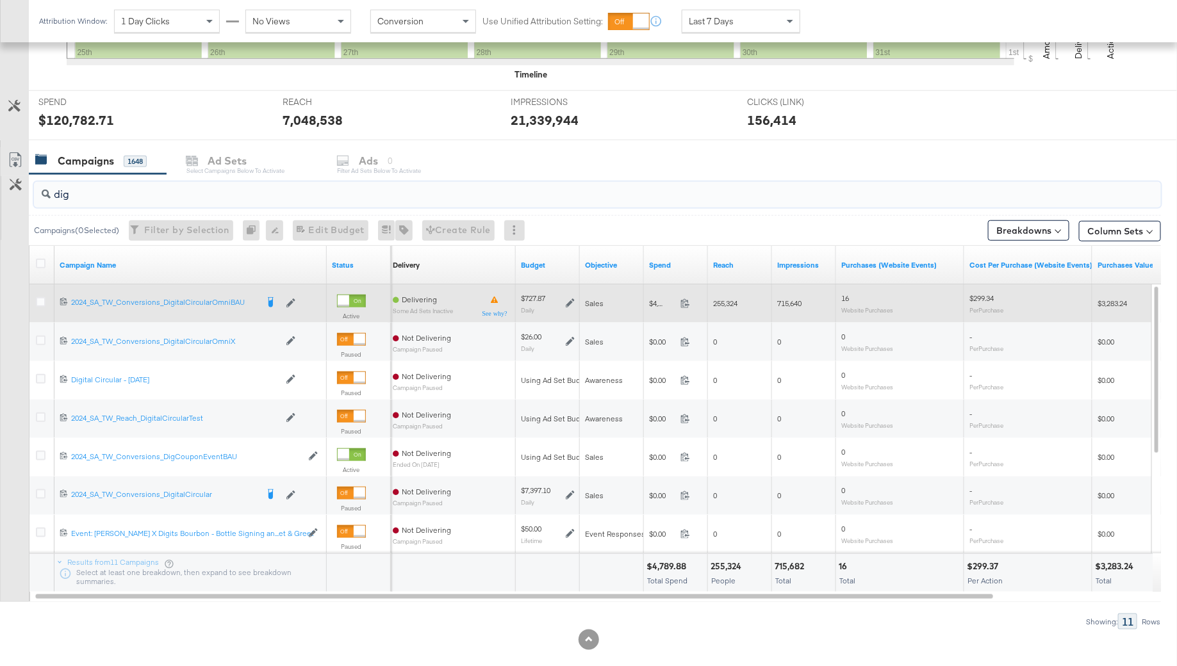
click at [574, 298] on div "$727.87 Daily" at bounding box center [548, 303] width 64 height 30
click at [568, 304] on icon at bounding box center [570, 302] width 9 height 9
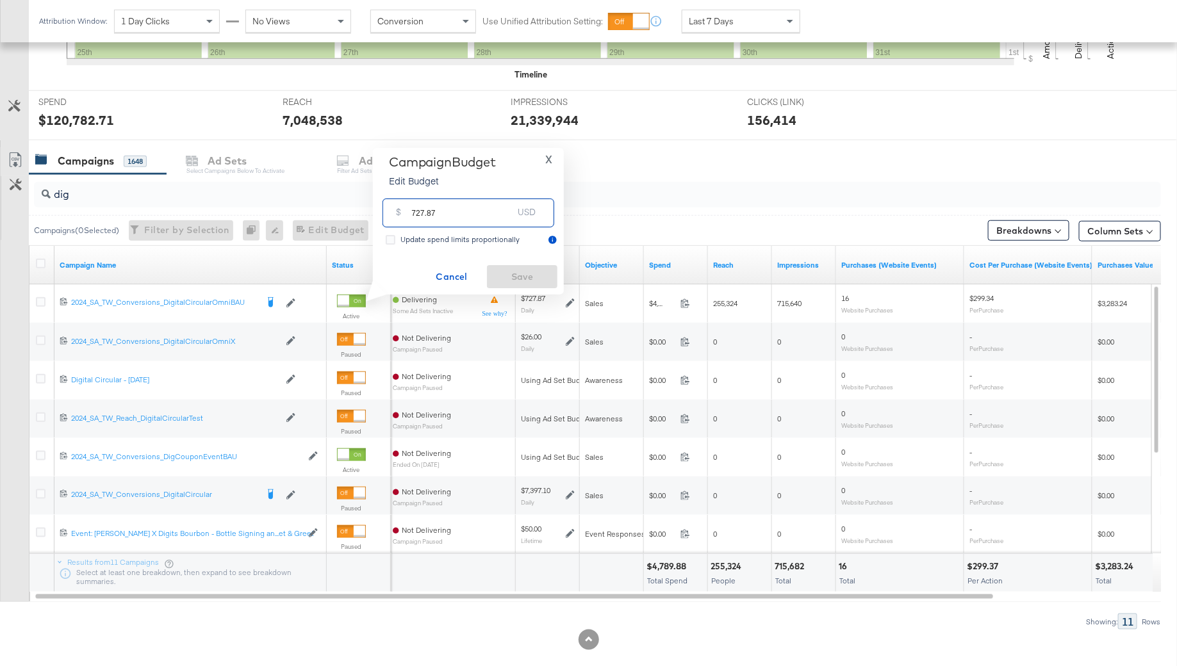
click at [469, 200] on input "727.87" at bounding box center [461, 208] width 101 height 28
click at [469, 203] on input "727.87" at bounding box center [461, 208] width 101 height 28
paste input "$1,000.00"
click at [434, 198] on input "$1,000.00727.87" at bounding box center [462, 193] width 106 height 28
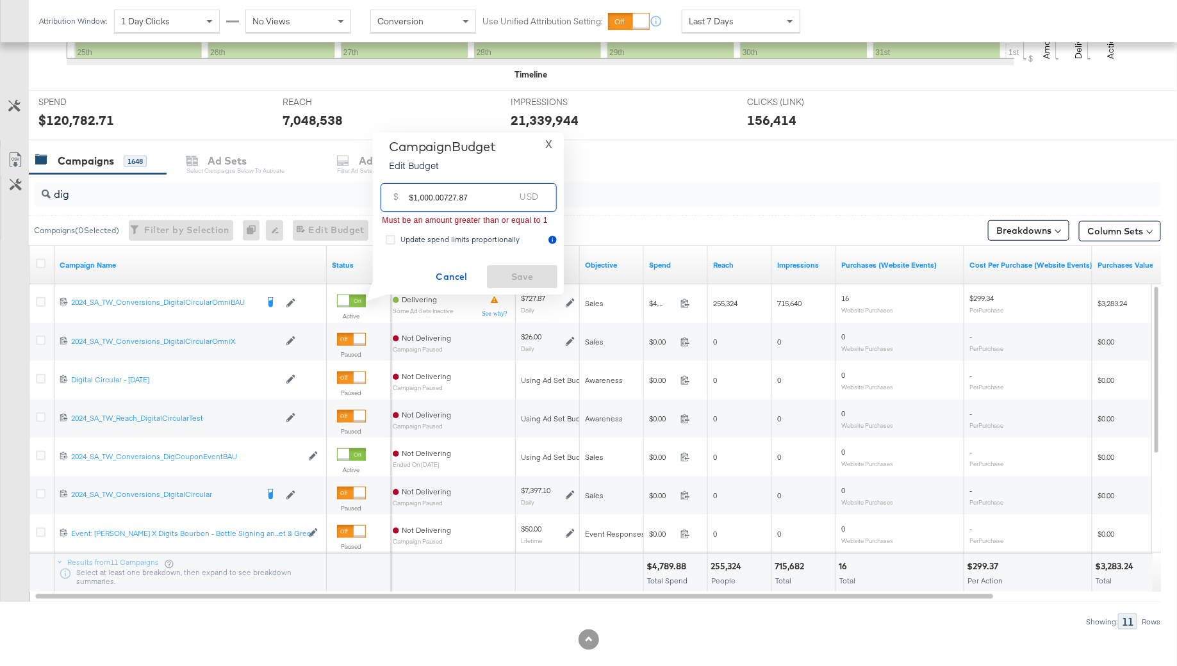
click at [434, 198] on input "$1,000.00727.87" at bounding box center [462, 193] width 106 height 28
paste input "text"
click at [425, 202] on input "$1,000.00" at bounding box center [462, 193] width 106 height 28
click at [418, 200] on input "$1,000.00" at bounding box center [462, 193] width 106 height 28
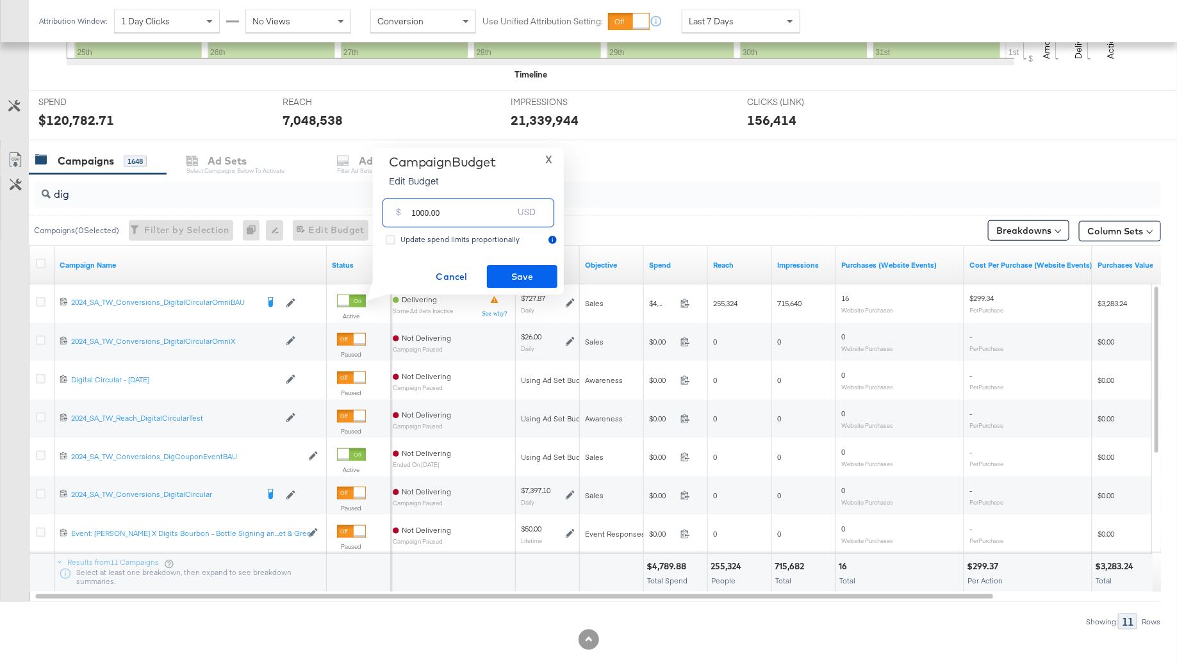
type input "1000.00"
click at [534, 287] on button "Save" at bounding box center [522, 276] width 70 height 23
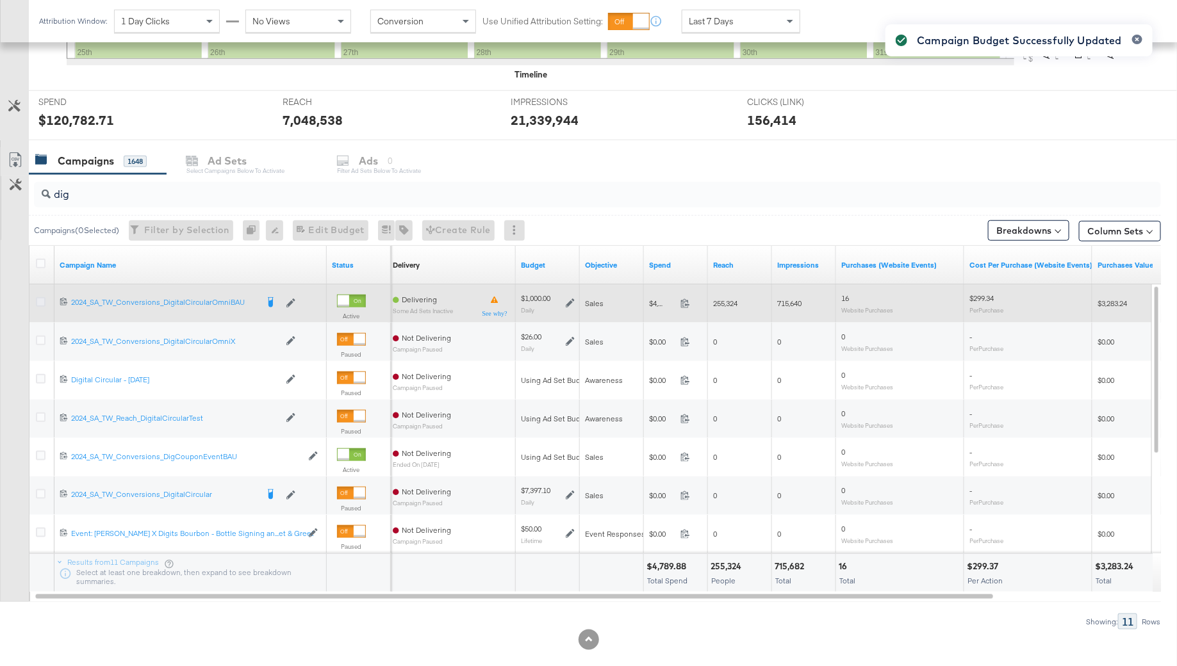
click at [40, 297] on icon at bounding box center [41, 302] width 10 height 10
click at [0, 0] on input "checkbox" at bounding box center [0, 0] width 0 height 0
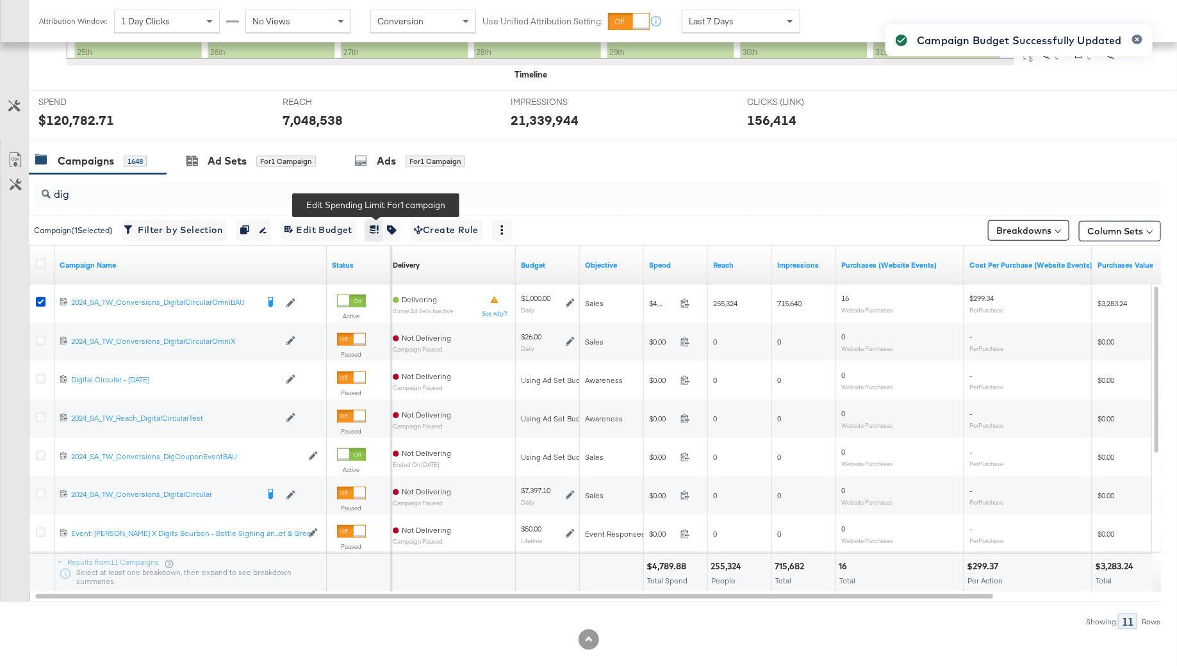
click at [383, 220] on button "button" at bounding box center [374, 230] width 17 height 20
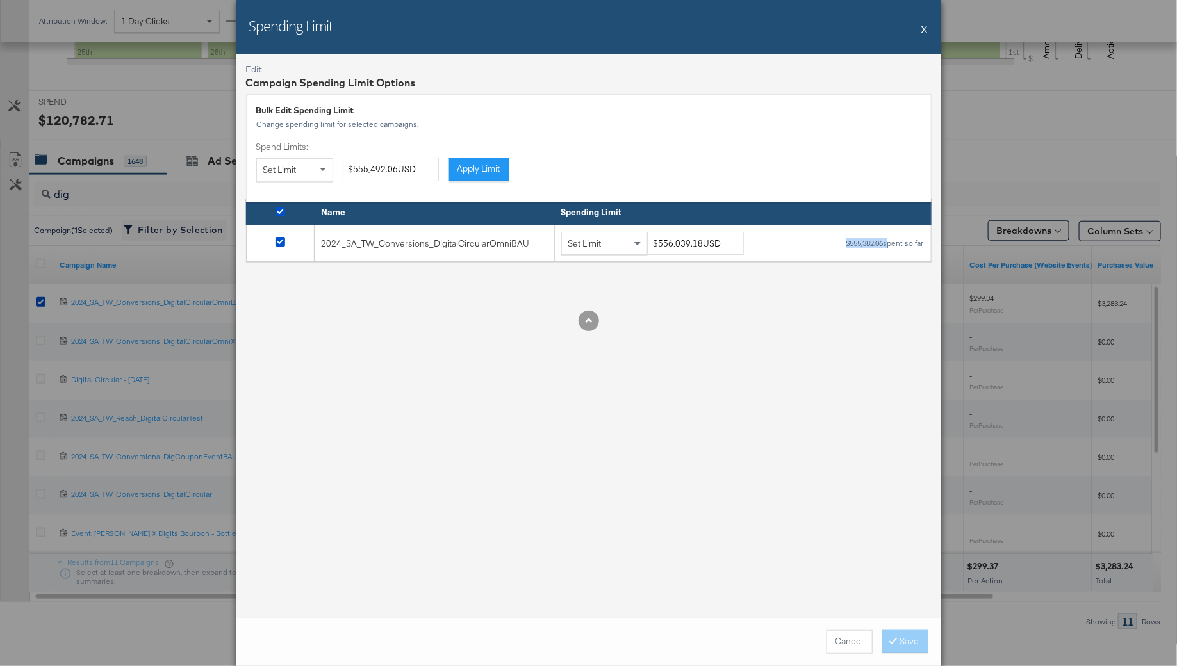
drag, startPoint x: 885, startPoint y: 243, endPoint x: 821, endPoint y: 243, distance: 64.0
click at [821, 243] on div "Set Limit $556,039.18USD $555,382.06 spent so far" at bounding box center [742, 244] width 363 height 24
copy div "$555,382.06"
drag, startPoint x: 698, startPoint y: 243, endPoint x: 640, endPoint y: 243, distance: 57.6
click at [640, 243] on div "Set Limit $556,039.18USD" at bounding box center [657, 244] width 192 height 24
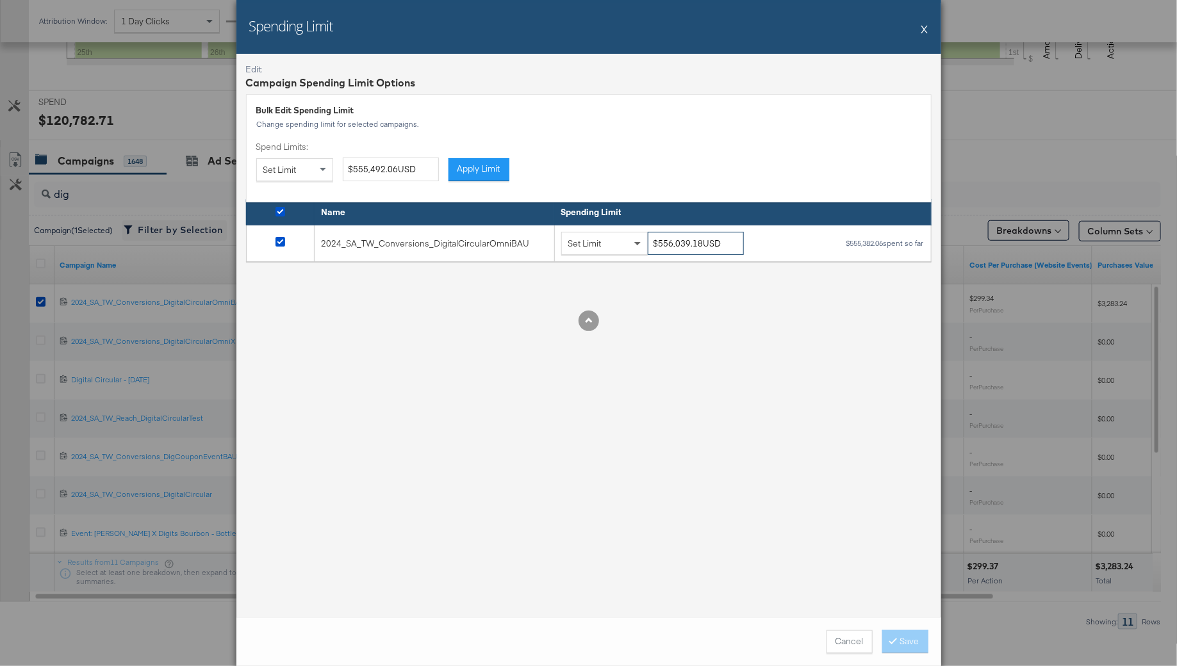
paste input "605,382.06"
type input "$605,382.06USD"
click at [742, 366] on div "Edit Campaign Spending Limit Options Bulk Edit Spending Limit Change spending l…" at bounding box center [588, 336] width 705 height 564
click at [899, 640] on span at bounding box center [895, 641] width 9 height 12
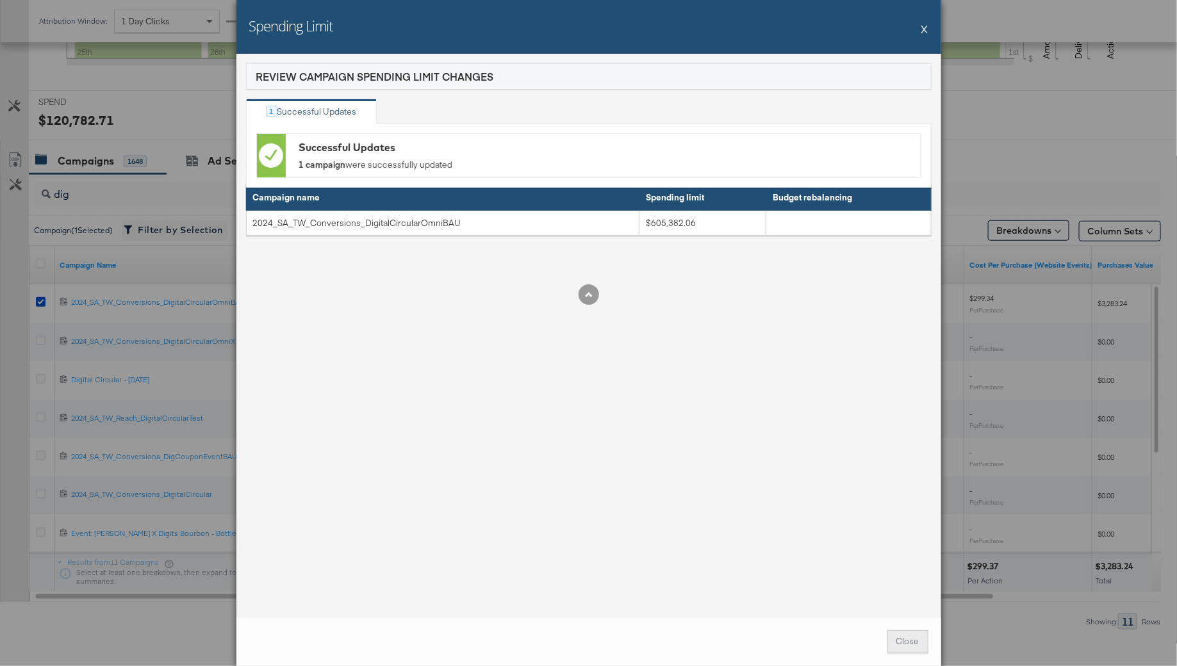
click at [917, 637] on button "Close" at bounding box center [907, 641] width 41 height 23
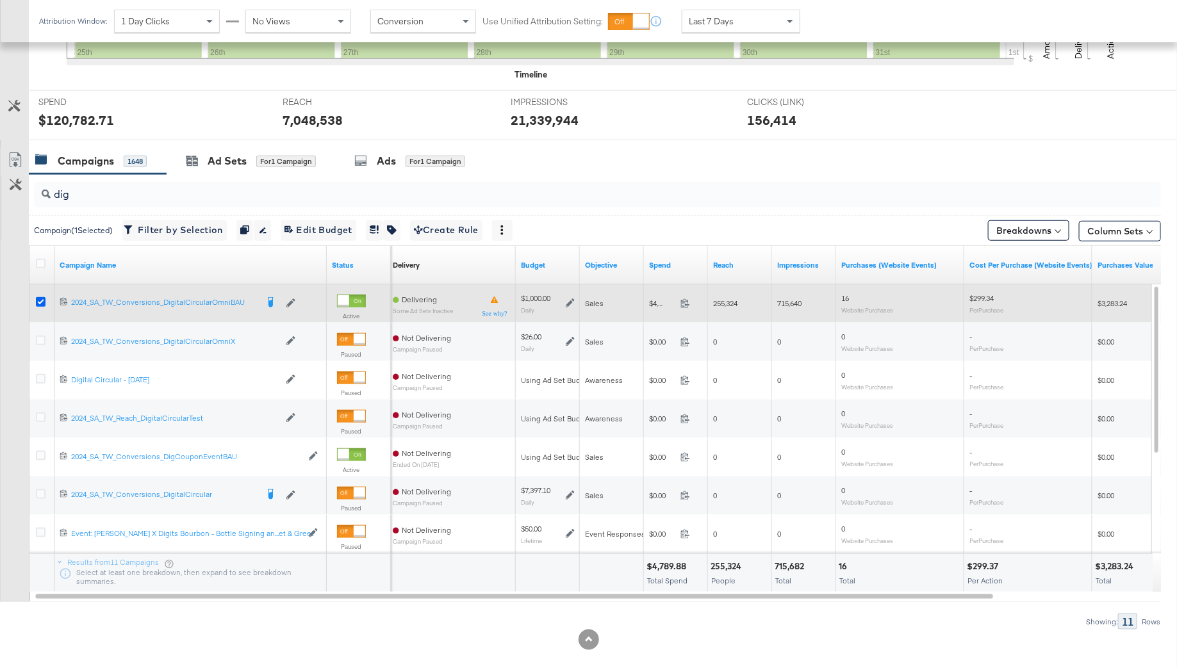
click at [36, 298] on icon at bounding box center [41, 302] width 10 height 10
click at [0, 0] on input "checkbox" at bounding box center [0, 0] width 0 height 0
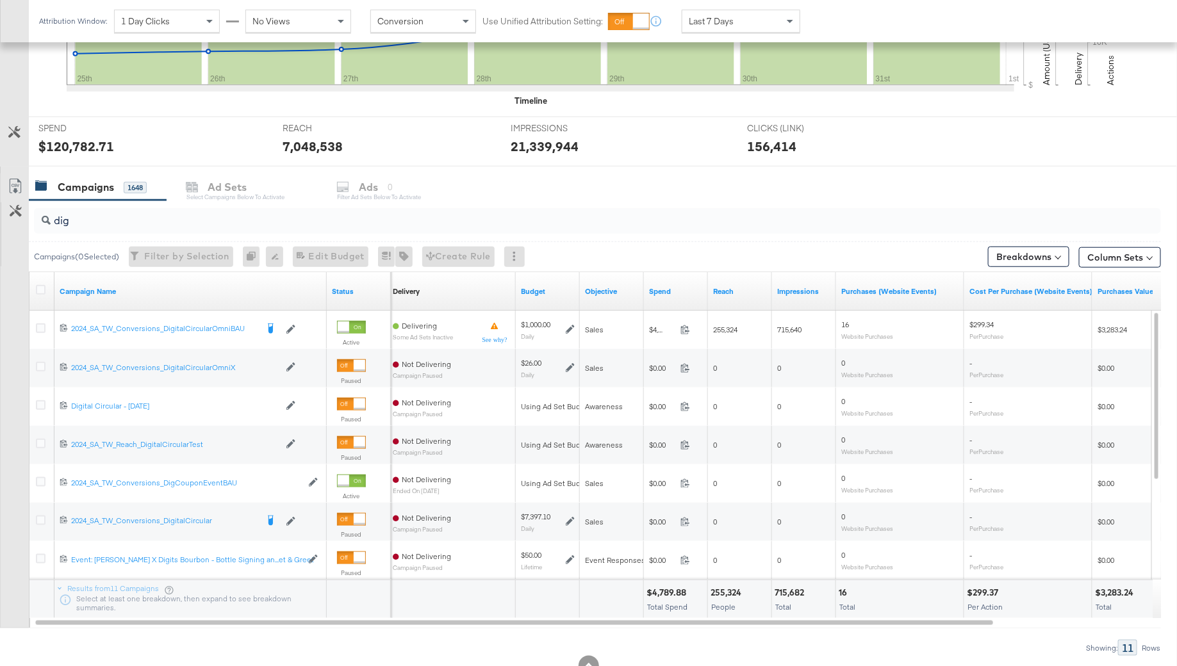
scroll to position [412, 0]
click at [72, 218] on input "dig" at bounding box center [554, 216] width 1007 height 25
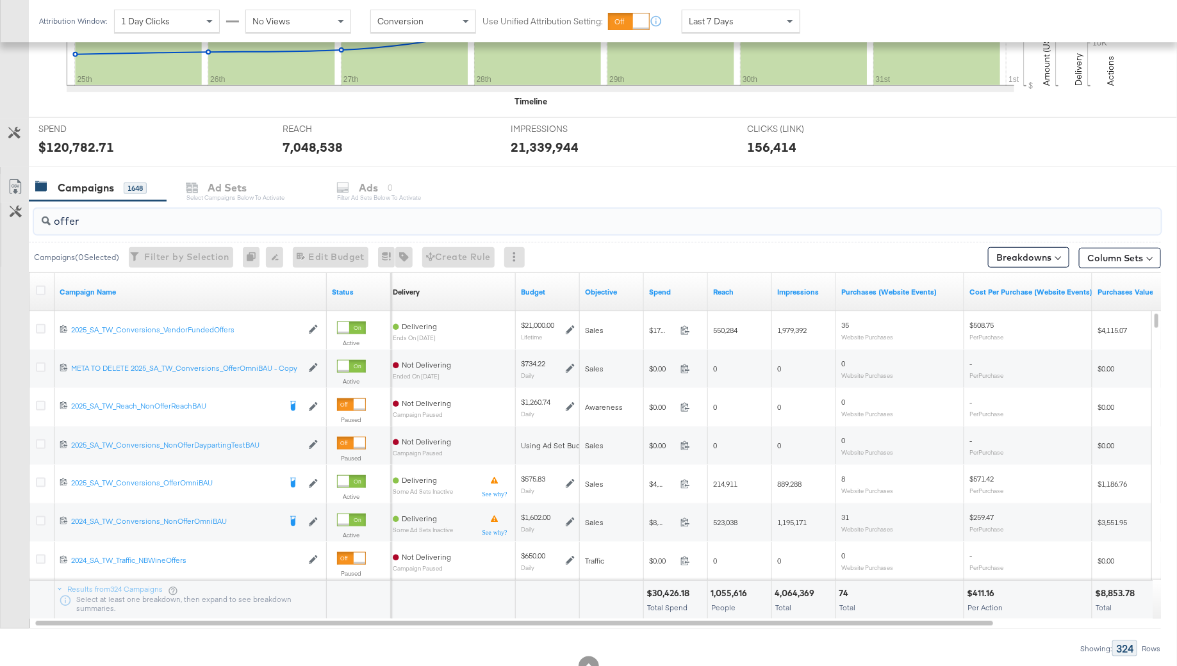
type input "offer"
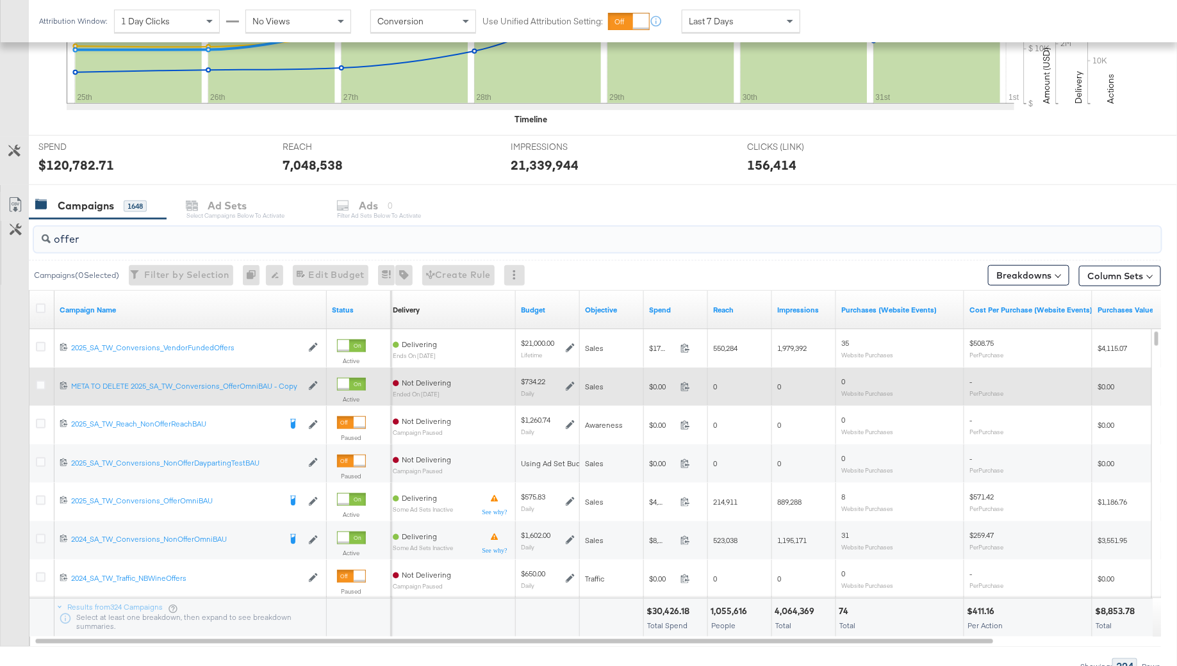
scroll to position [393, 0]
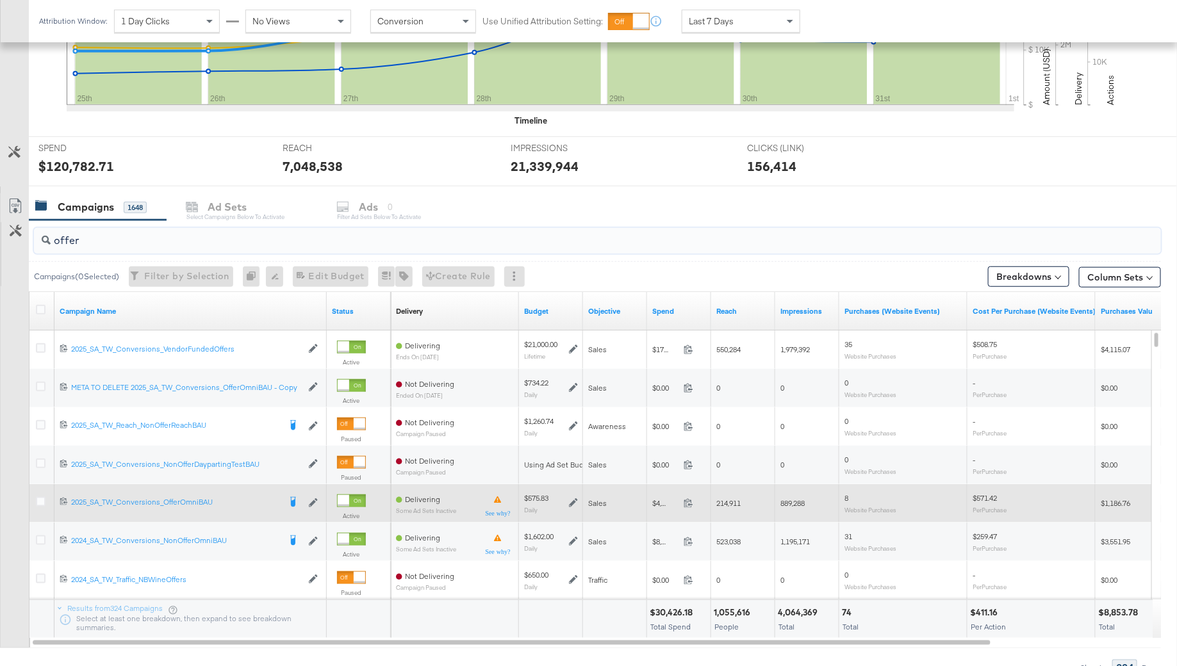
click at [572, 505] on icon at bounding box center [573, 502] width 9 height 9
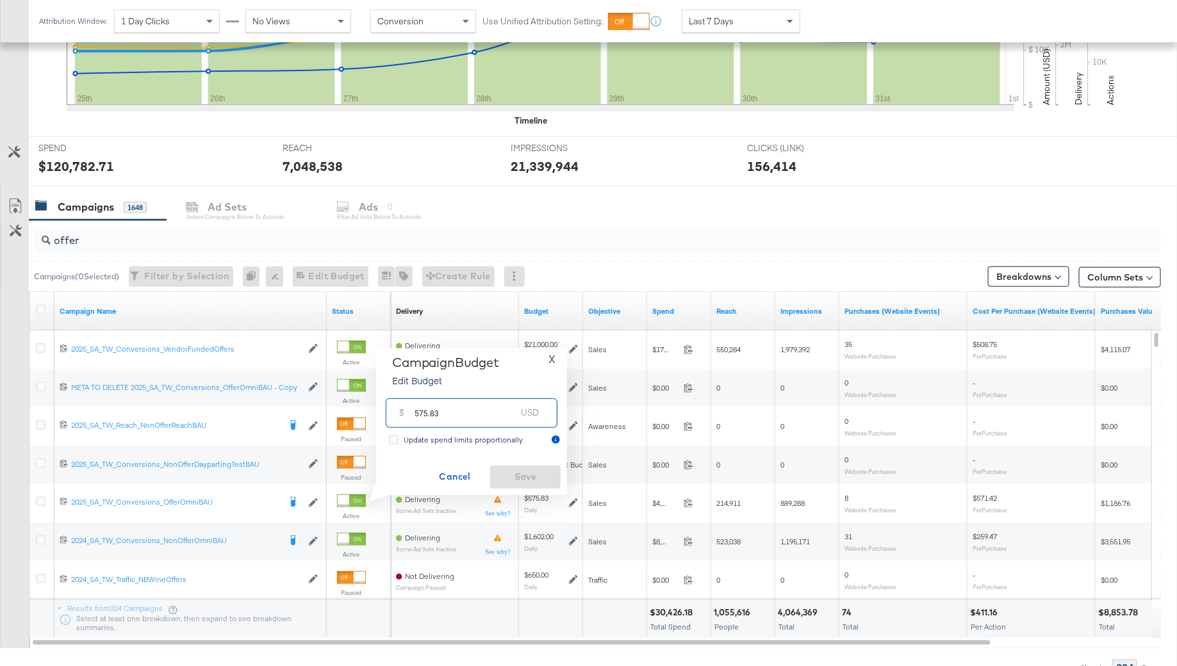
click at [469, 415] on input "575.83" at bounding box center [464, 408] width 101 height 28
type input "1100"
click at [528, 416] on button "Ok" at bounding box center [538, 415] width 20 height 20
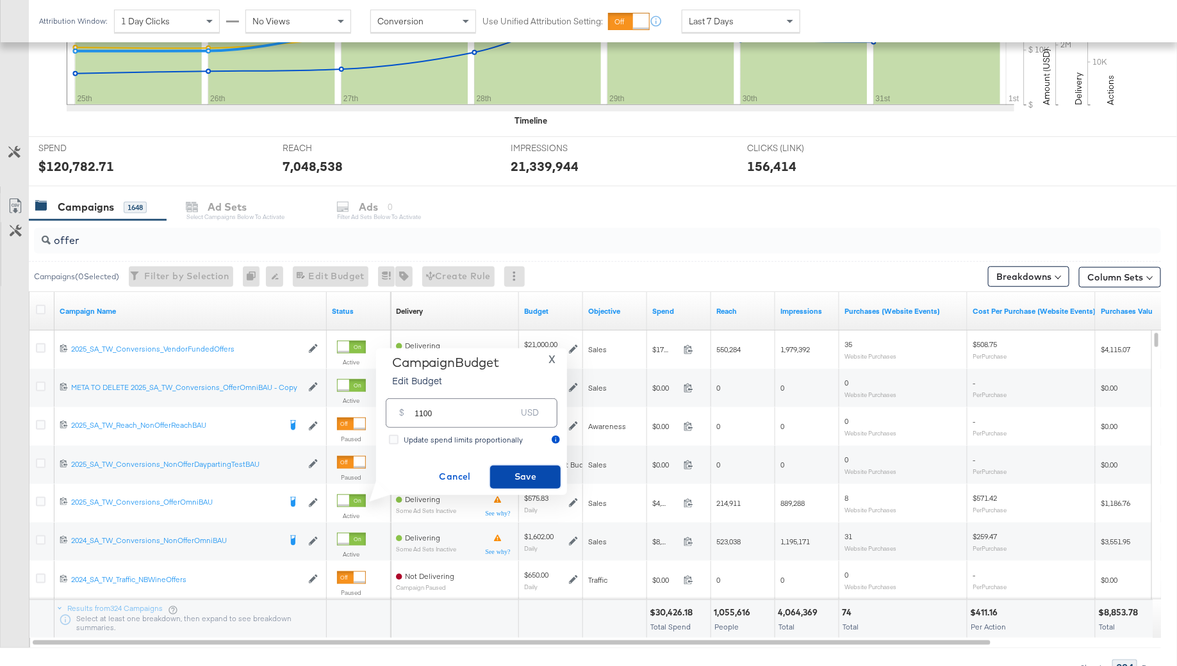
click at [506, 484] on span "Save" at bounding box center [525, 477] width 60 height 16
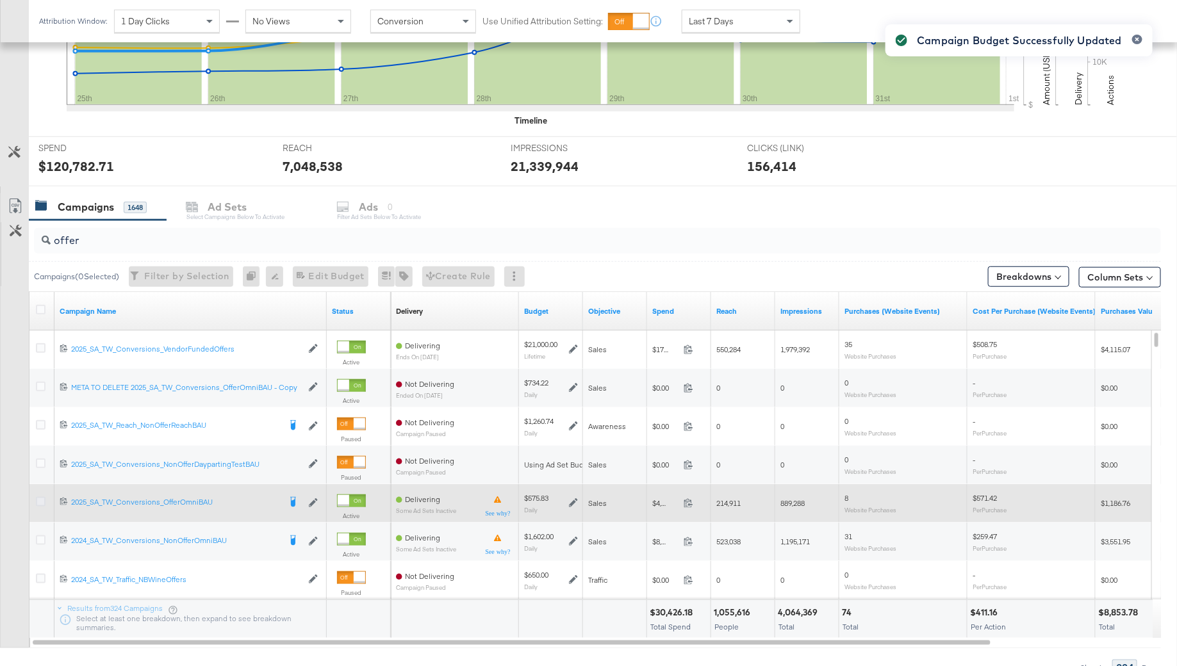
click at [41, 502] on icon at bounding box center [41, 502] width 10 height 10
click at [0, 0] on input "checkbox" at bounding box center [0, 0] width 0 height 0
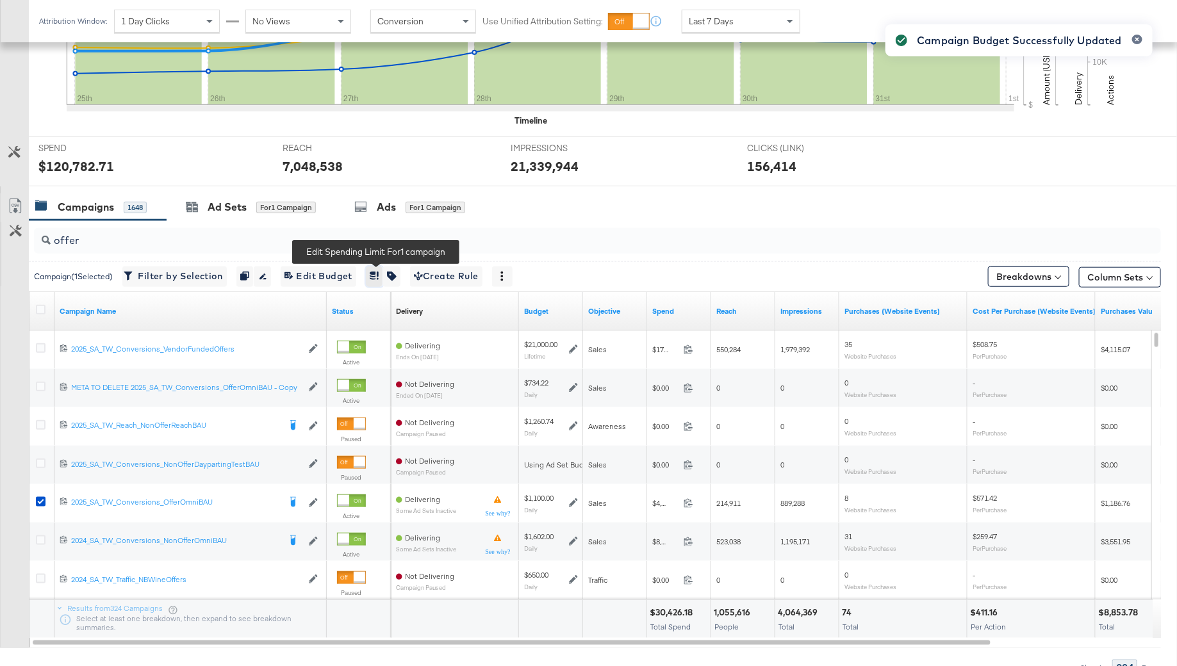
click at [376, 266] on button "button" at bounding box center [374, 276] width 17 height 20
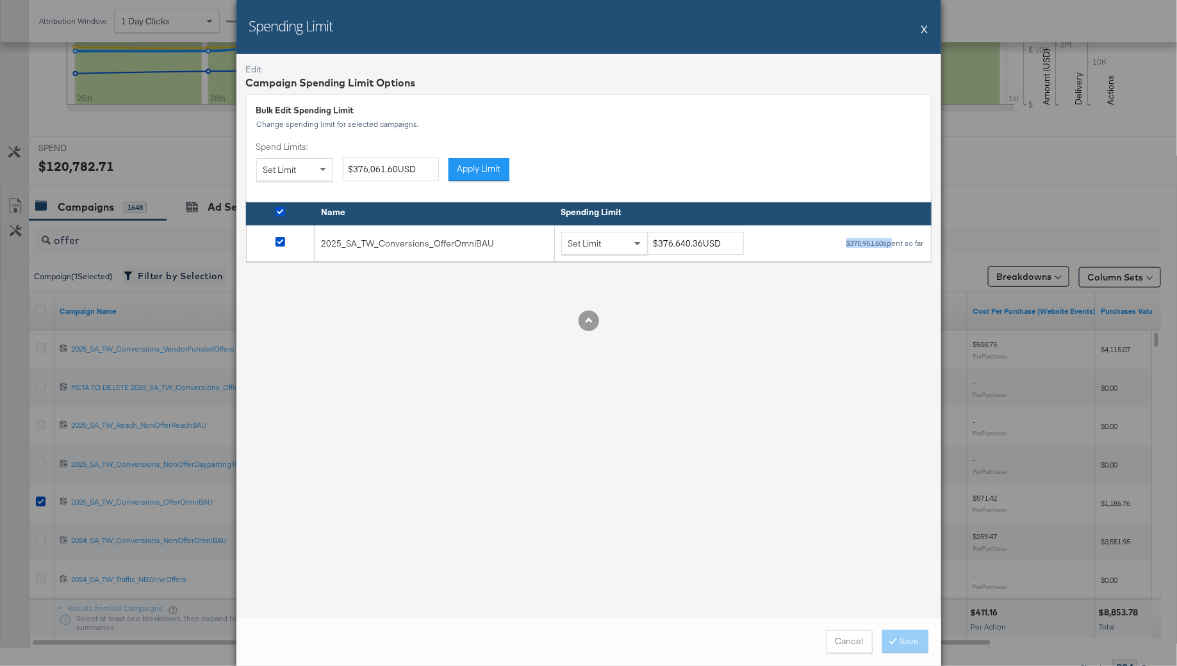
drag, startPoint x: 886, startPoint y: 245, endPoint x: 826, endPoint y: 241, distance: 61.0
click at [832, 241] on div "Set Limit $376,640.36USD $375,951.60 spent so far" at bounding box center [742, 244] width 363 height 24
copy div "$375,951.60 s"
click at [878, 243] on div "$375,951.60 spent so far" at bounding box center [884, 243] width 79 height 9
drag, startPoint x: 884, startPoint y: 247, endPoint x: 825, endPoint y: 239, distance: 59.5
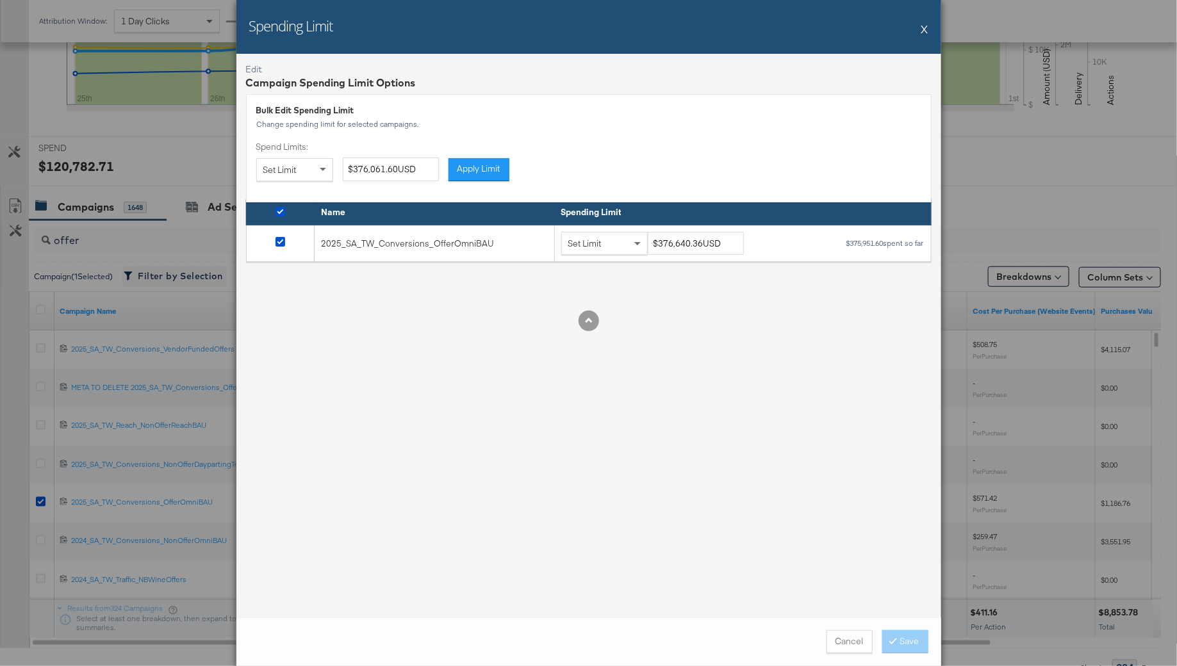
click at [825, 239] on div "Set Limit $376,640.36USD $375,951.60 spent so far" at bounding box center [742, 244] width 363 height 24
drag, startPoint x: 883, startPoint y: 243, endPoint x: 793, endPoint y: 242, distance: 90.3
click at [793, 242] on div "Set Limit $376,640.36USD $375,951.60 spent so far" at bounding box center [742, 244] width 363 height 24
copy div "$375,951.60"
drag, startPoint x: 700, startPoint y: 245, endPoint x: 626, endPoint y: 245, distance: 74.3
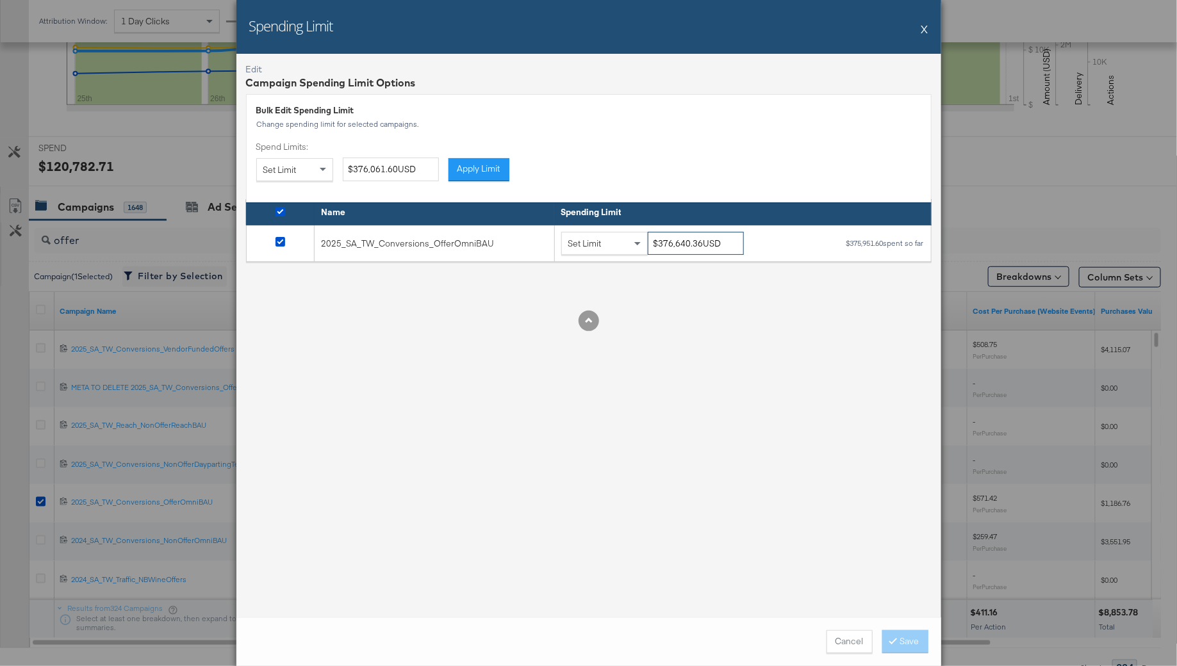
click at [626, 245] on div "Set Limit $376,640.36USD" at bounding box center [657, 244] width 192 height 24
paste input "430,951.60"
type input "$430,951.60USD"
click at [721, 323] on div at bounding box center [588, 321] width 685 height 20
click at [908, 645] on button "Save" at bounding box center [905, 641] width 46 height 23
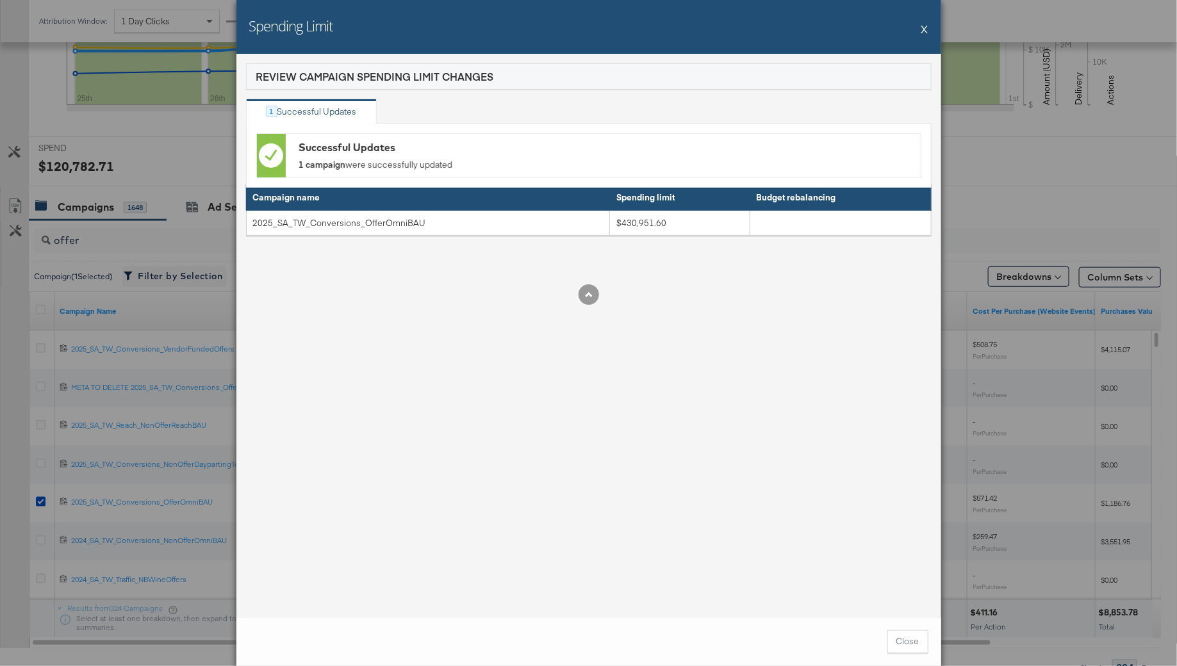
click at [922, 26] on button "X" at bounding box center [924, 29] width 7 height 26
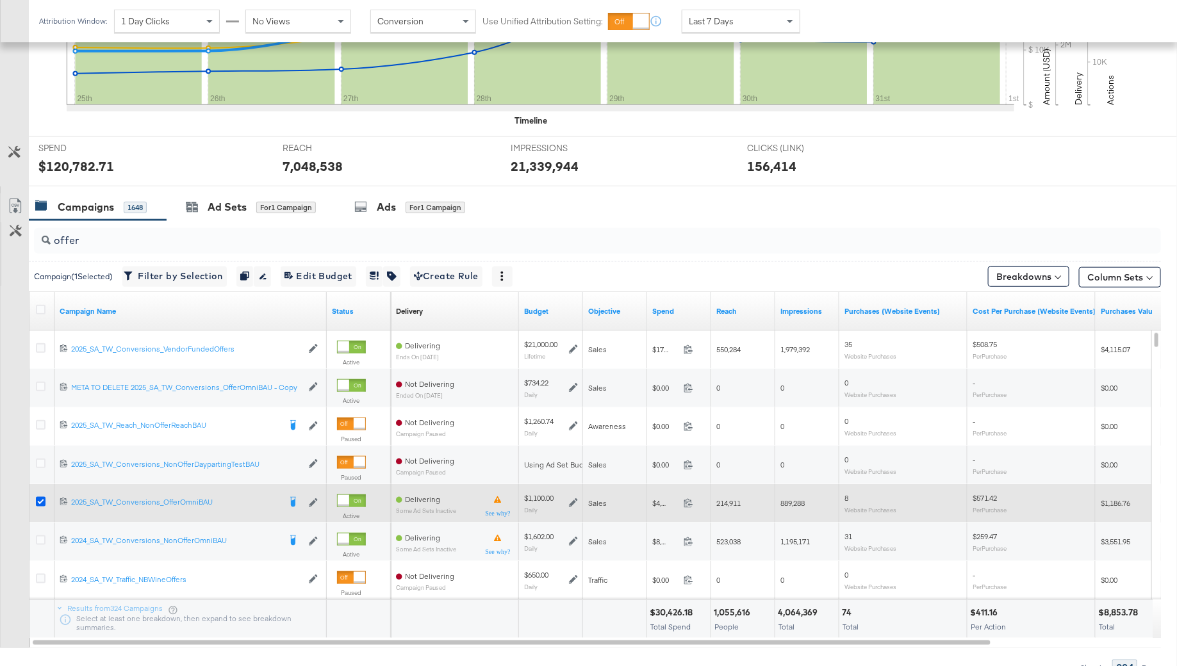
click at [38, 497] on icon at bounding box center [41, 502] width 10 height 10
click at [0, 0] on input "checkbox" at bounding box center [0, 0] width 0 height 0
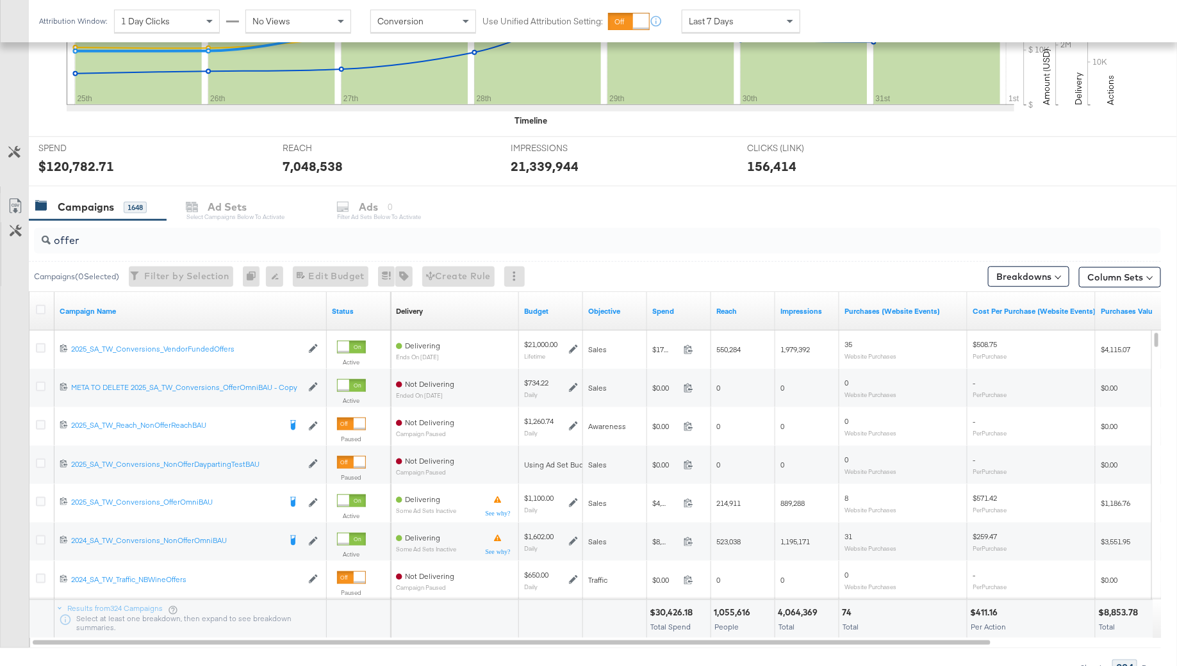
click at [95, 240] on input "offer" at bounding box center [554, 235] width 1007 height 25
